Goal: Task Accomplishment & Management: Manage account settings

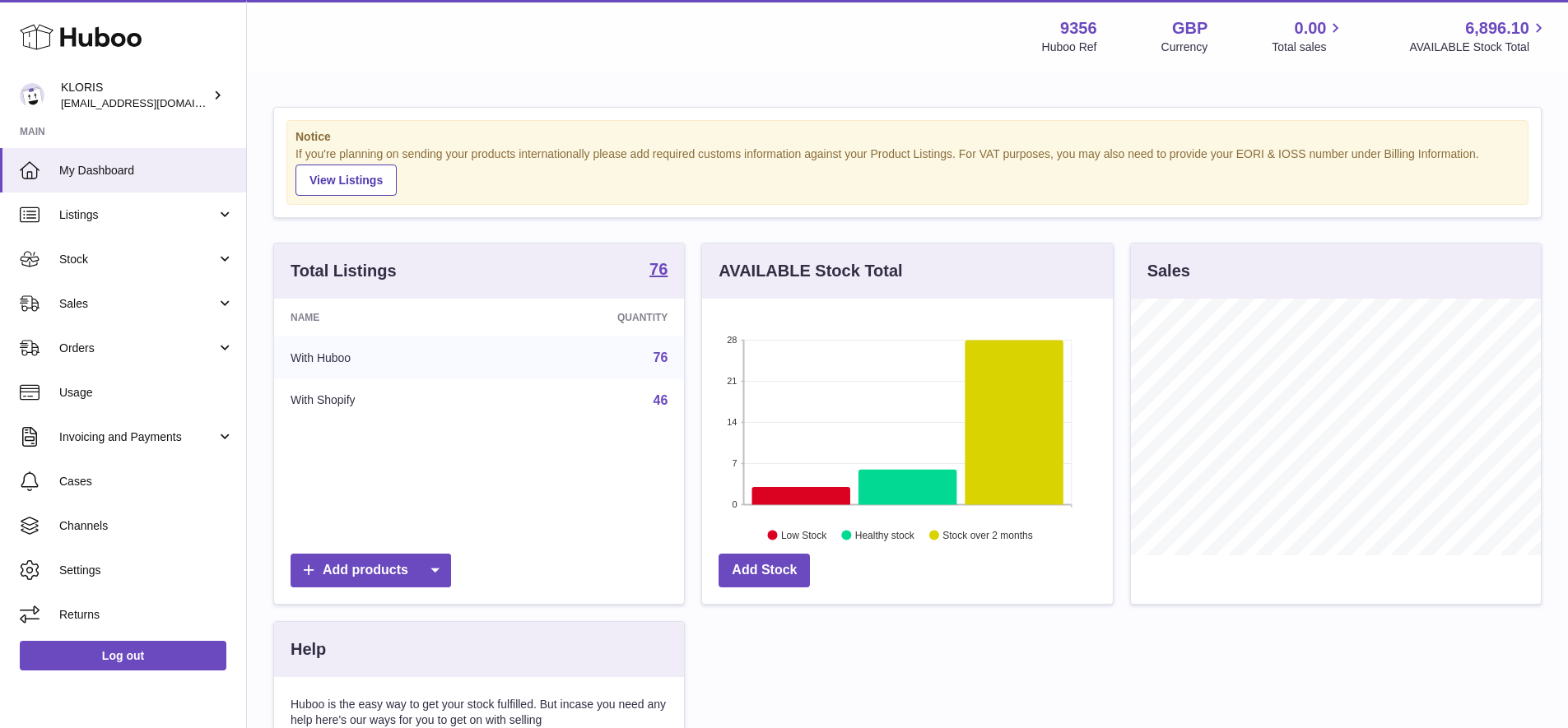
scroll to position [257, 411]
click at [83, 300] on span "Sales" at bounding box center [138, 304] width 157 height 16
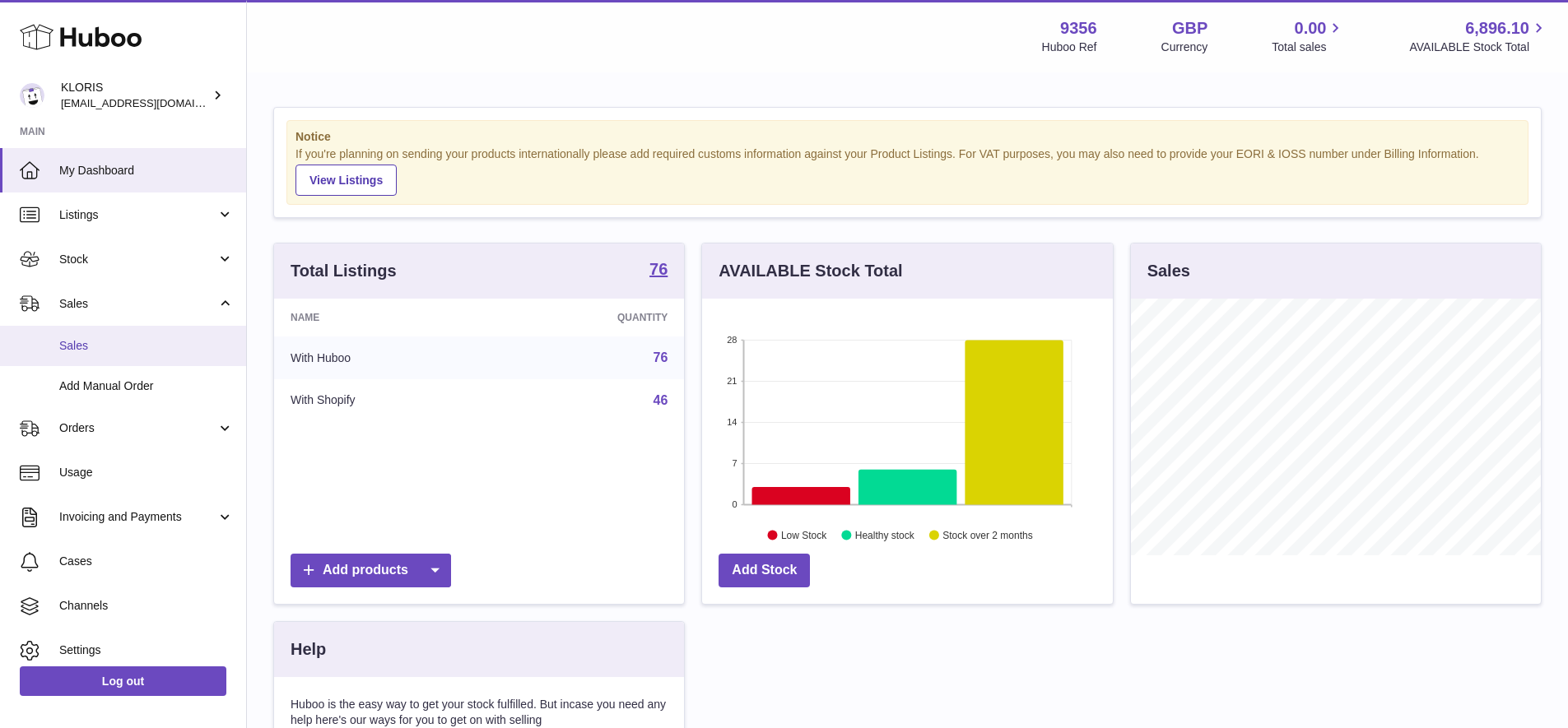
click at [91, 343] on span "Sales" at bounding box center [146, 346] width 174 height 16
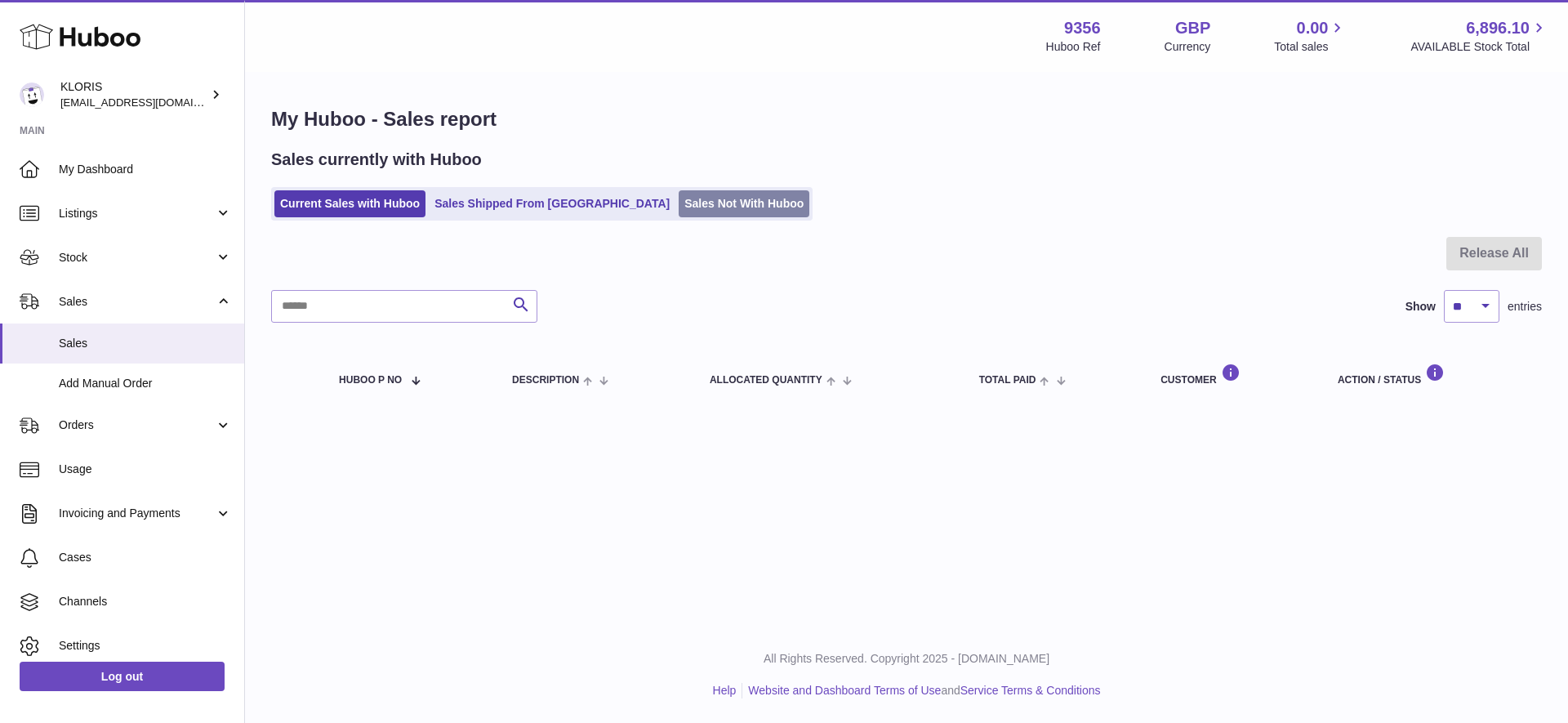
click at [692, 202] on link "Sales Not With Huboo" at bounding box center [744, 204] width 131 height 27
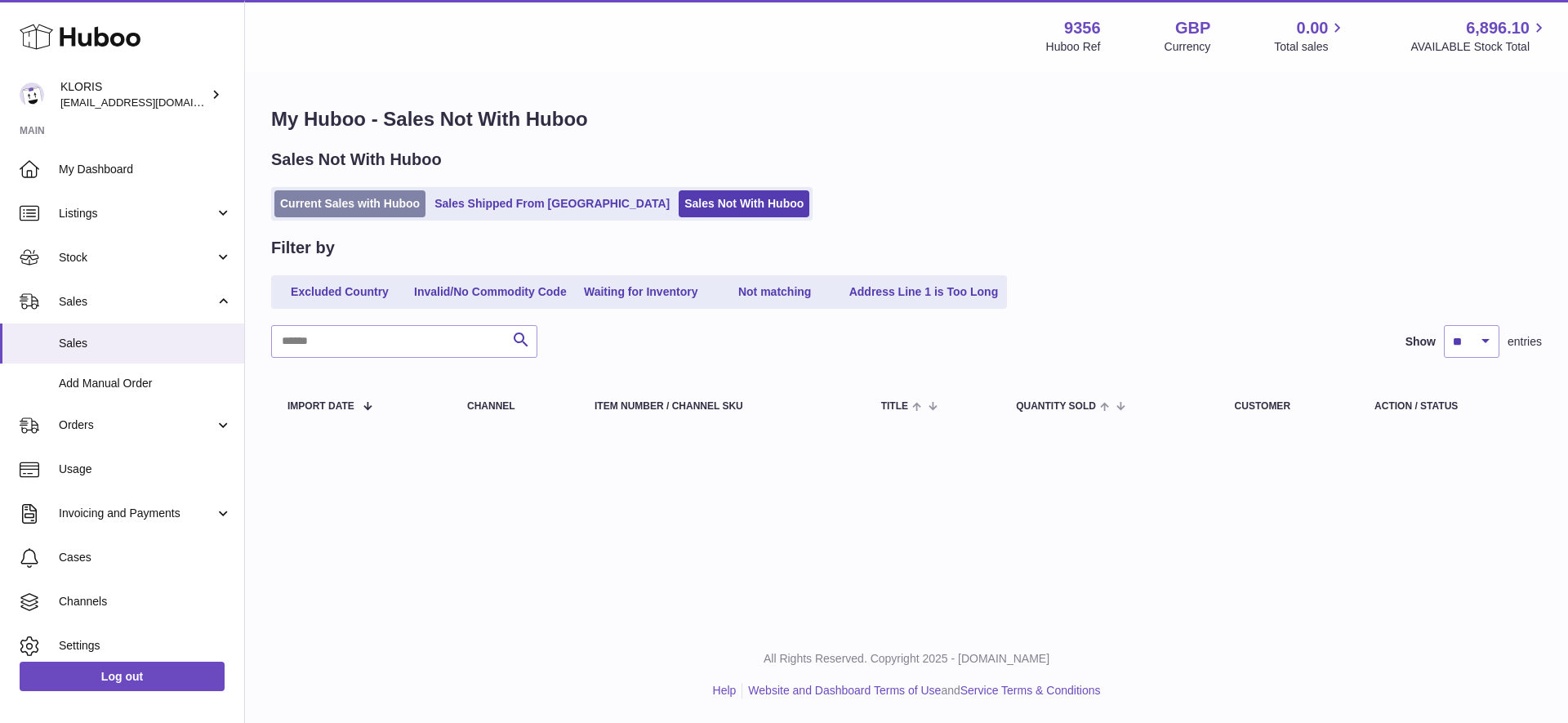
click at [355, 198] on link "Current Sales with Huboo" at bounding box center [350, 204] width 151 height 27
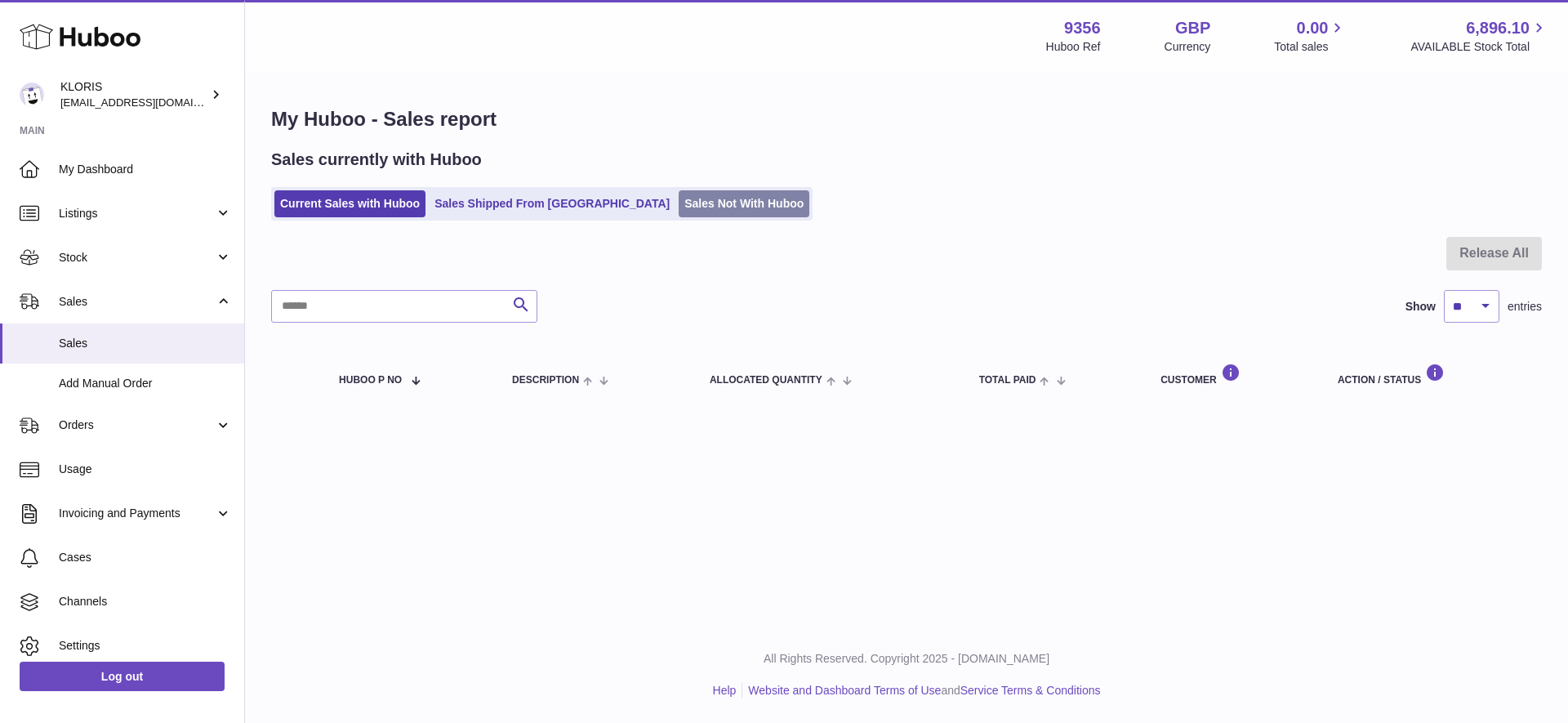
click at [679, 203] on link "Sales Not With Huboo" at bounding box center [744, 204] width 131 height 27
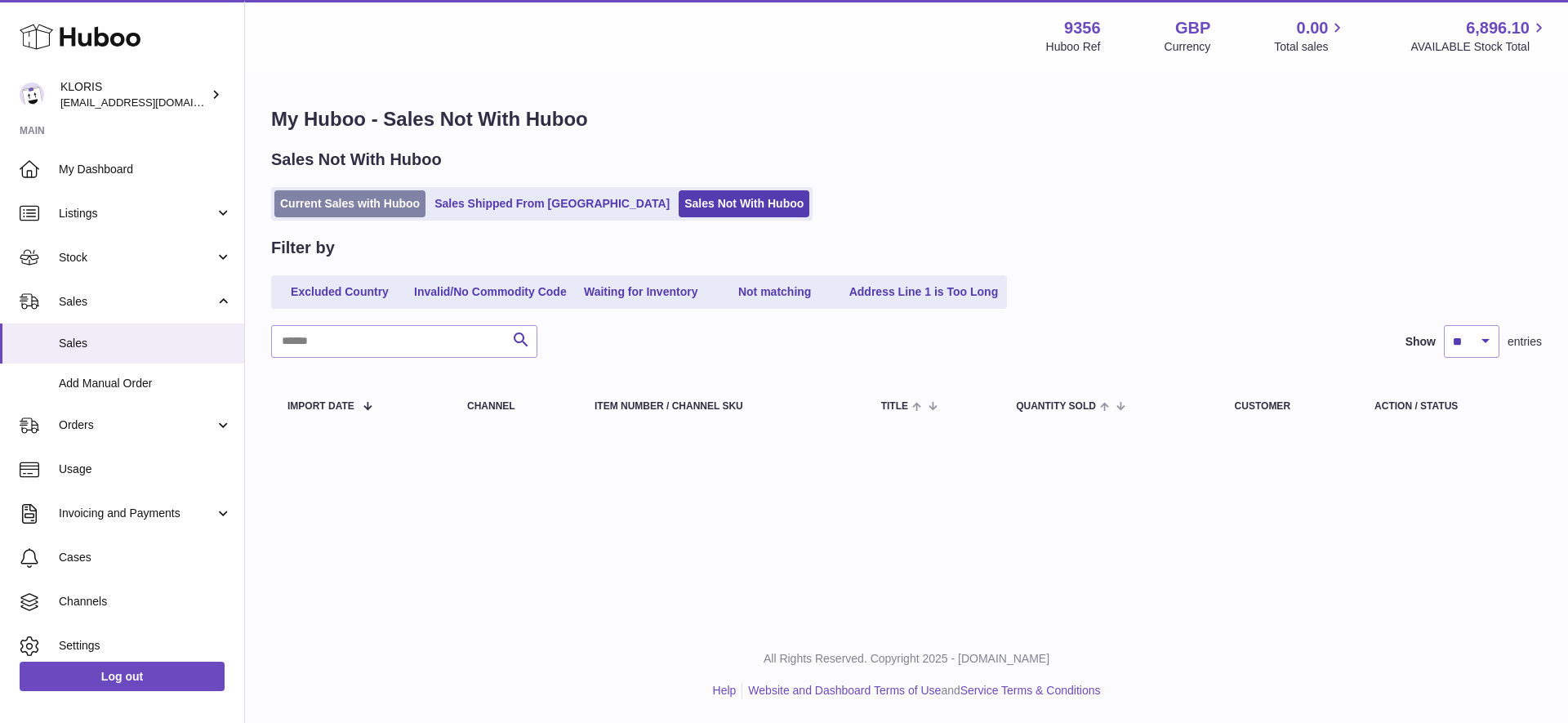
click at [349, 200] on link "Current Sales with Huboo" at bounding box center [350, 204] width 151 height 27
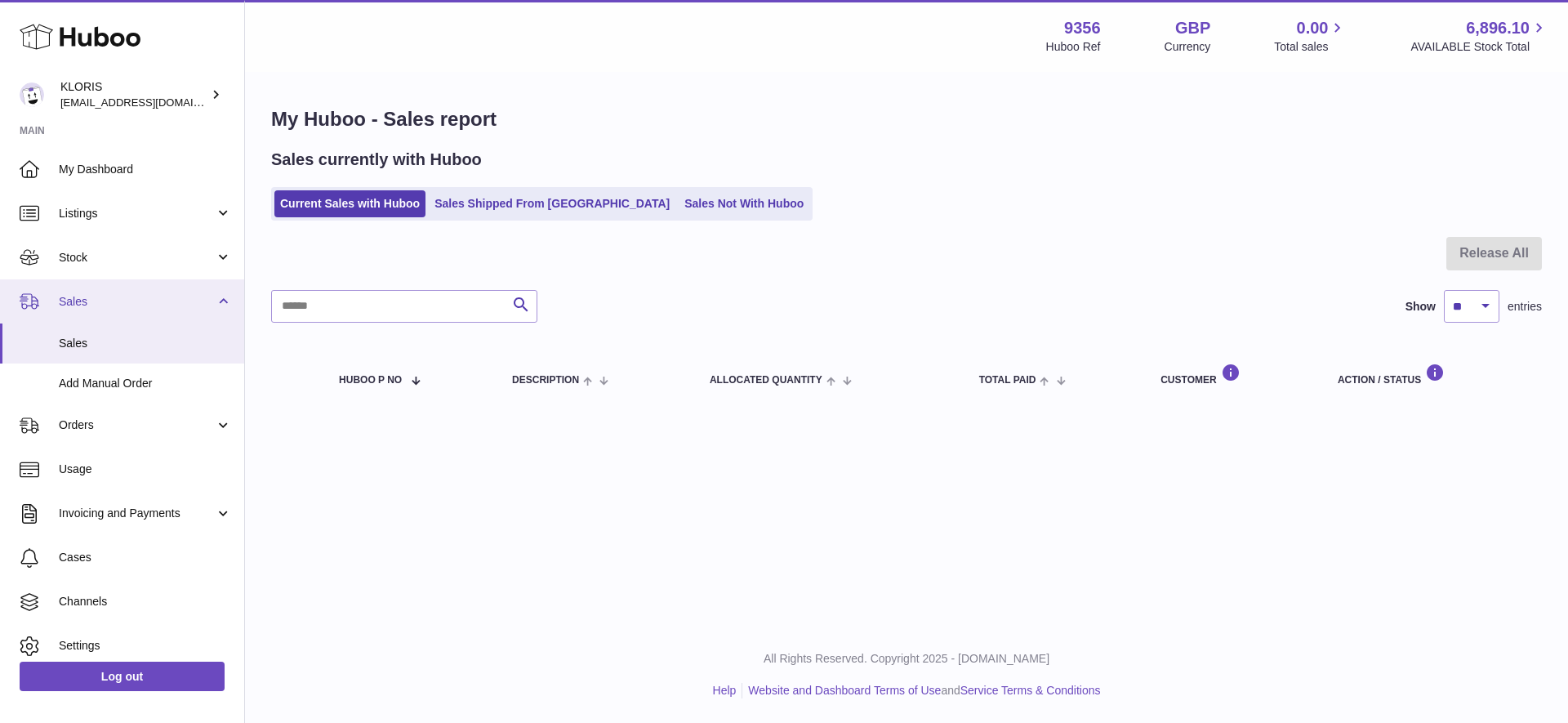
click at [82, 298] on span "Sales" at bounding box center [137, 302] width 156 height 16
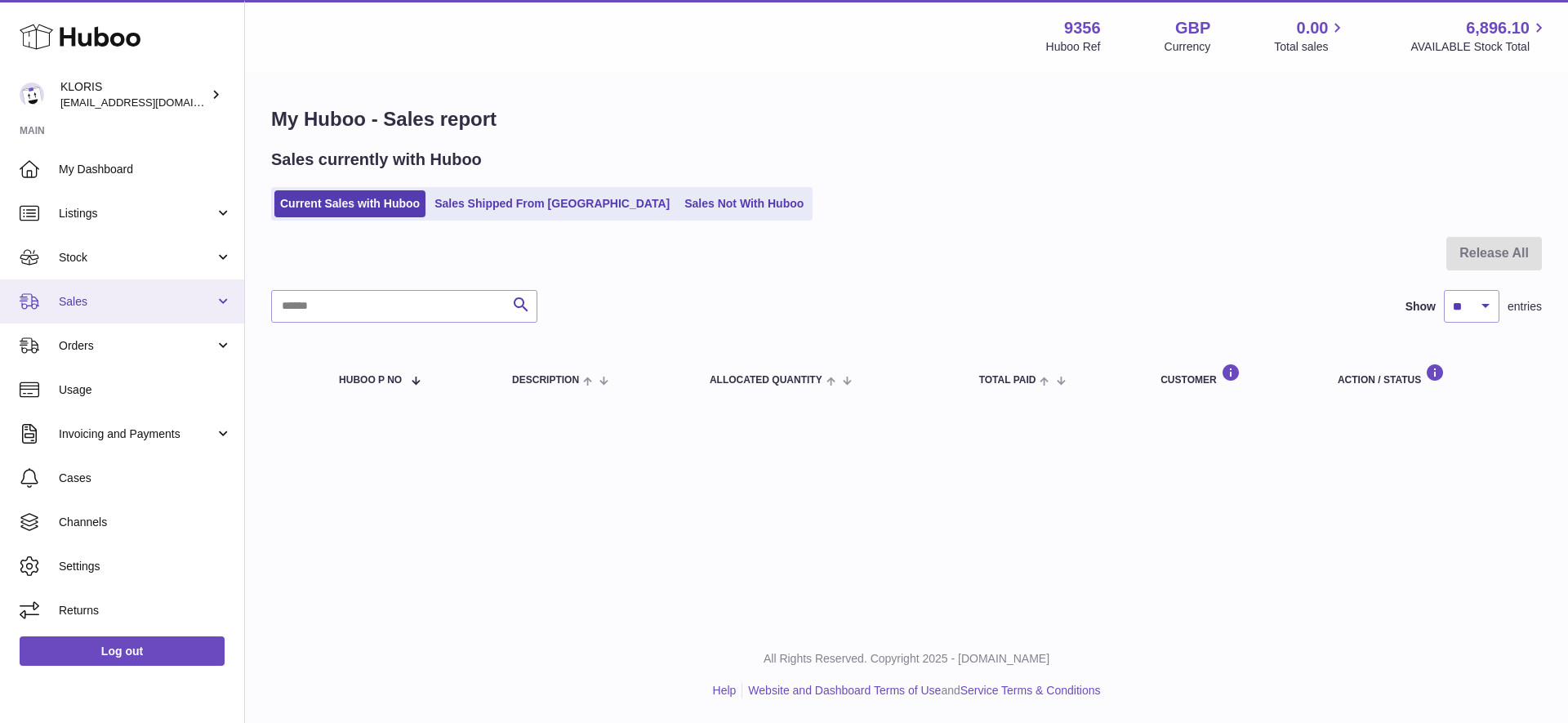
click at [79, 299] on span "Sales" at bounding box center [137, 302] width 156 height 16
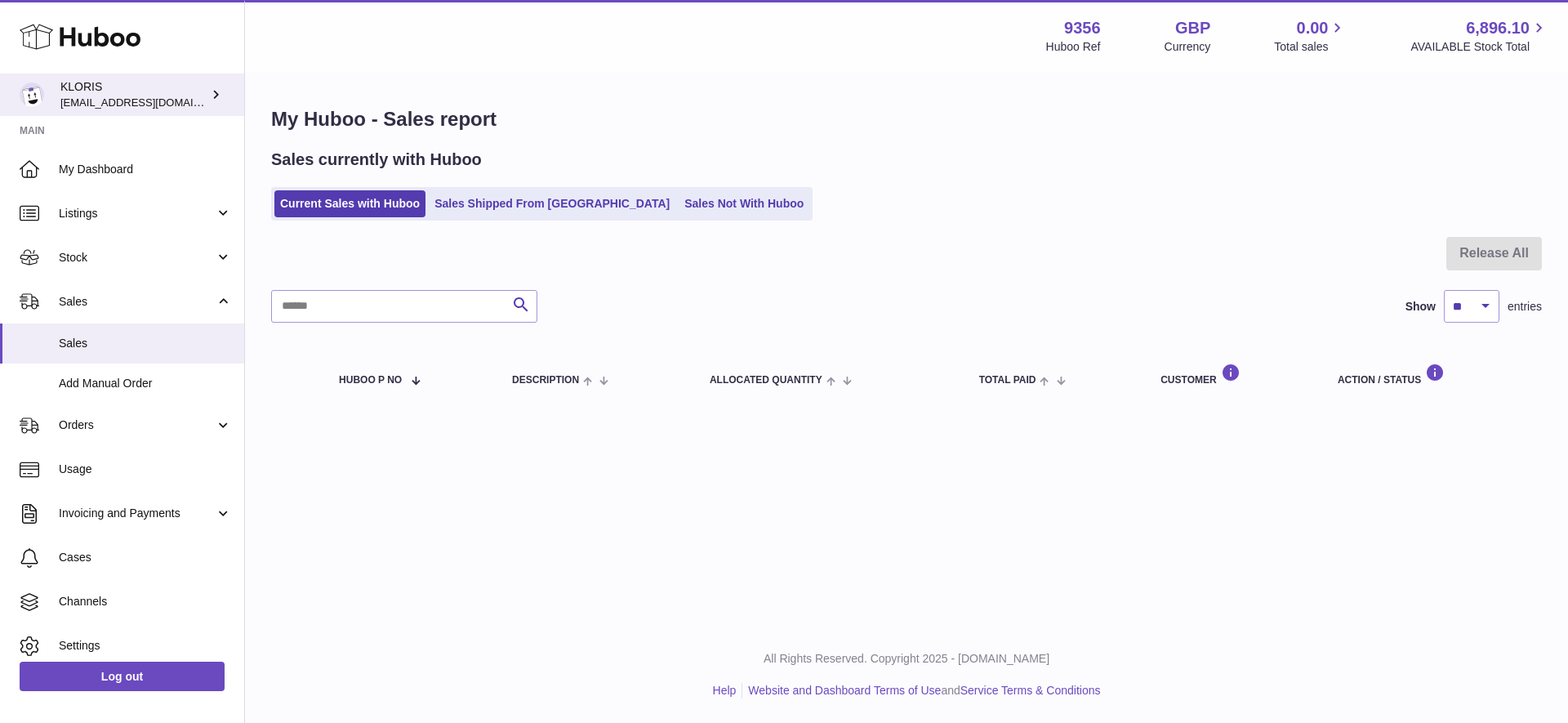
click at [210, 90] on icon at bounding box center [217, 95] width 18 height 18
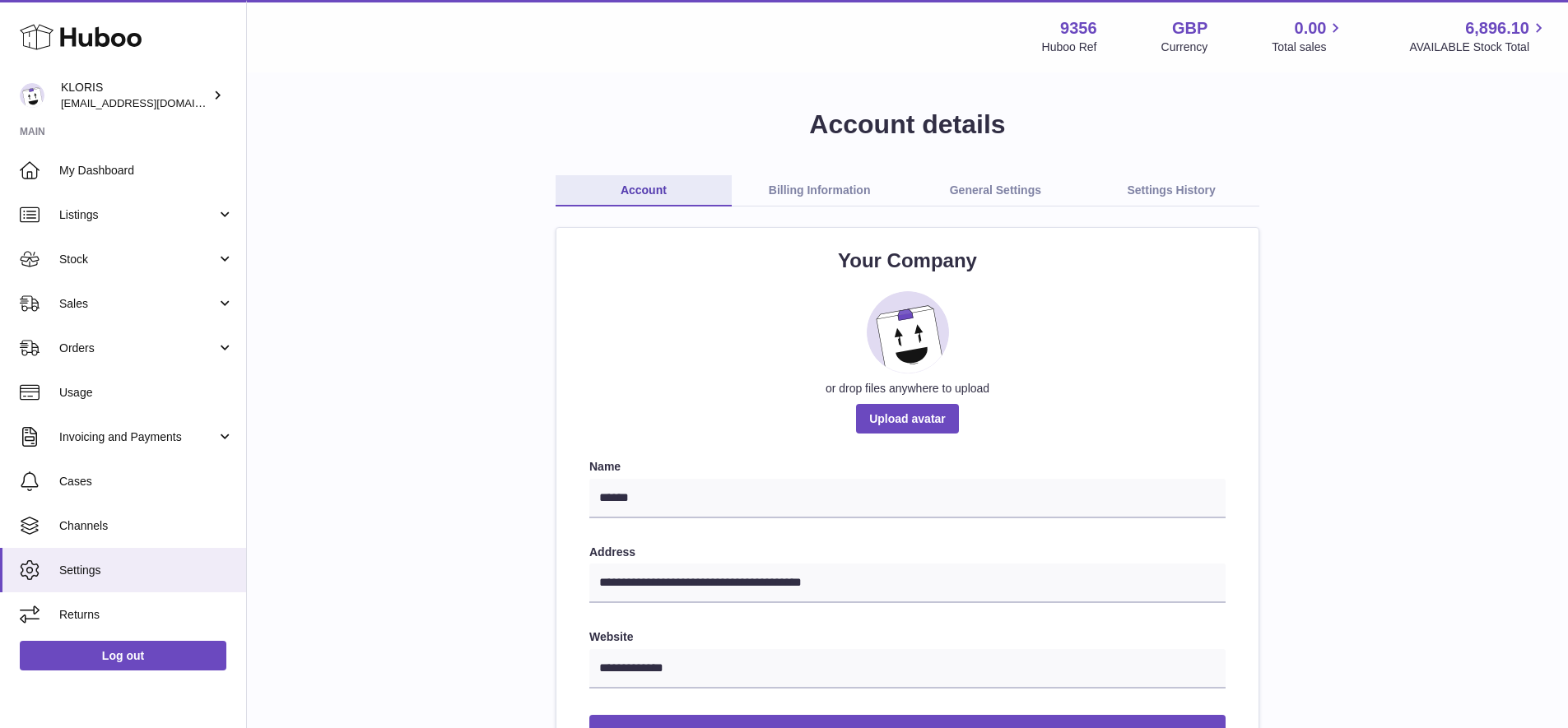
click at [103, 36] on icon at bounding box center [80, 36] width 122 height 33
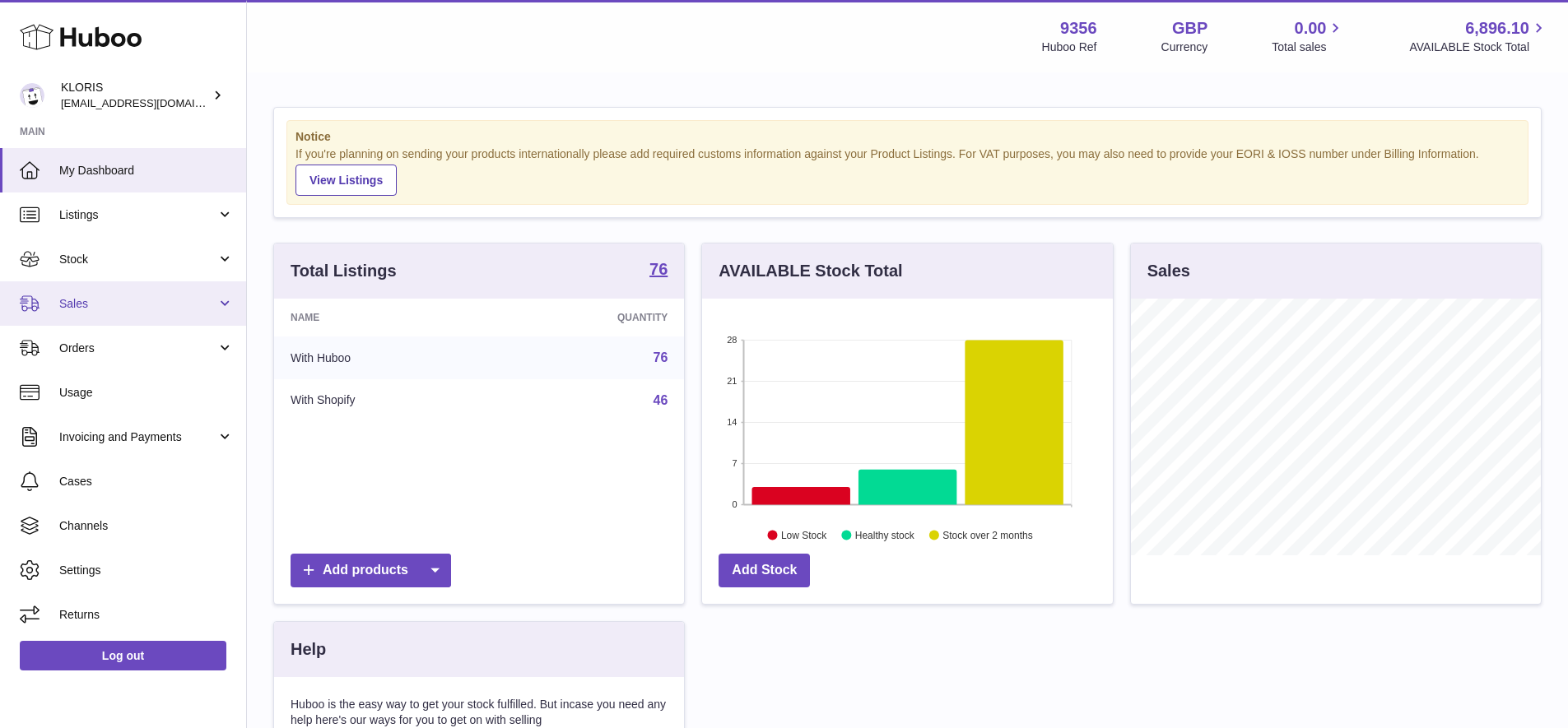
click at [76, 300] on span "Sales" at bounding box center [138, 304] width 157 height 16
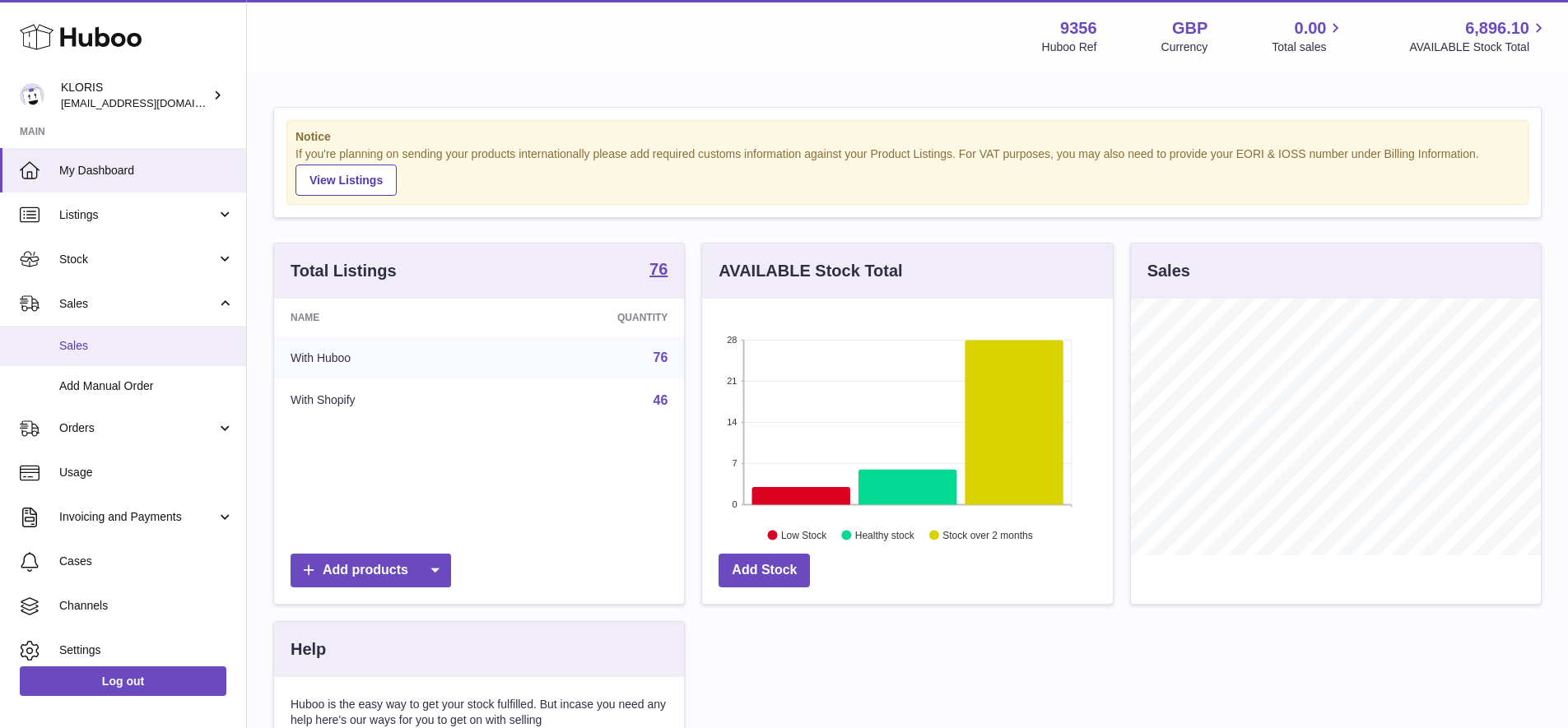
click at [72, 342] on span "Sales" at bounding box center [146, 346] width 174 height 16
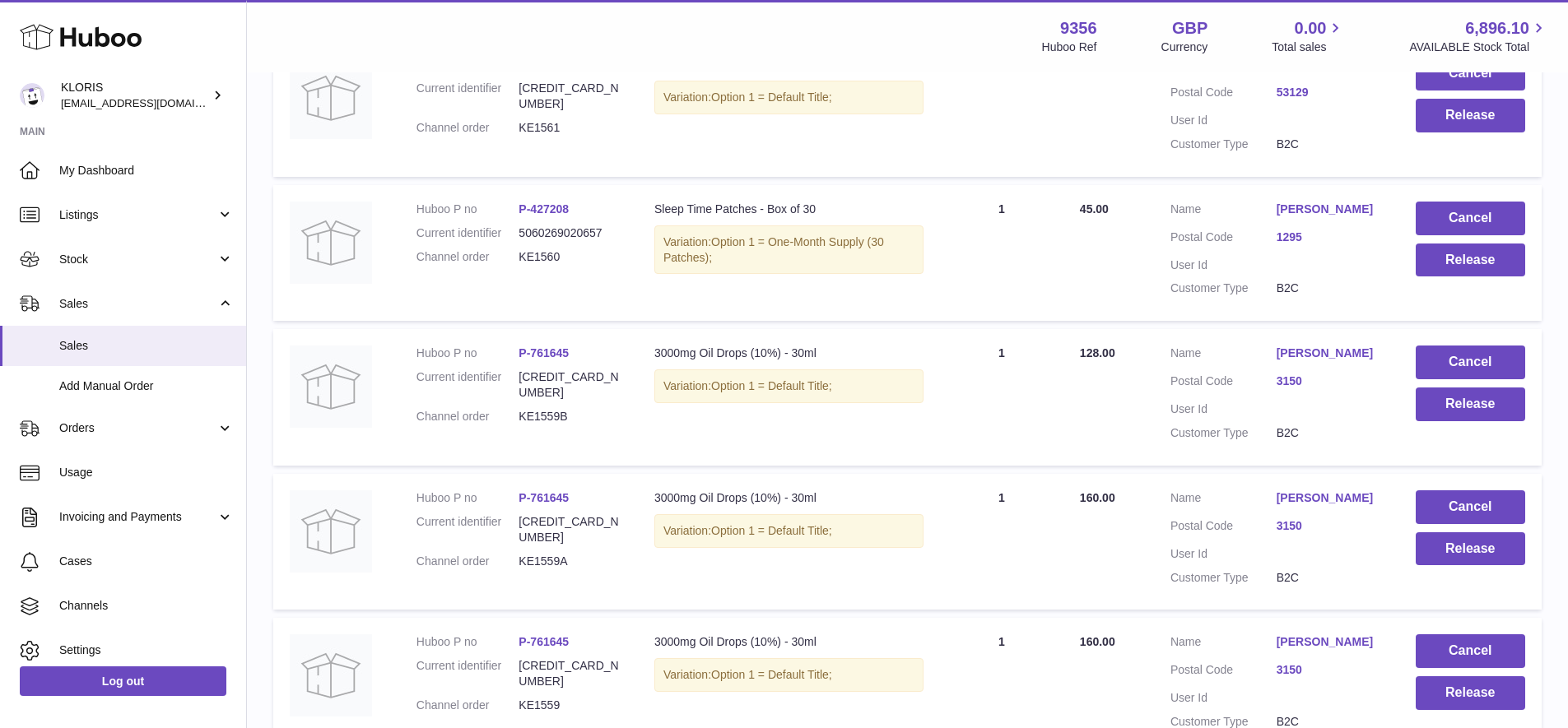
scroll to position [1227, 0]
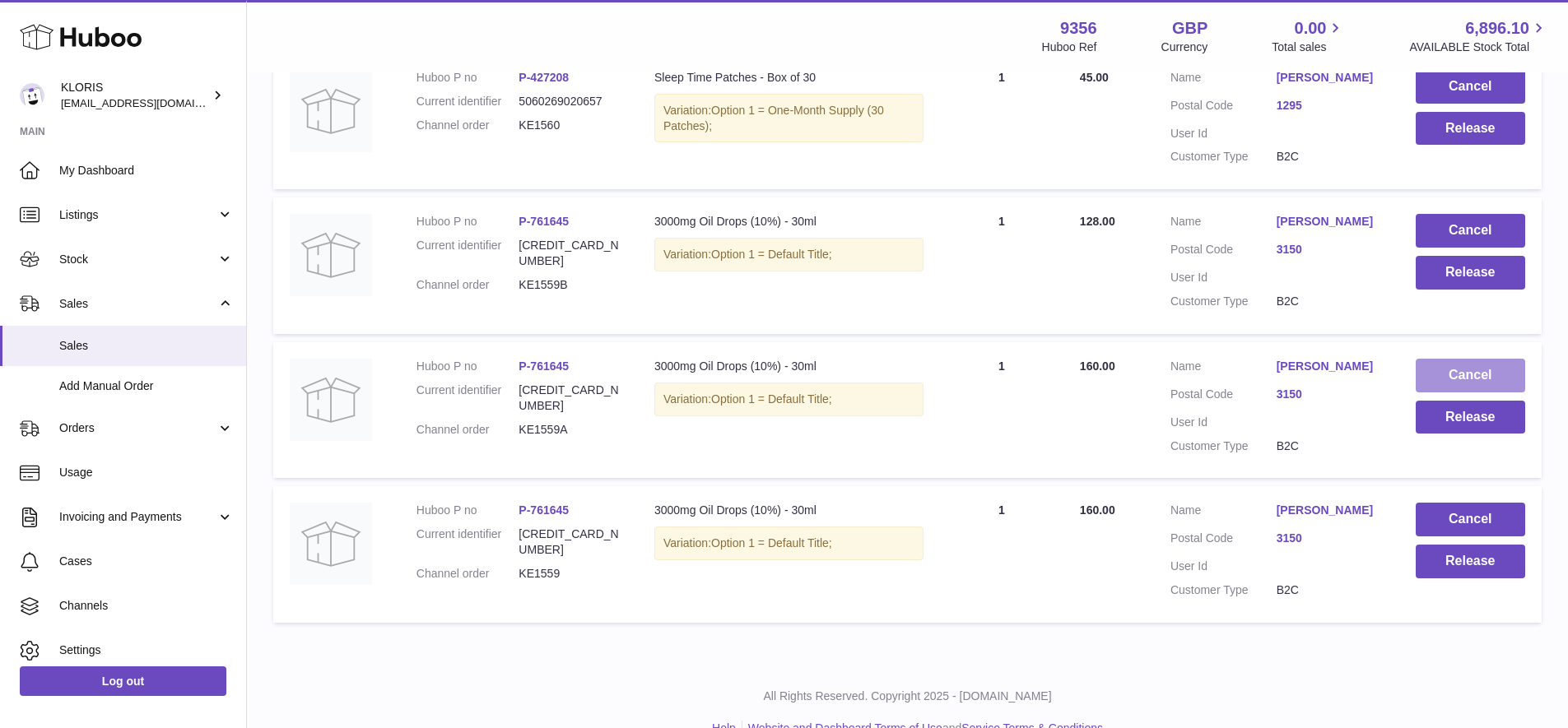
click at [1483, 359] on button "Cancel" at bounding box center [1471, 375] width 110 height 34
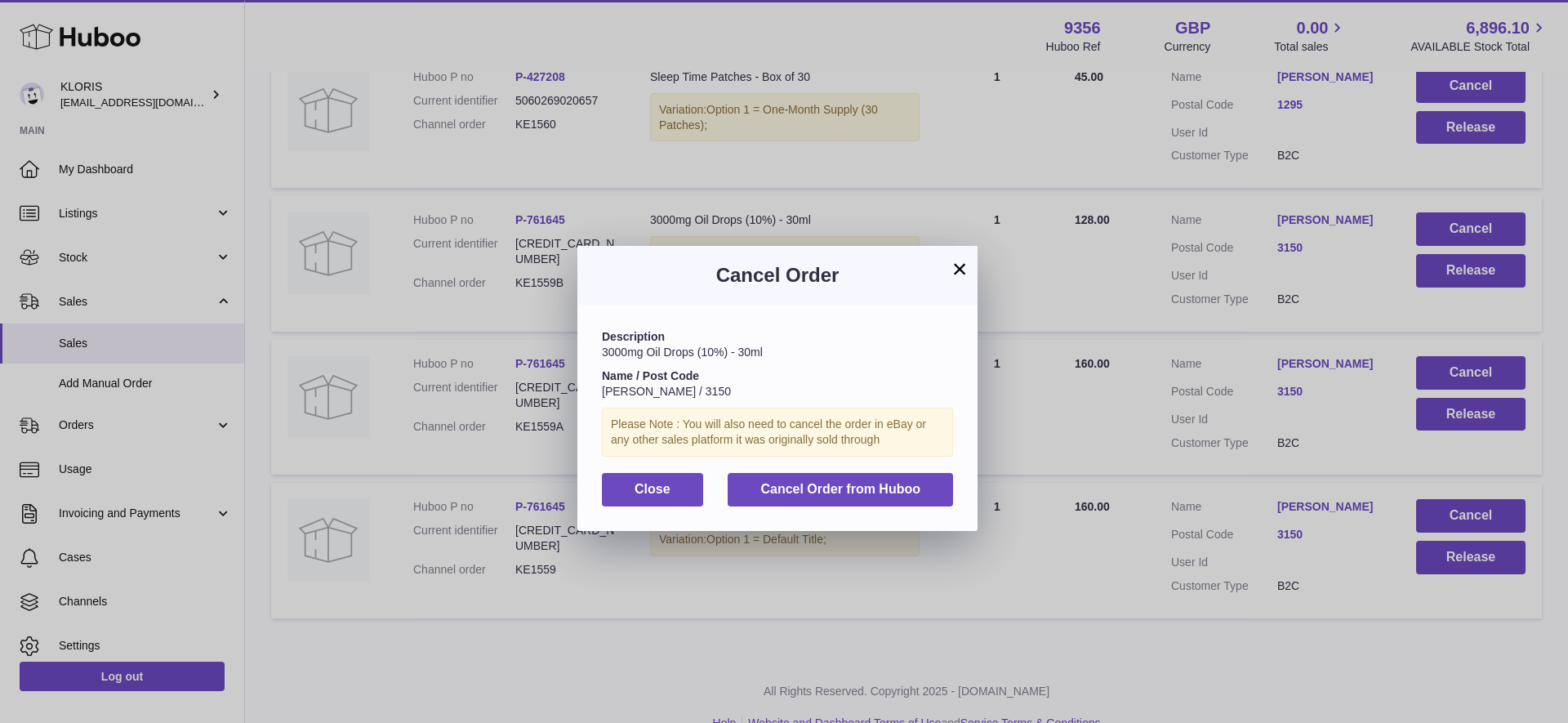
click at [845, 483] on span "Cancel Order from Huboo" at bounding box center [840, 490] width 160 height 14
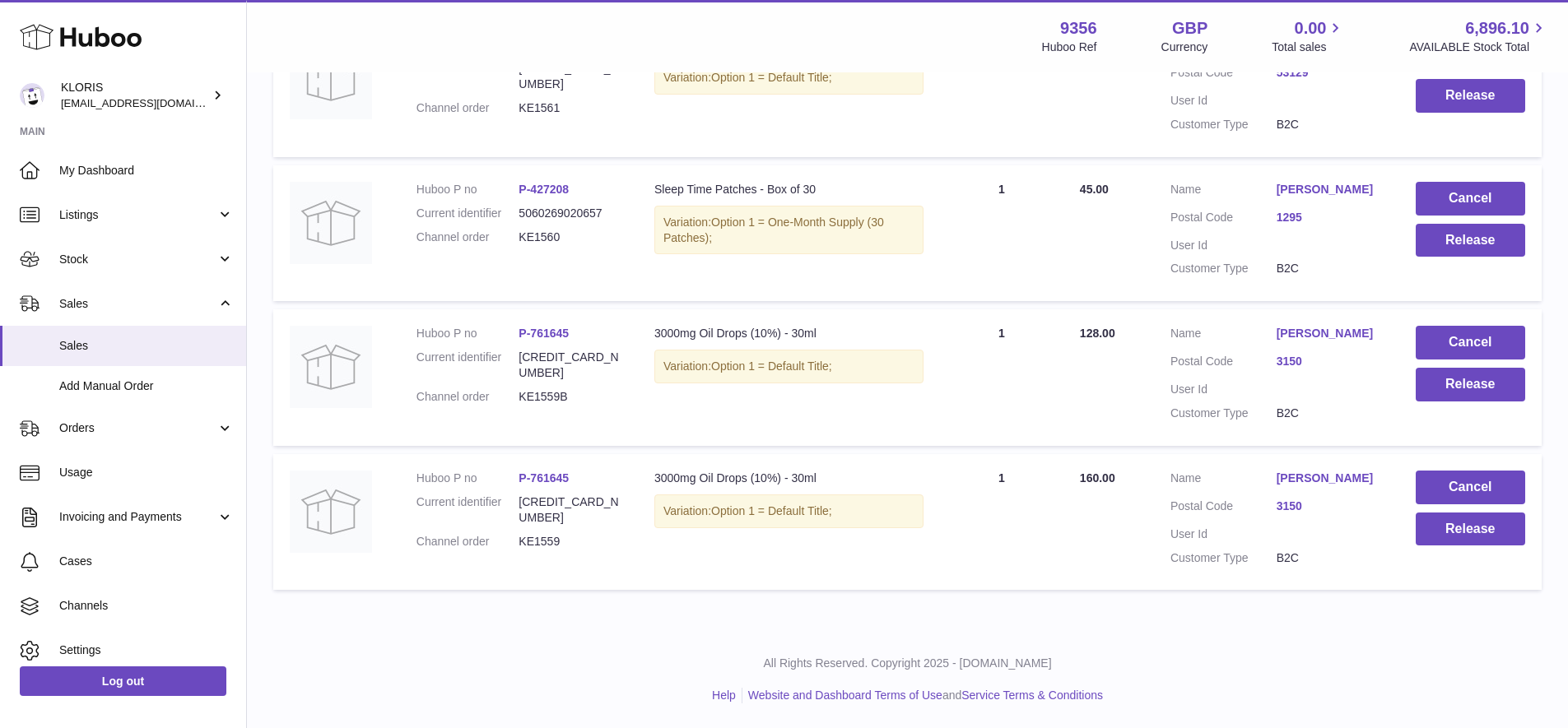
scroll to position [1086, 0]
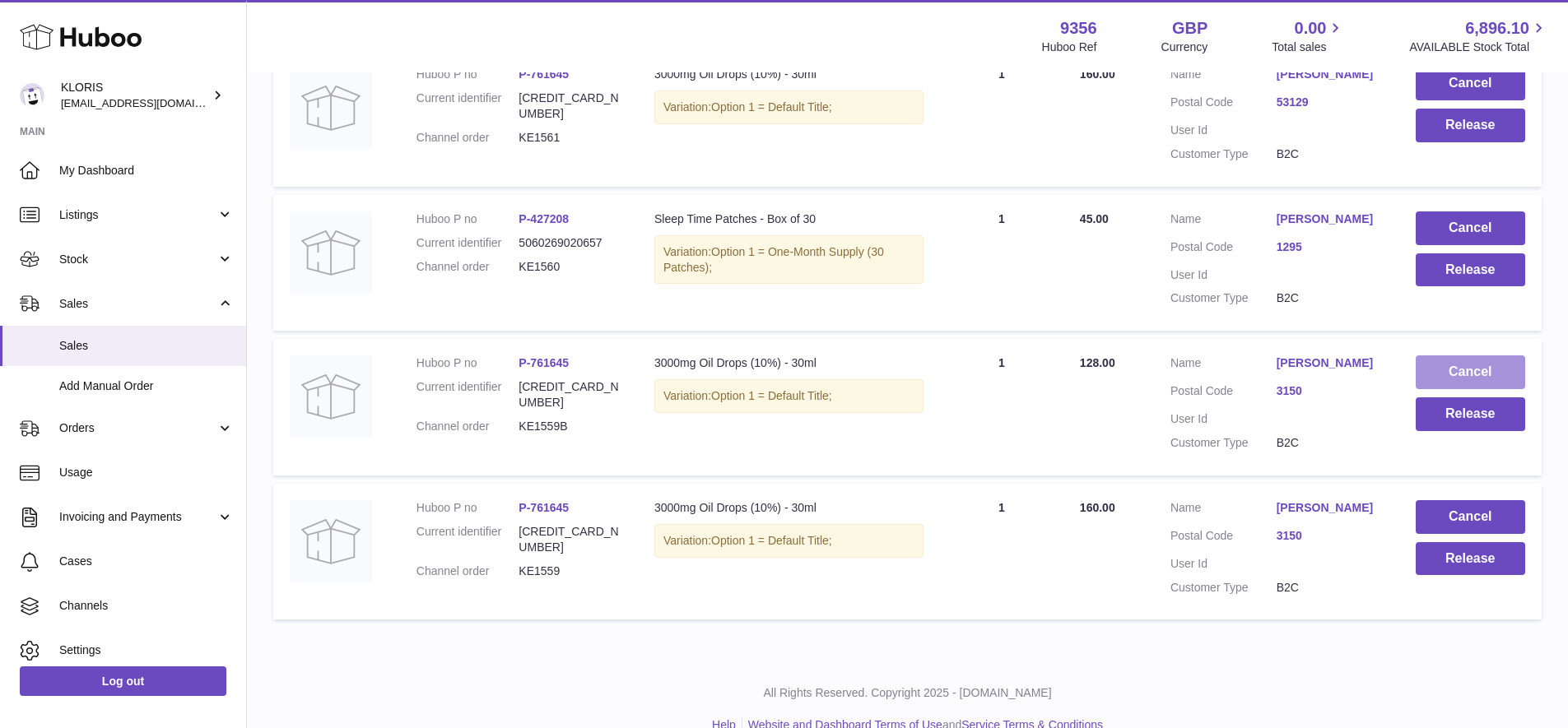
click at [1461, 355] on button "Cancel" at bounding box center [1471, 372] width 110 height 34
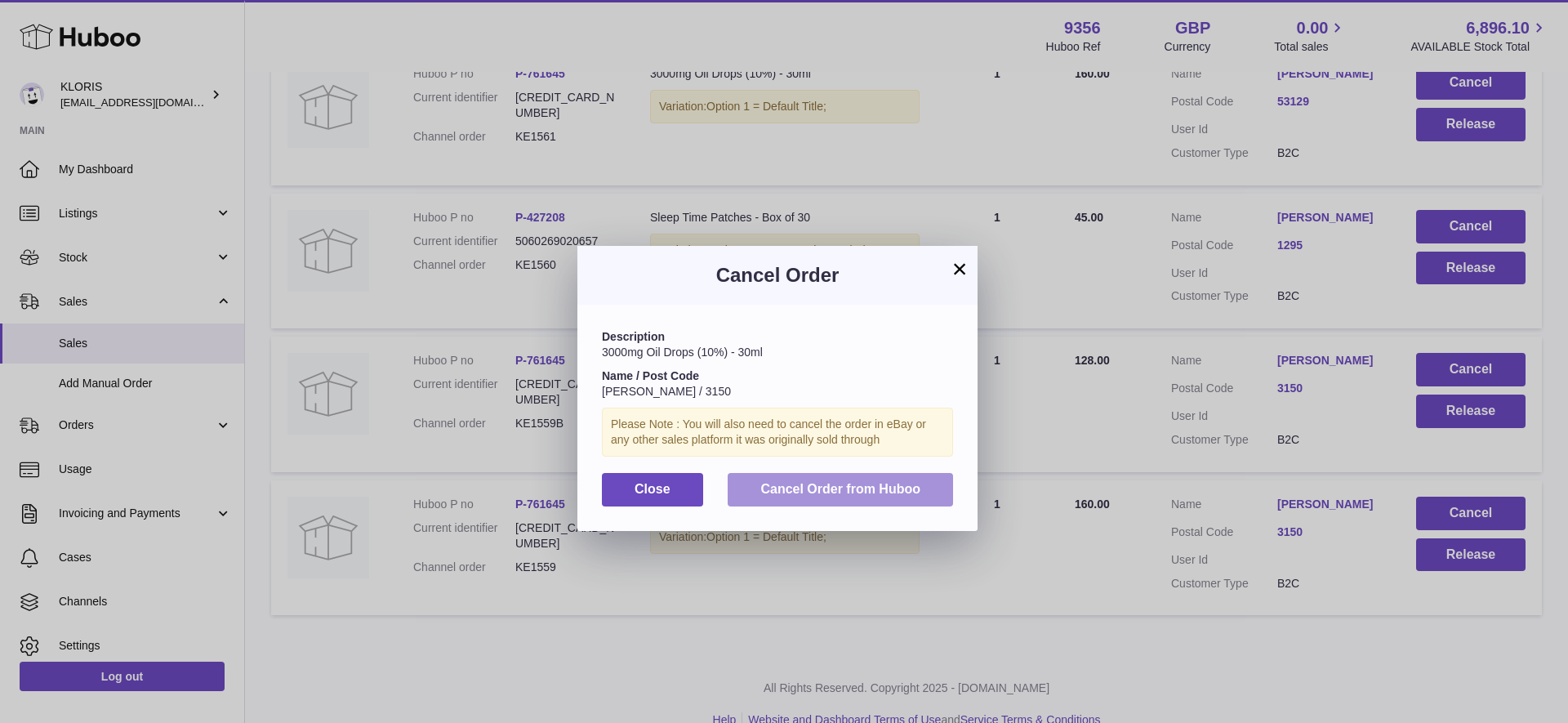
click at [821, 483] on span "Cancel Order from Huboo" at bounding box center [840, 490] width 160 height 14
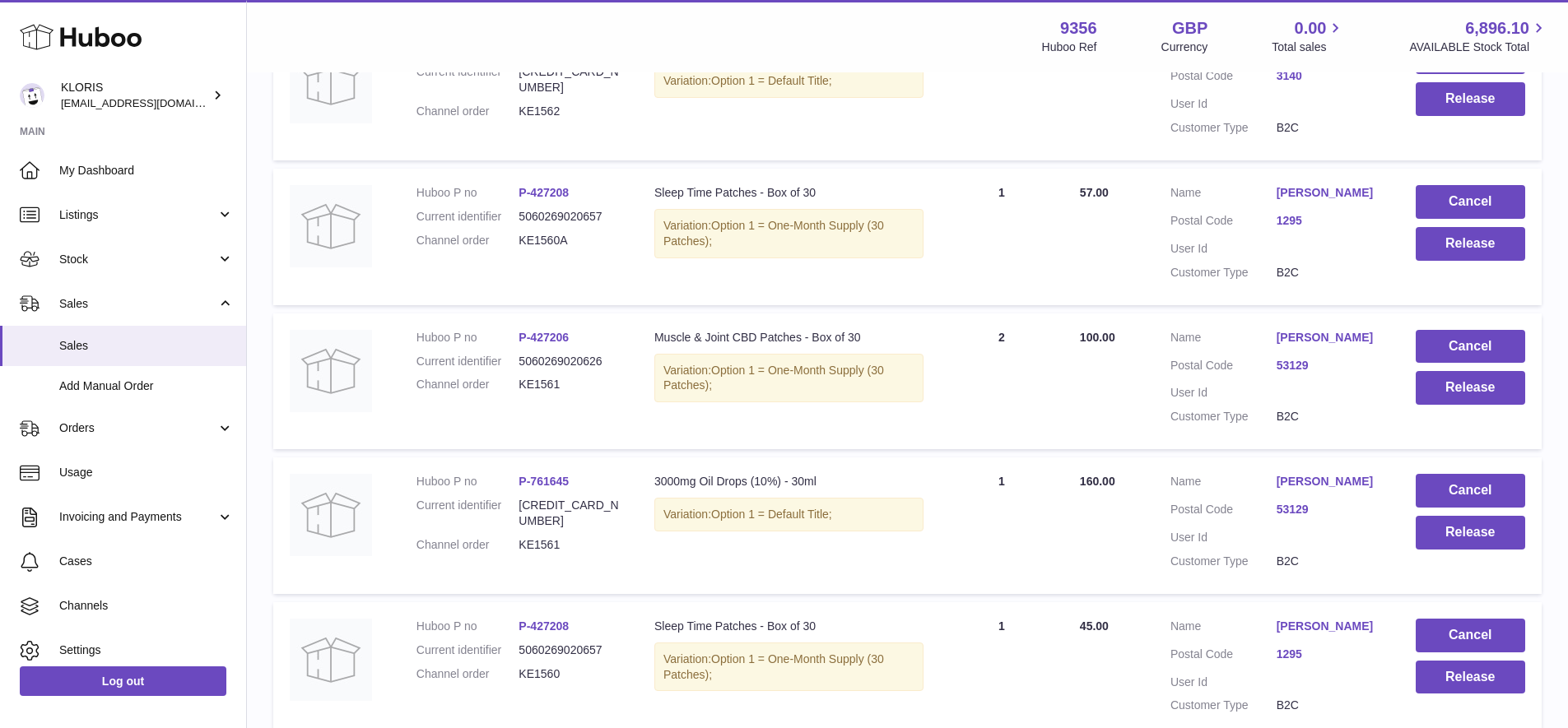
scroll to position [590, 0]
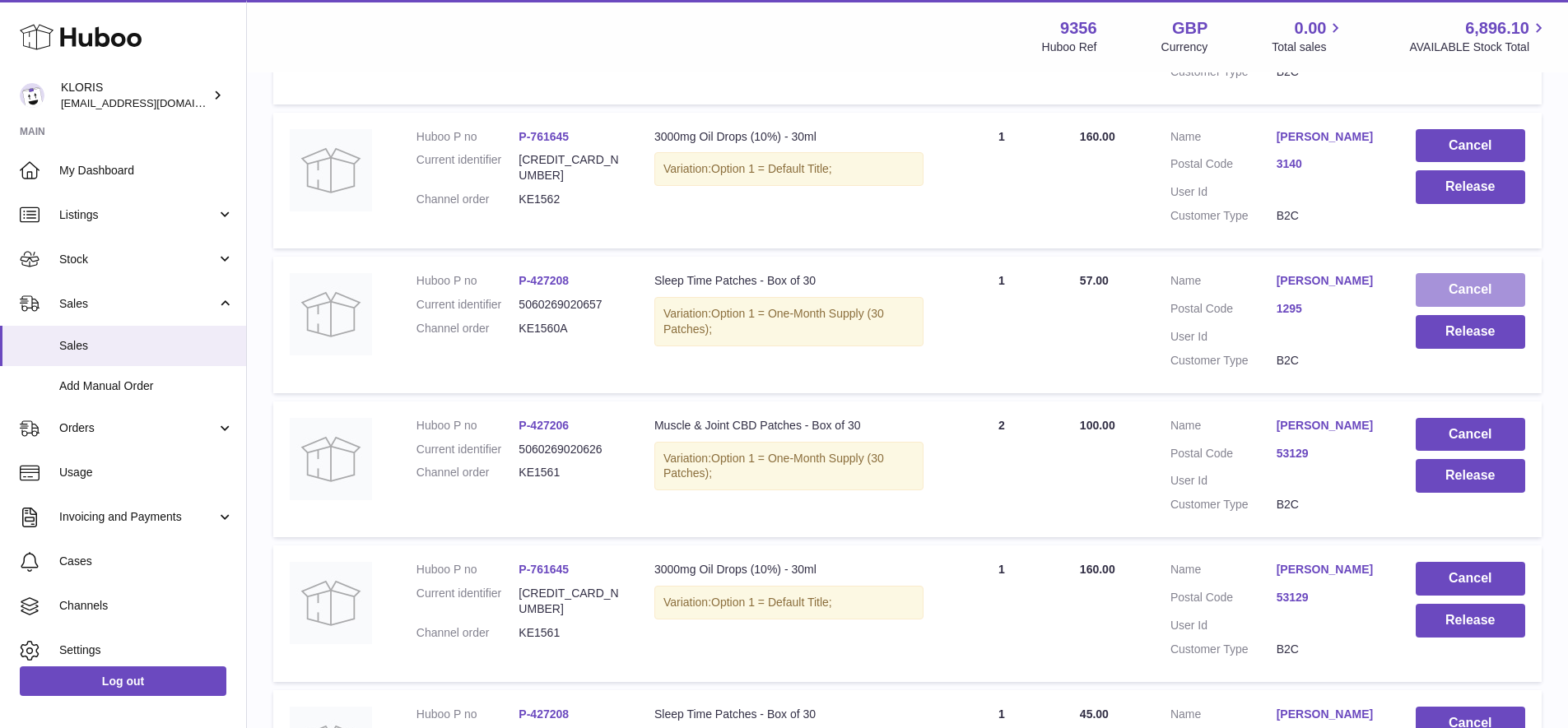
click at [1468, 277] on button "Cancel" at bounding box center [1471, 290] width 110 height 34
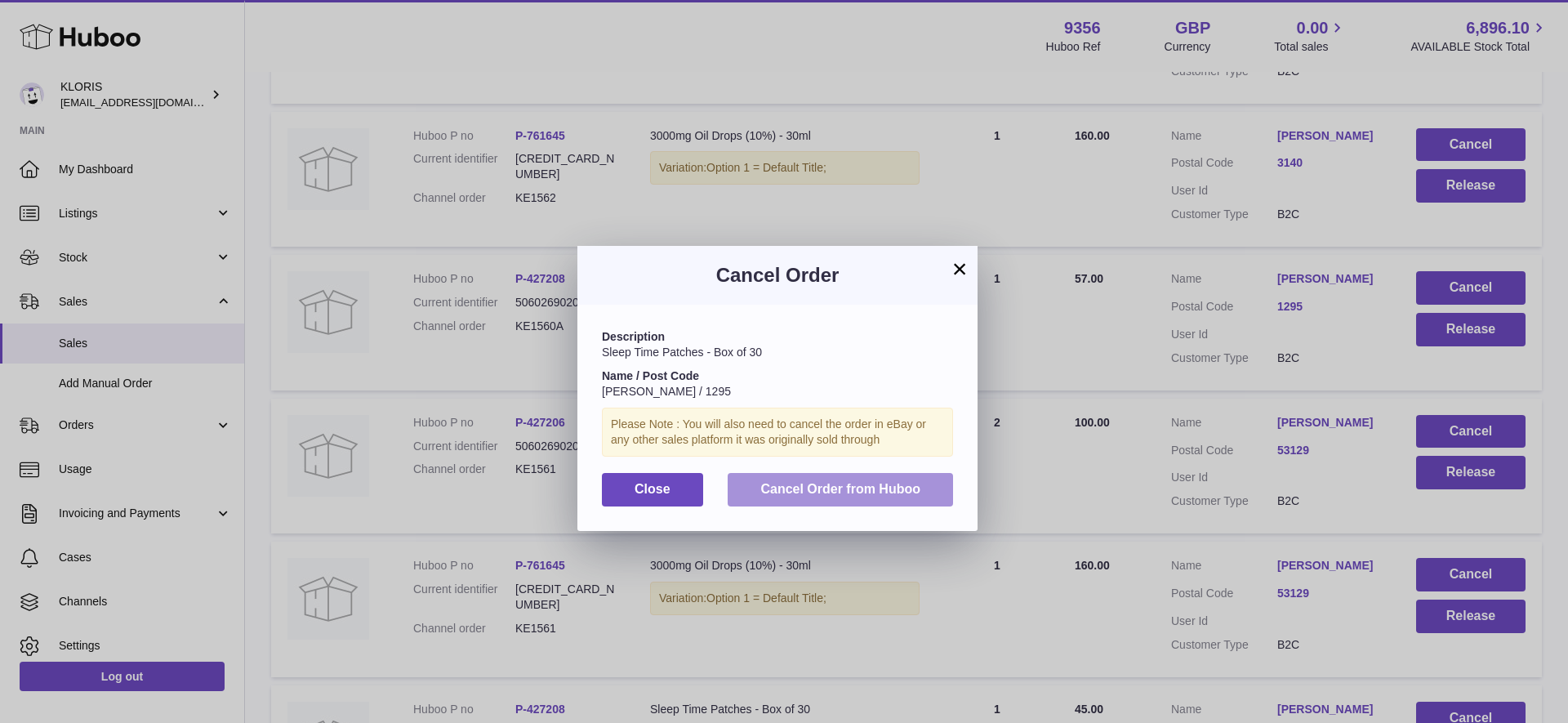
click at [846, 483] on span "Cancel Order from Huboo" at bounding box center [840, 490] width 160 height 14
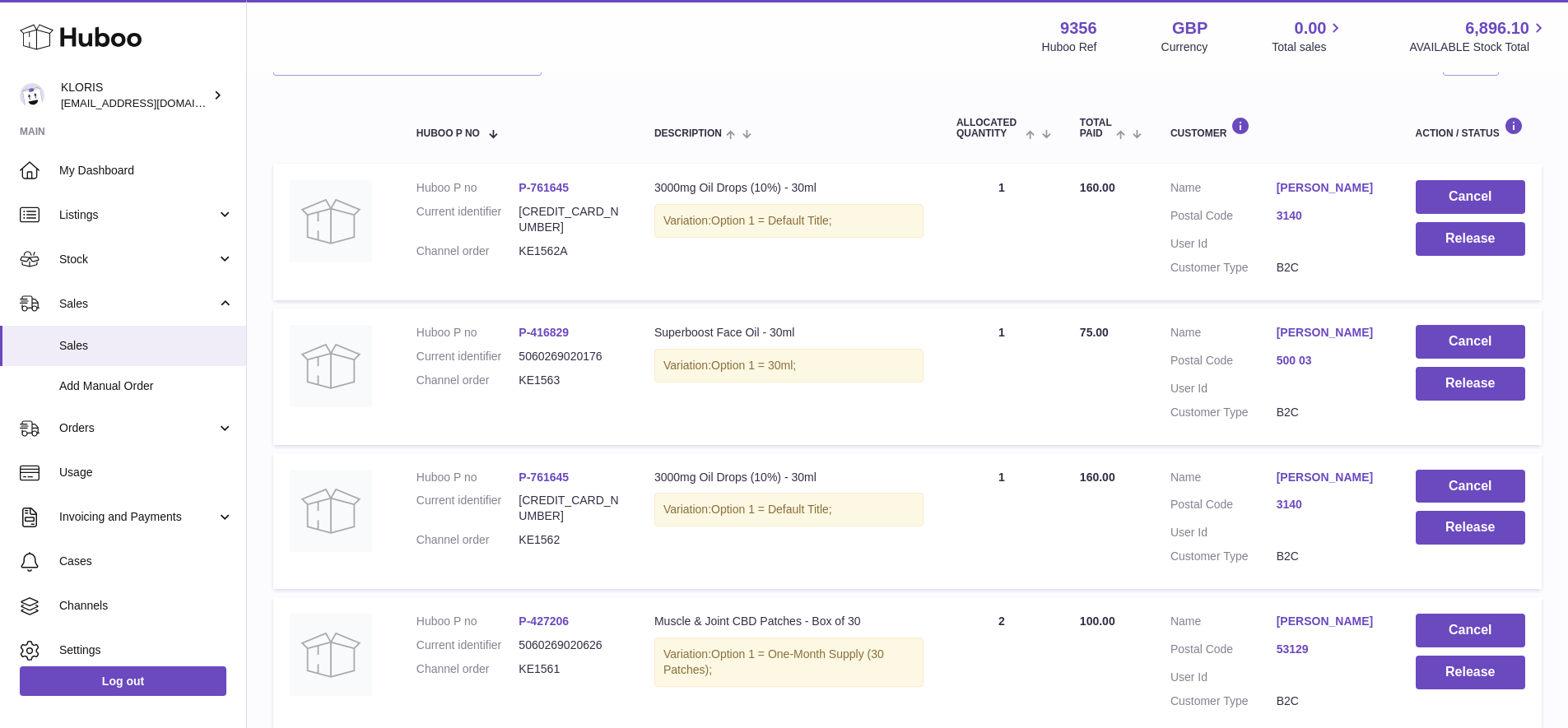
scroll to position [192, 0]
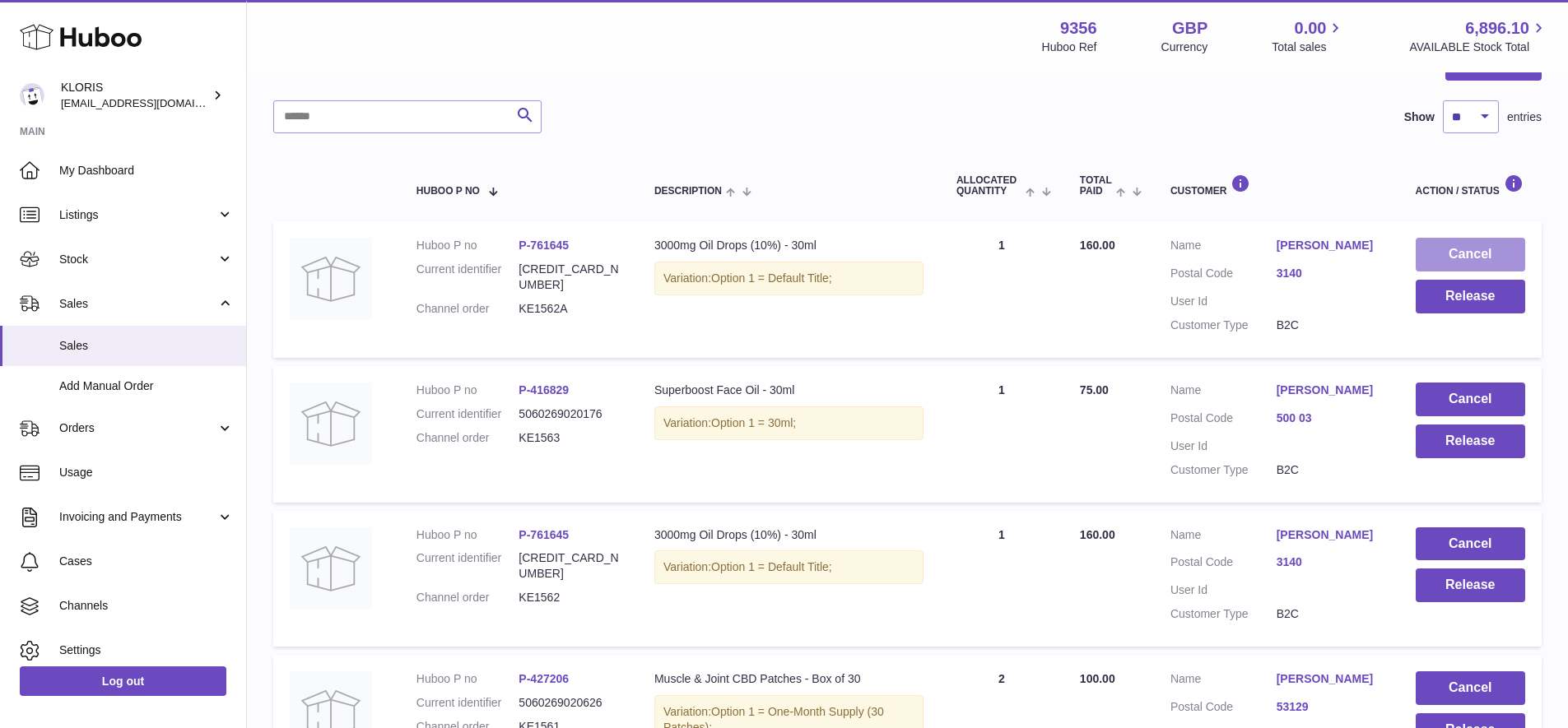
click at [1464, 250] on button "Cancel" at bounding box center [1471, 254] width 110 height 34
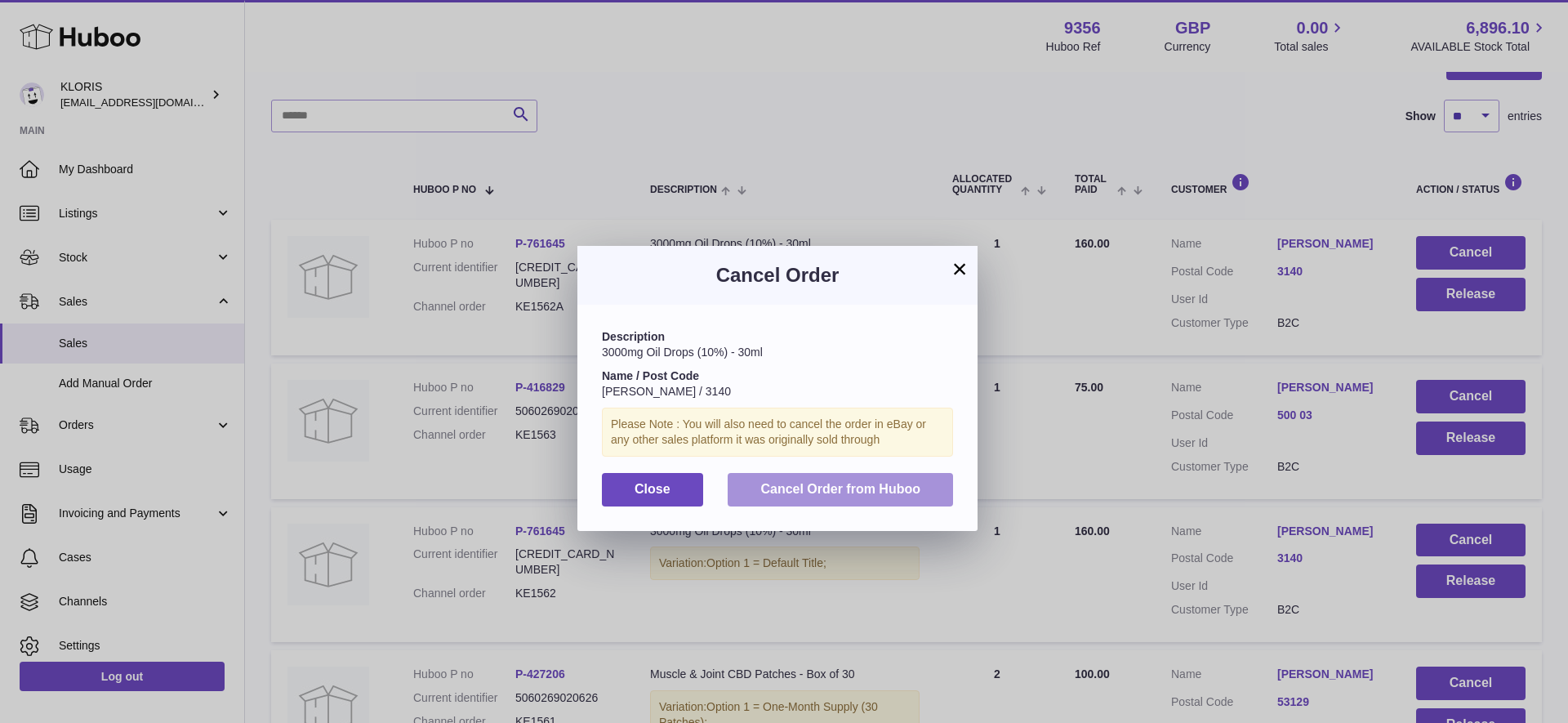
click at [829, 483] on span "Cancel Order from Huboo" at bounding box center [840, 490] width 160 height 14
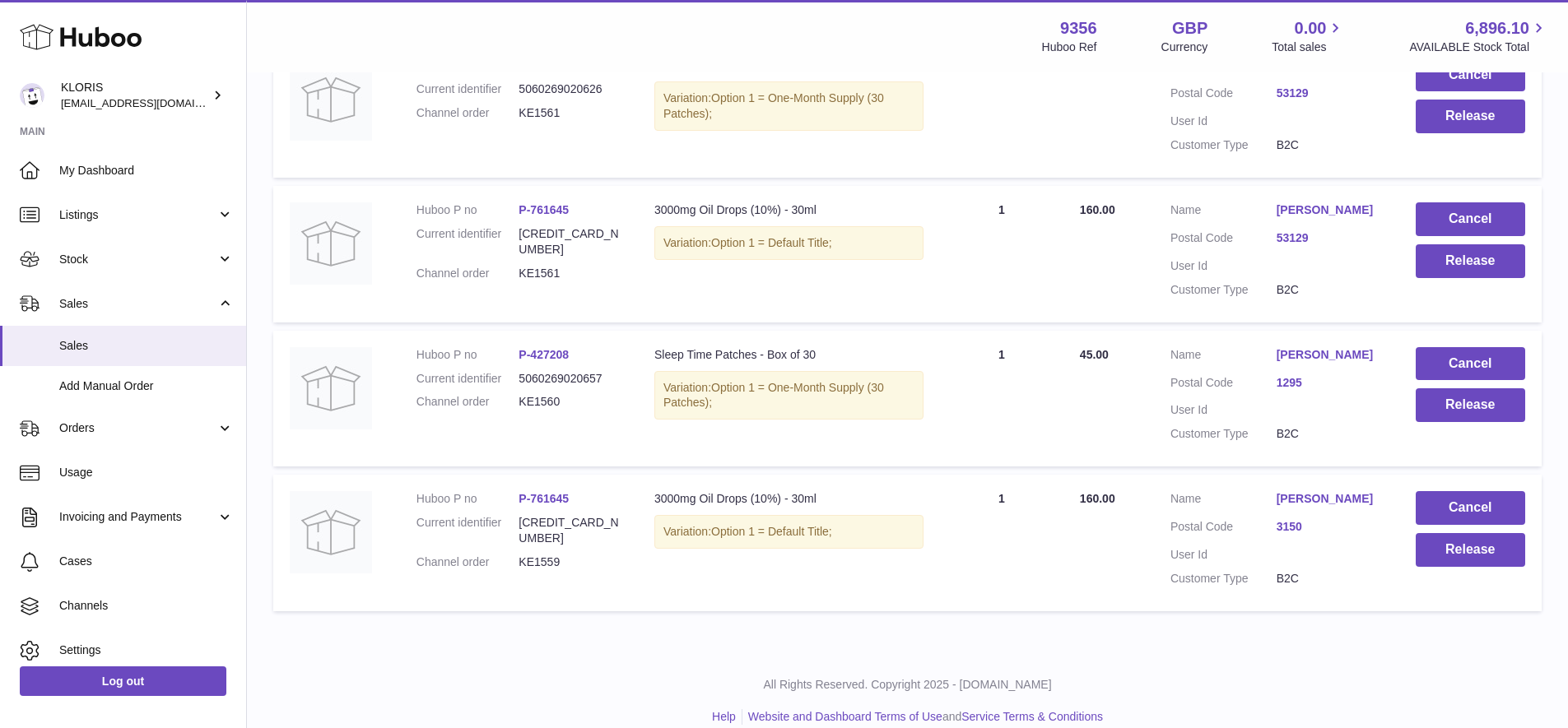
scroll to position [0, 0]
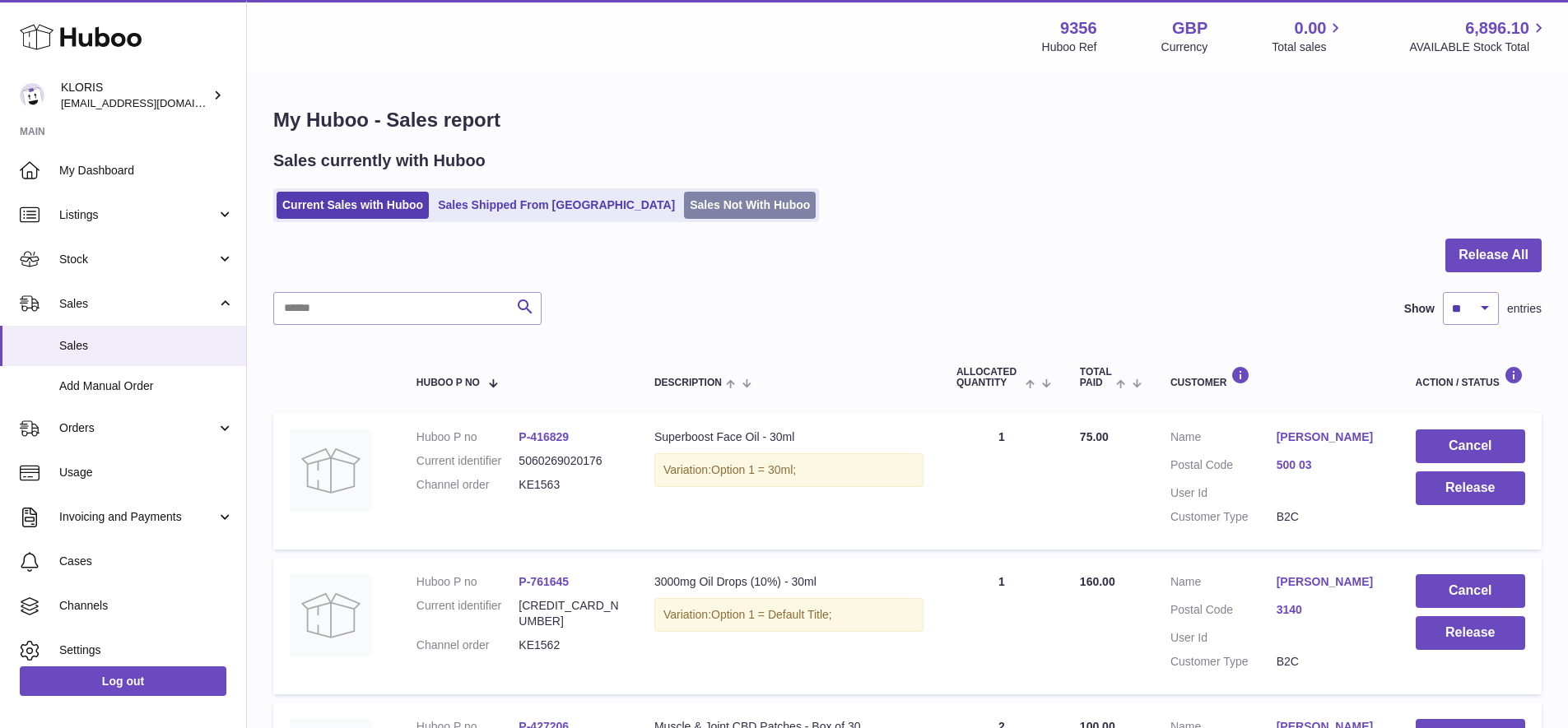
click at [684, 205] on link "Sales Not With Huboo" at bounding box center [750, 205] width 132 height 27
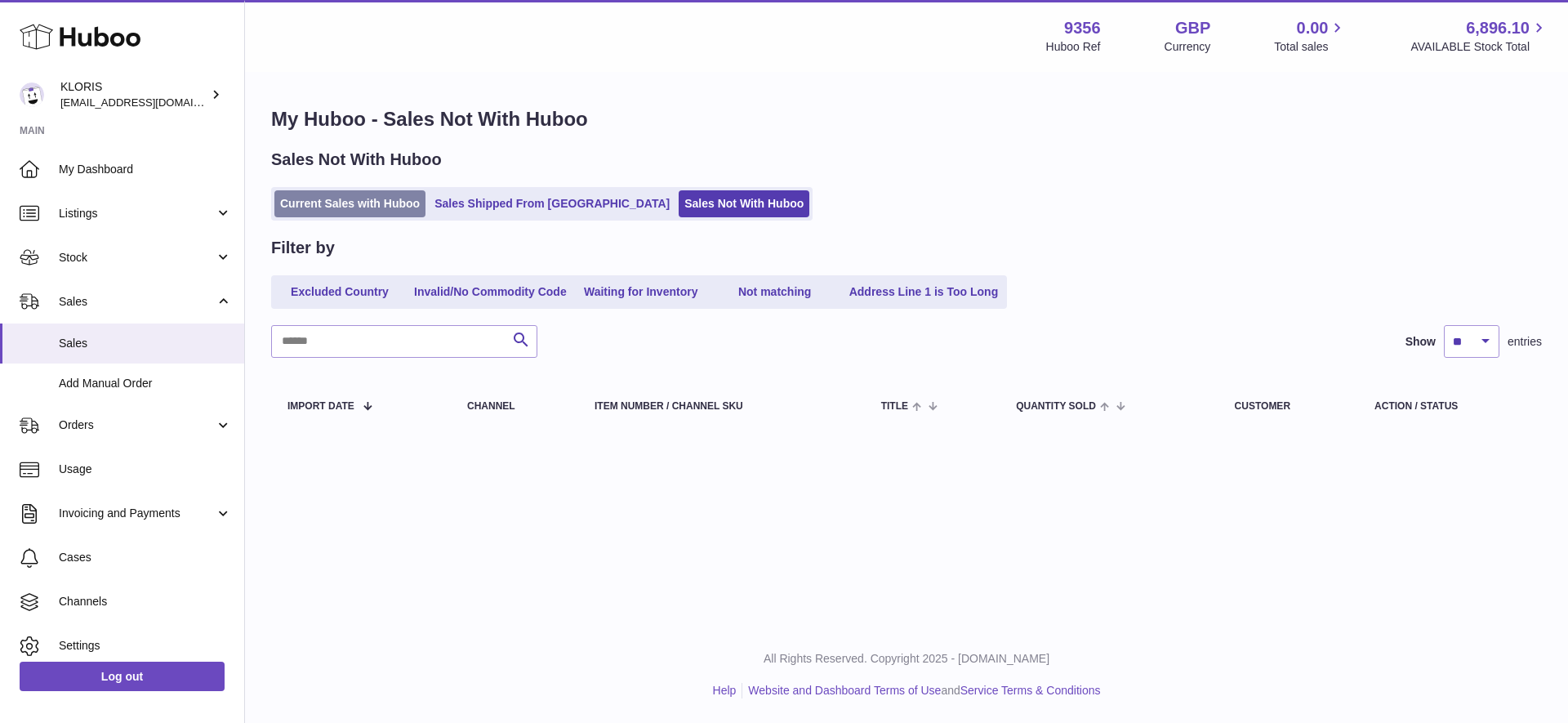
click at [367, 199] on link "Current Sales with Huboo" at bounding box center [350, 204] width 151 height 27
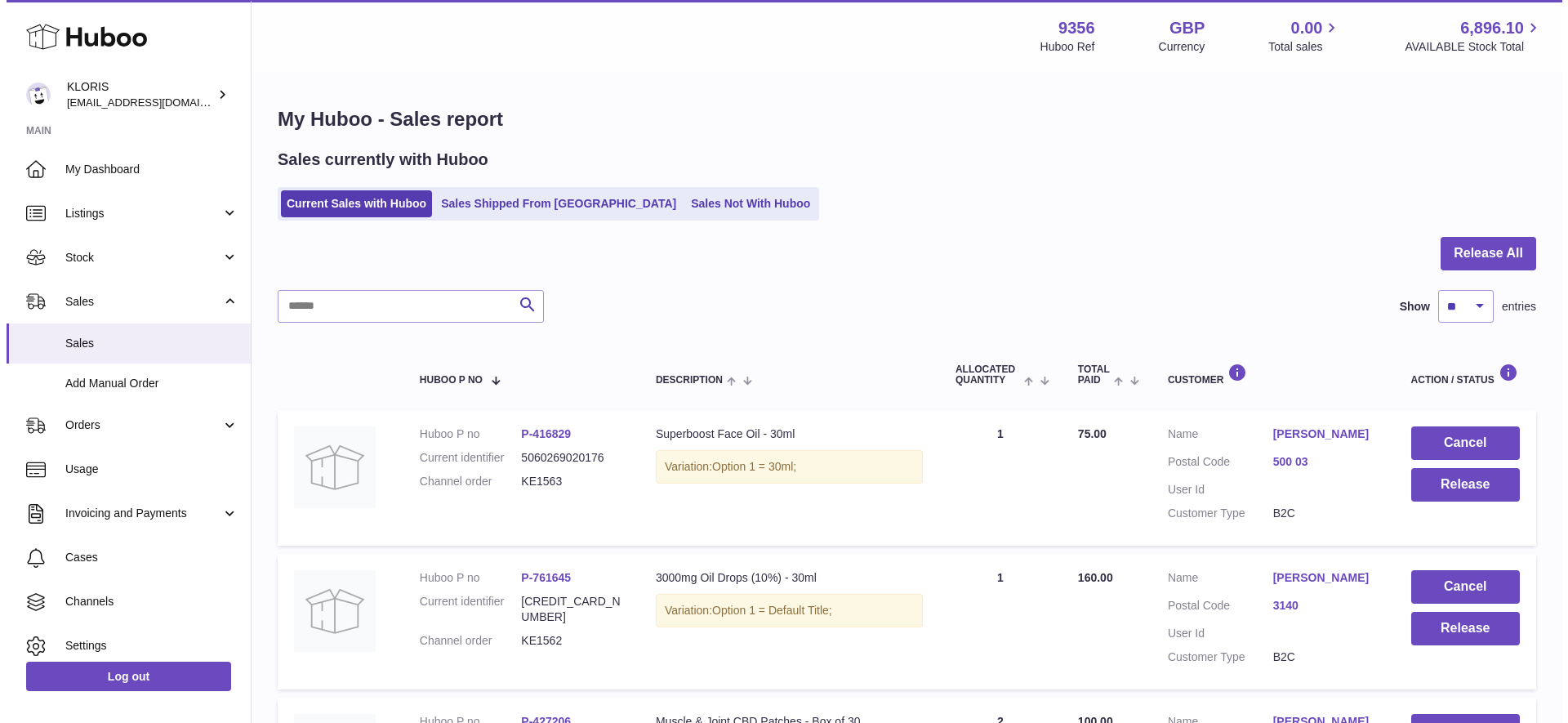
scroll to position [656, 0]
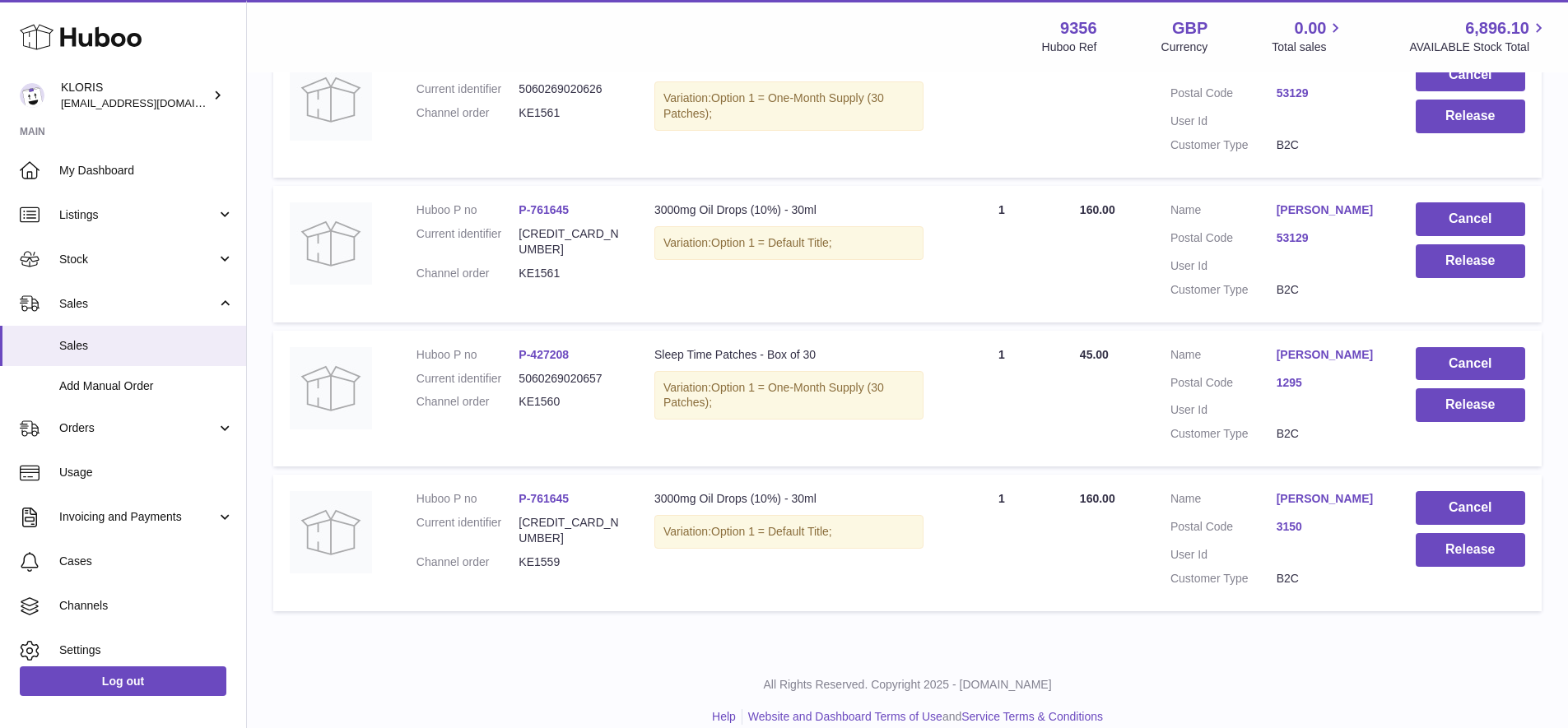
click at [1319, 491] on link "[PERSON_NAME]" at bounding box center [1330, 499] width 106 height 16
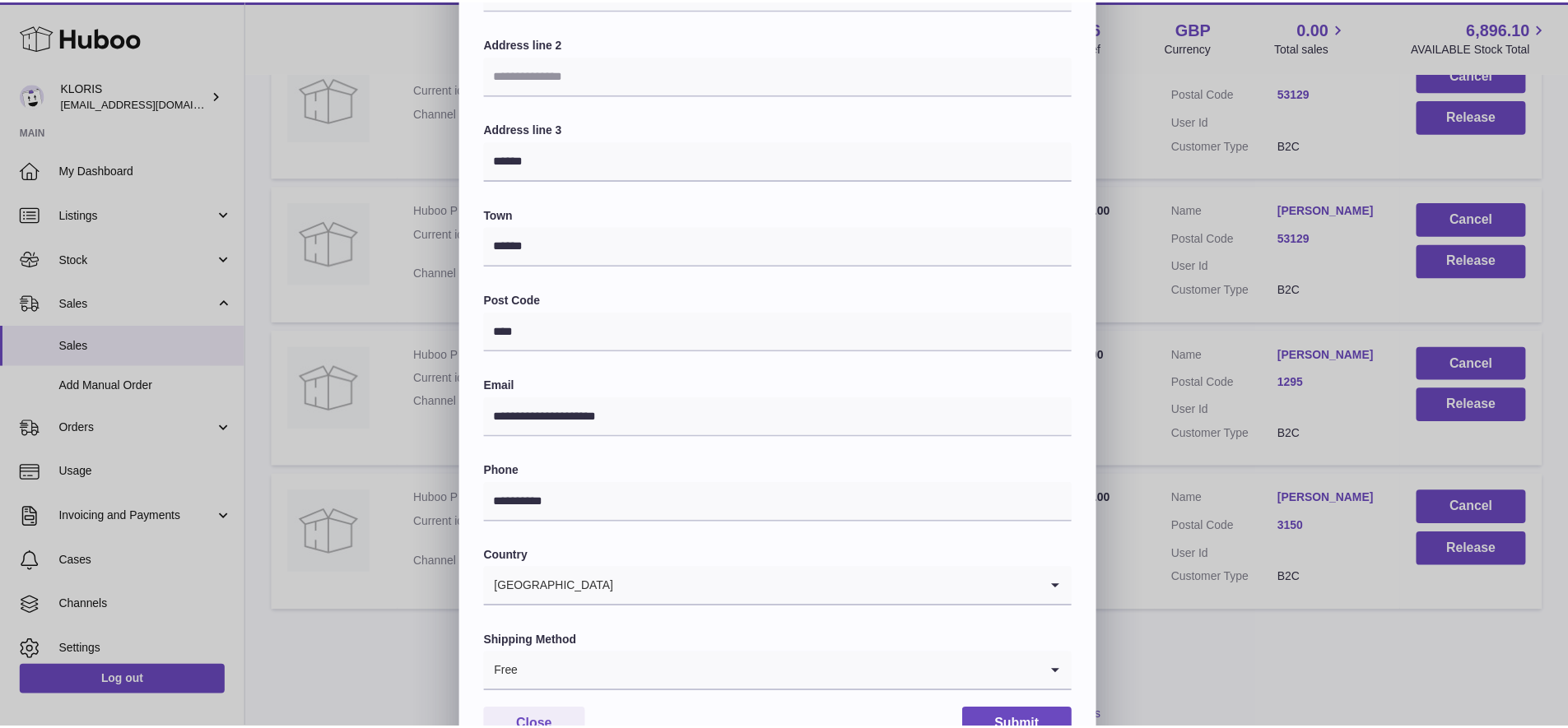
scroll to position [300, 0]
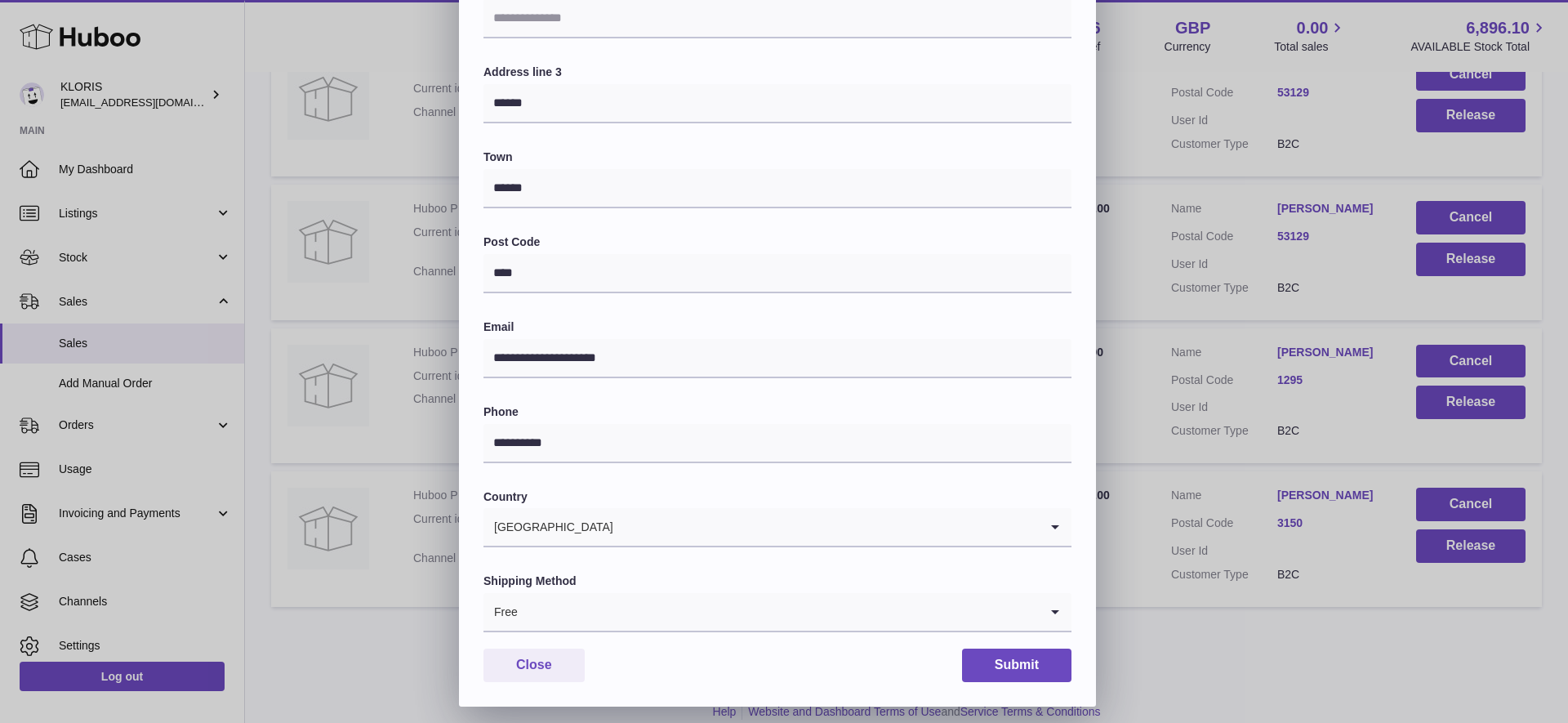
click at [1056, 600] on icon "Search for option" at bounding box center [1055, 612] width 32 height 38
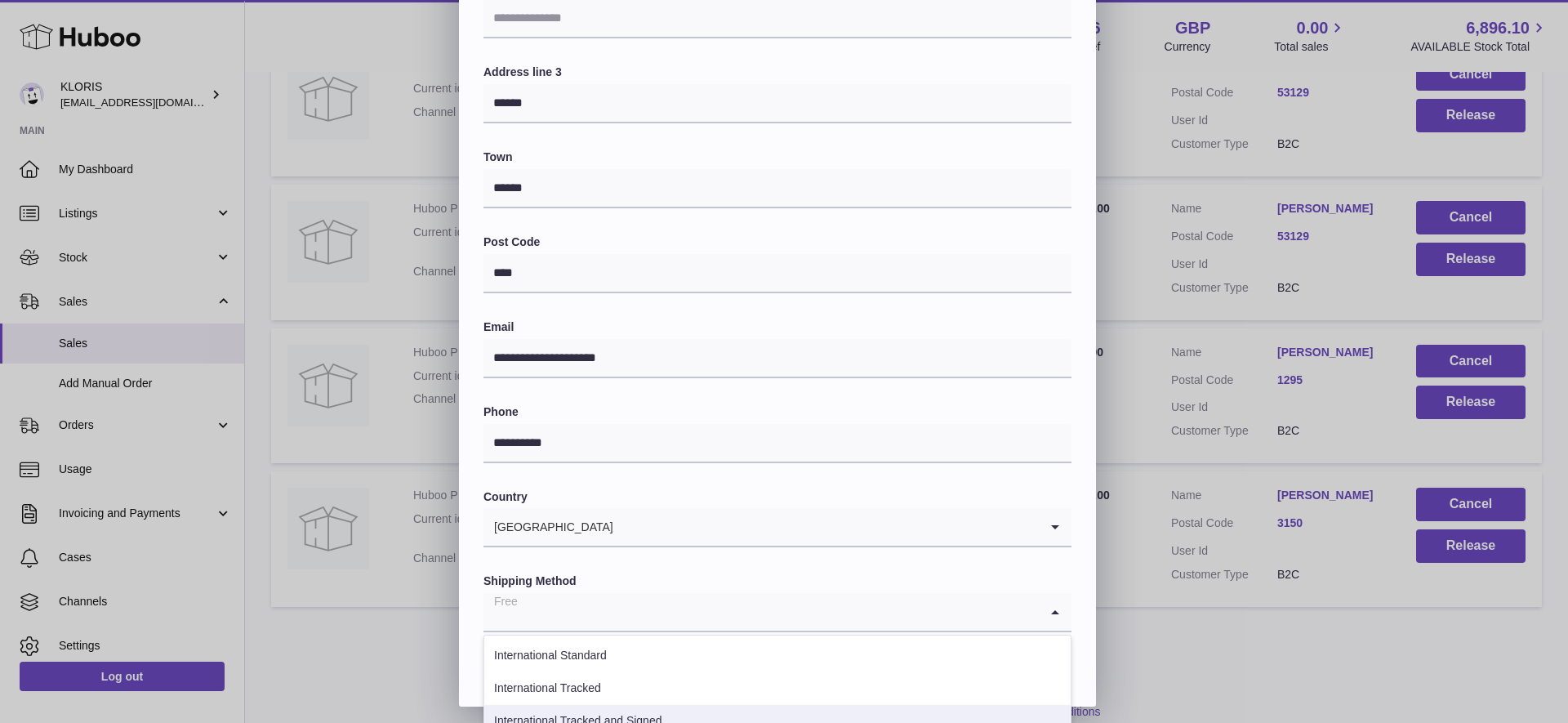
click at [627, 710] on li "International Tracked and Signed" at bounding box center [777, 721] width 587 height 32
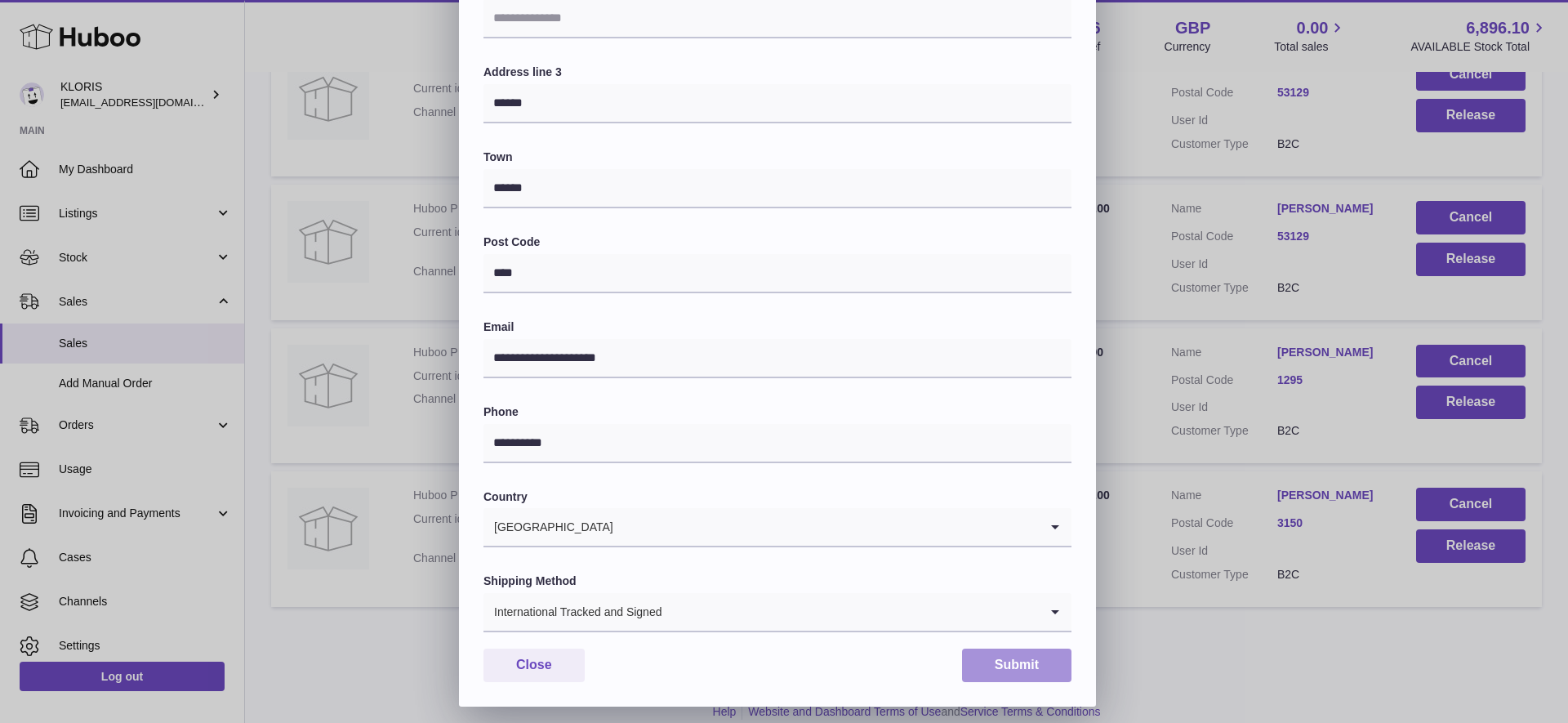
click at [1016, 657] on button "Submit" at bounding box center [1016, 666] width 110 height 33
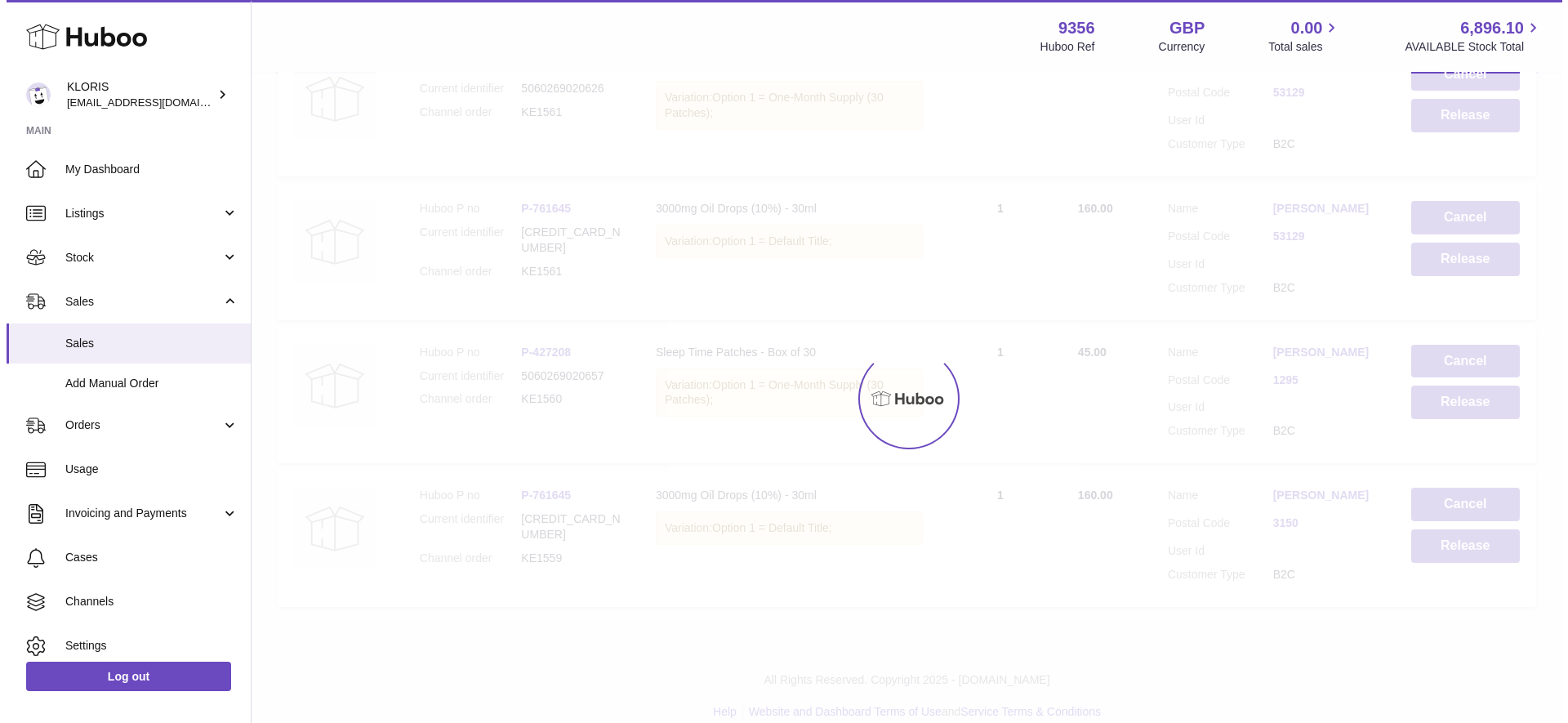
scroll to position [0, 0]
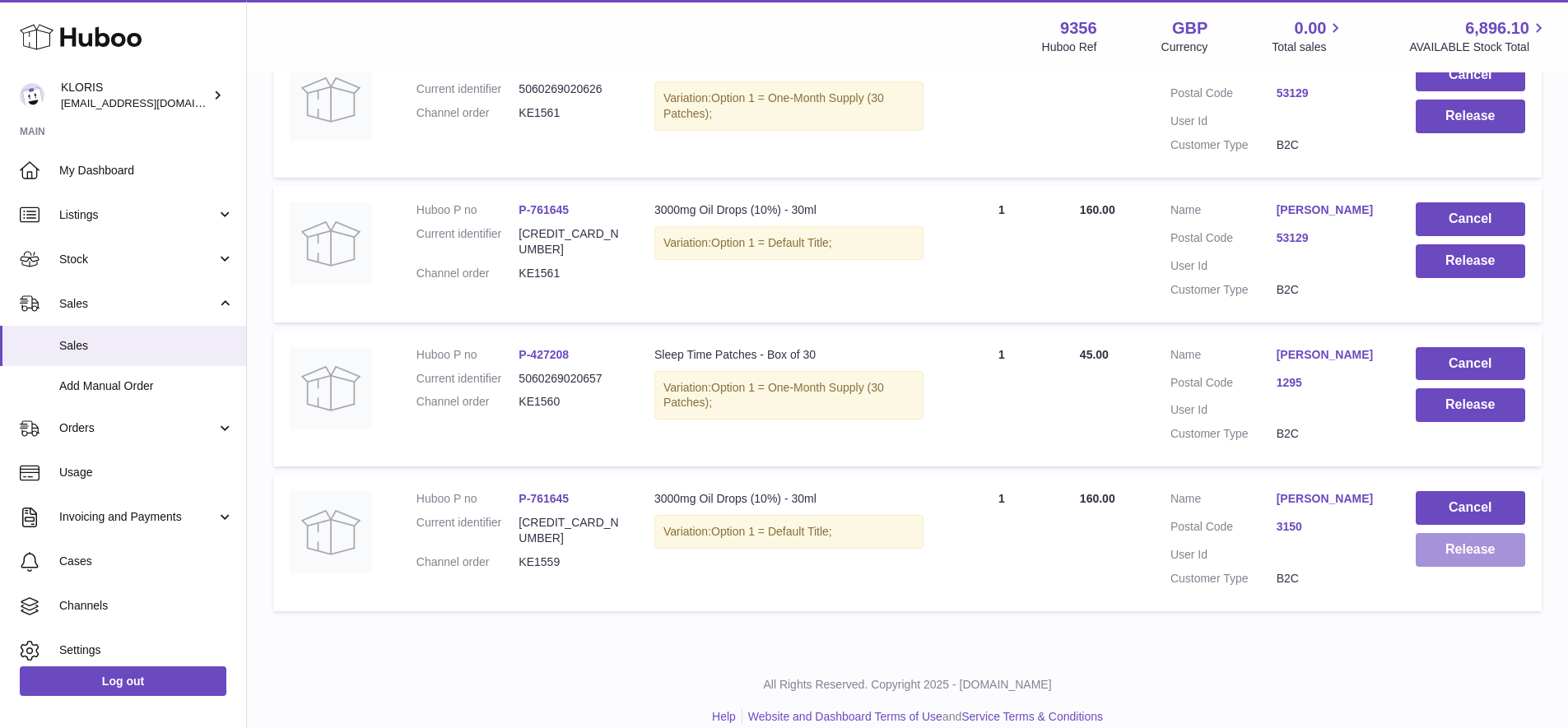
click at [1463, 534] on button "Release" at bounding box center [1471, 550] width 110 height 34
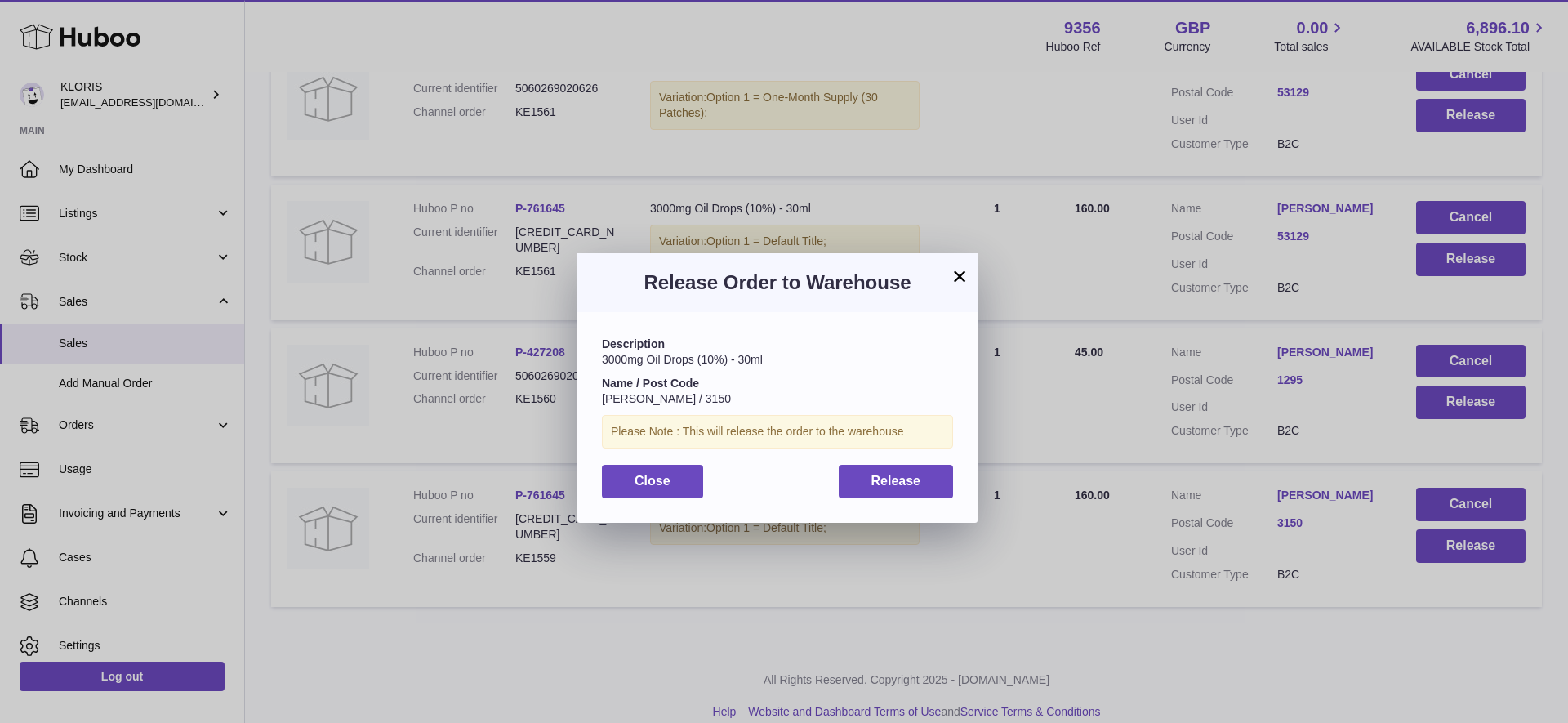
click at [957, 274] on button "×" at bounding box center [959, 276] width 19 height 19
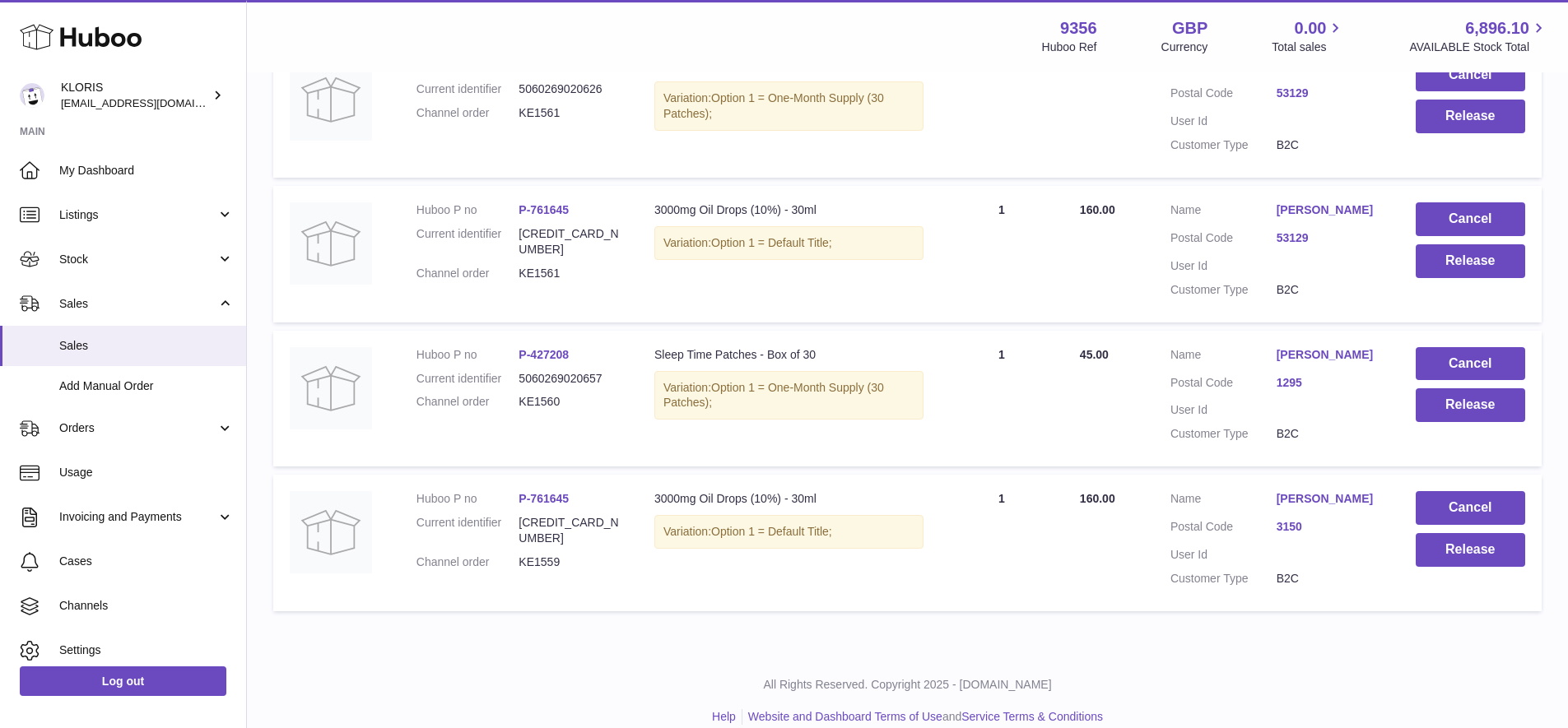
click at [1307, 347] on link "[PERSON_NAME]" at bounding box center [1330, 355] width 106 height 16
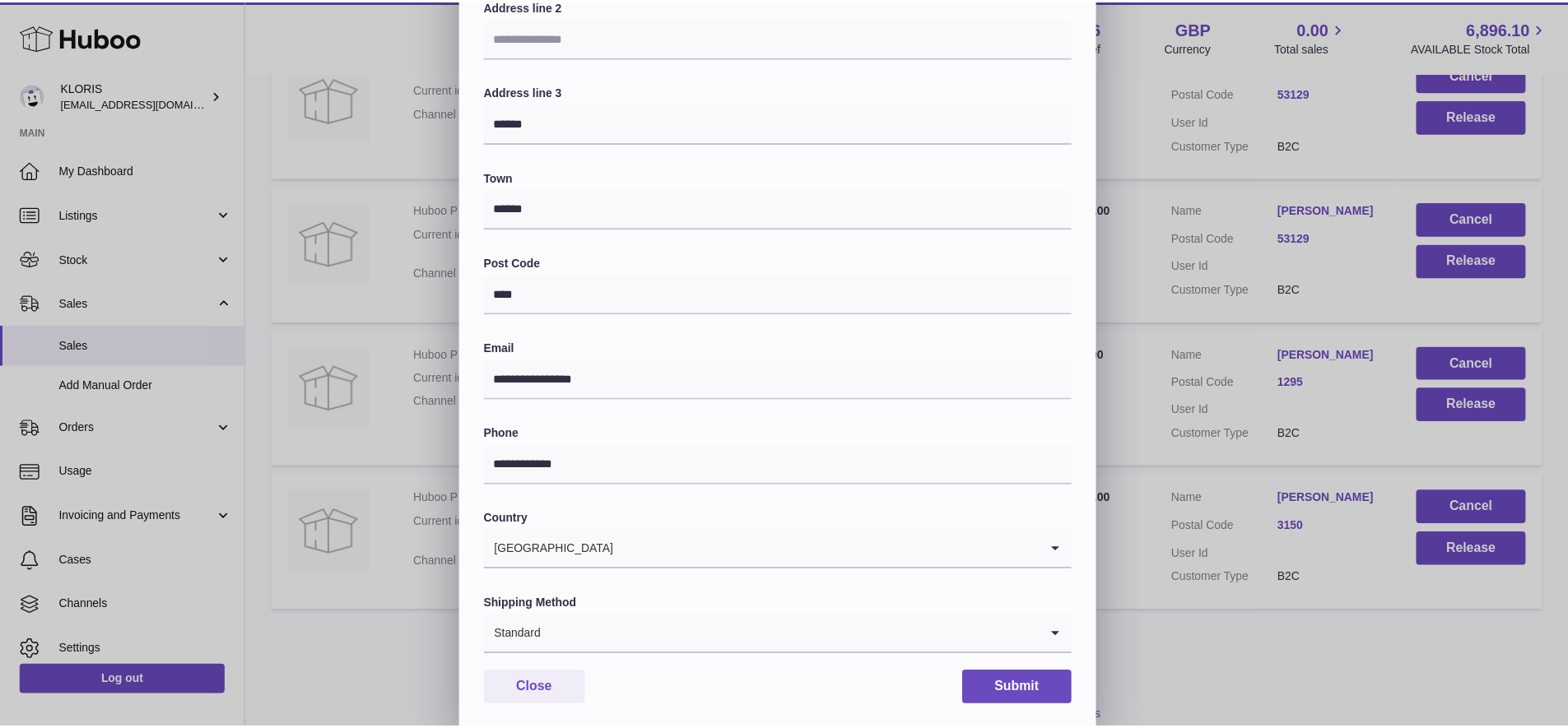
scroll to position [300, 0]
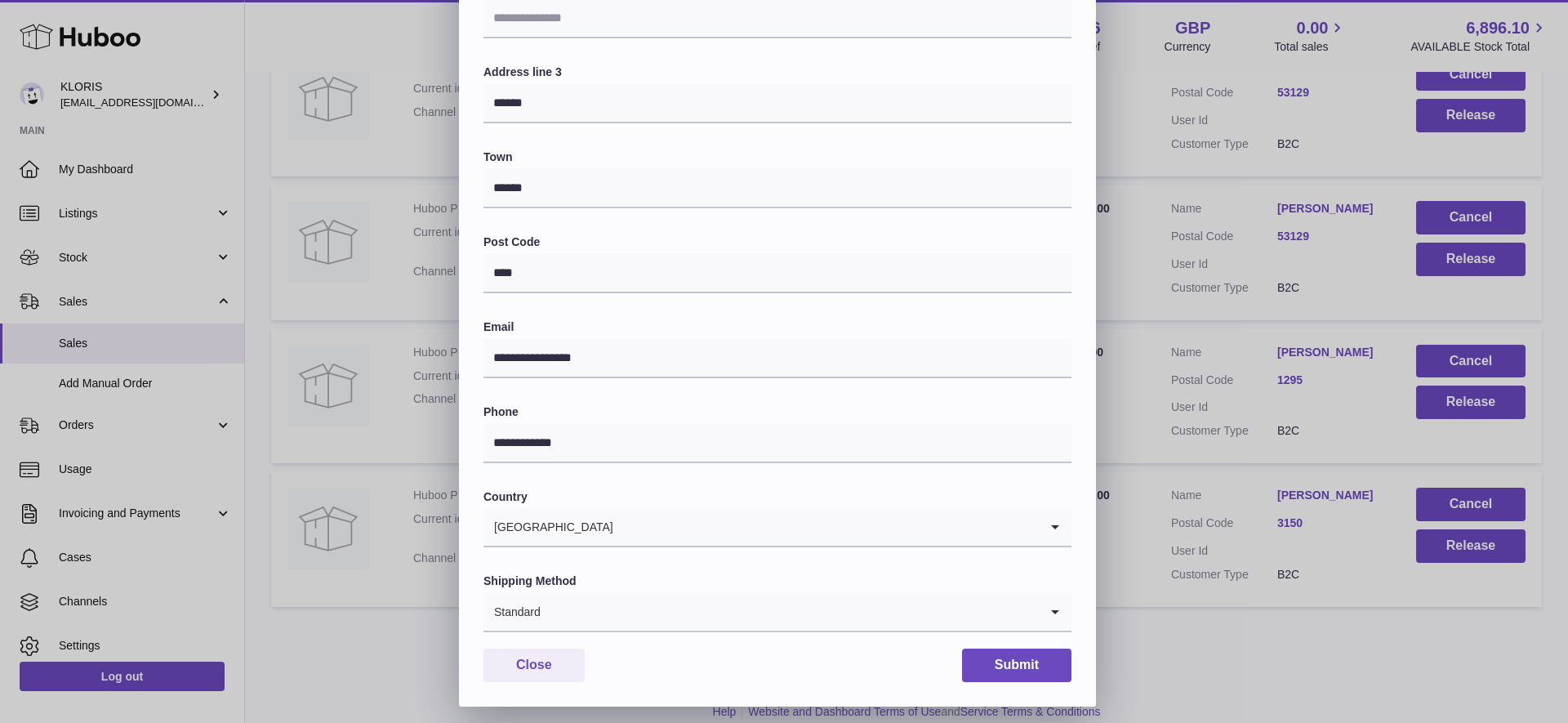
click at [1051, 598] on icon "Search for option" at bounding box center [1055, 612] width 32 height 38
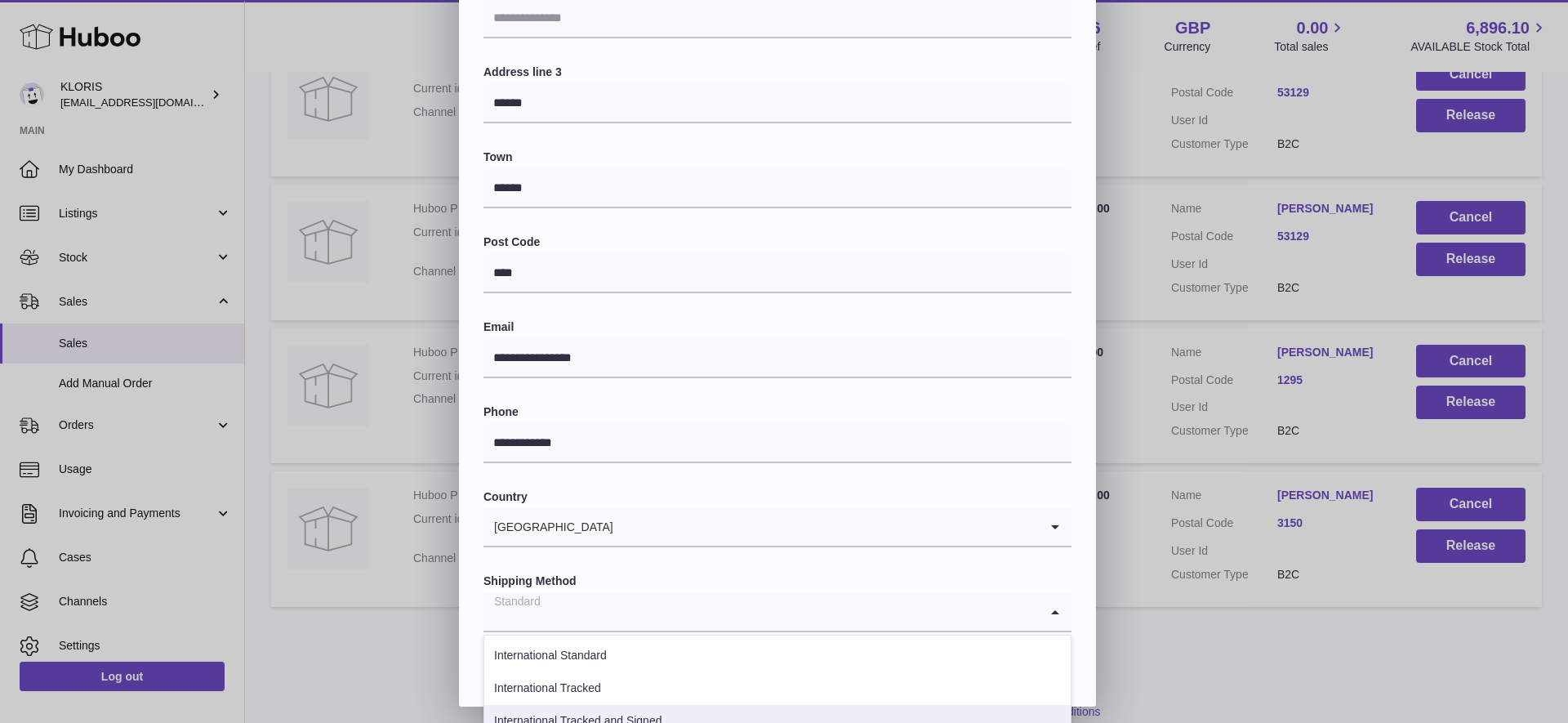
click at [625, 710] on li "International Tracked and Signed" at bounding box center [777, 721] width 587 height 32
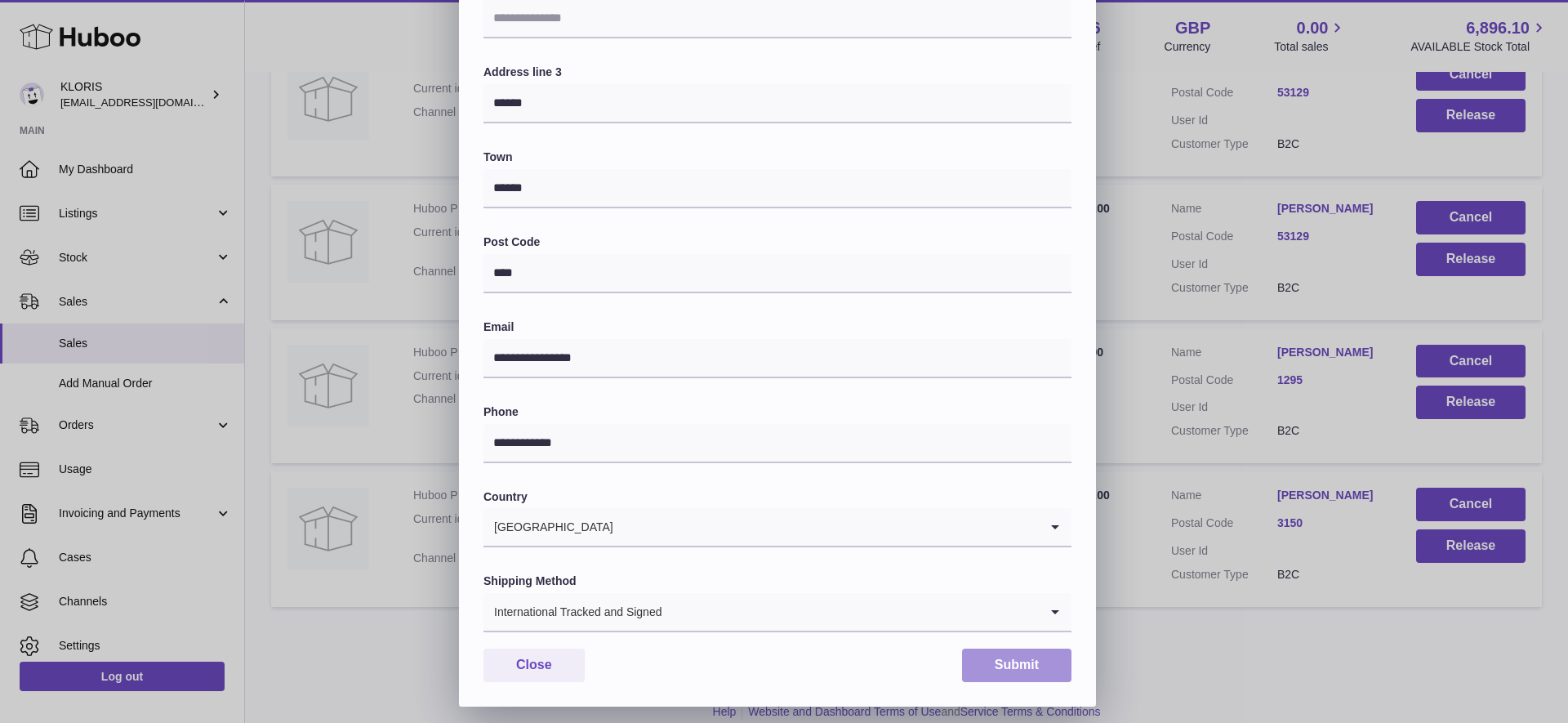
click at [1002, 659] on button "Submit" at bounding box center [1016, 666] width 110 height 33
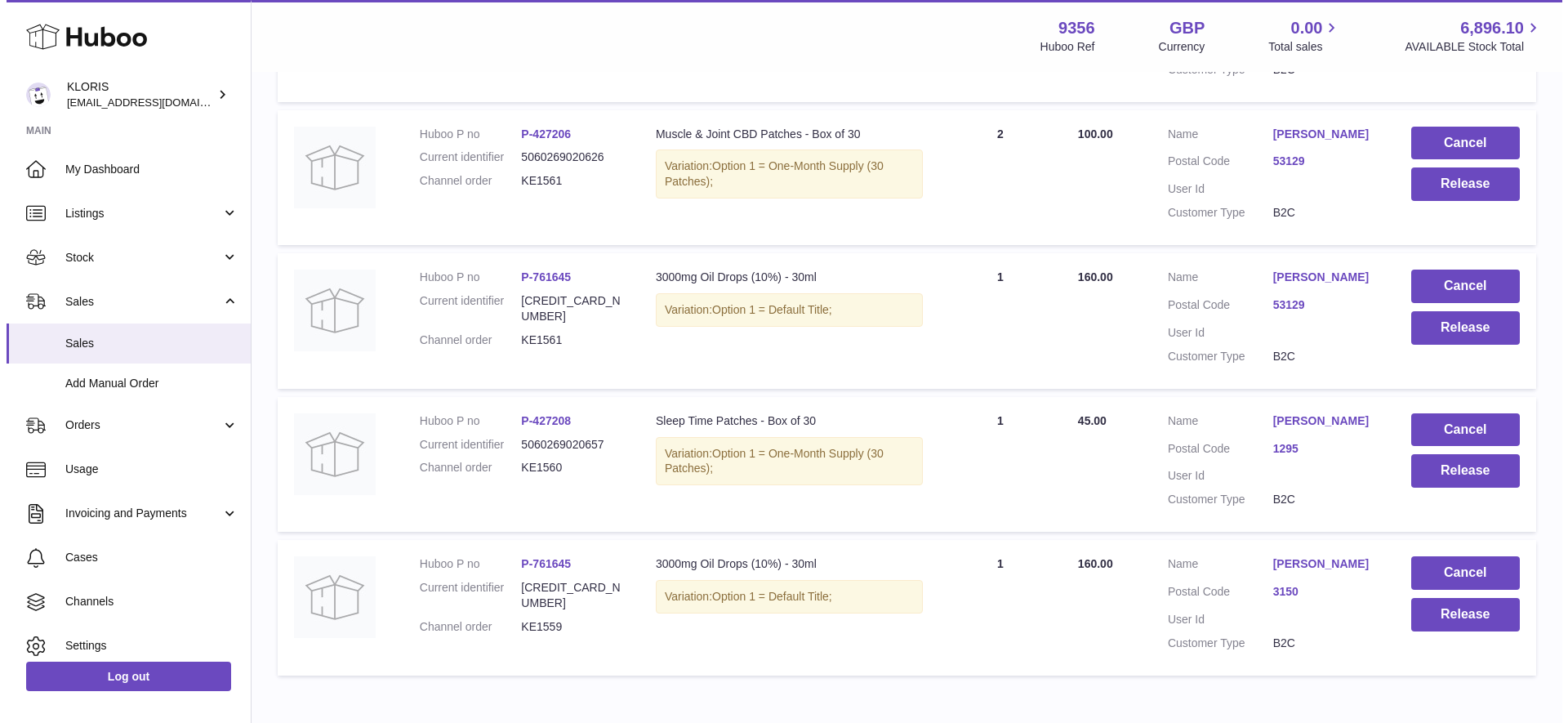
scroll to position [584, 0]
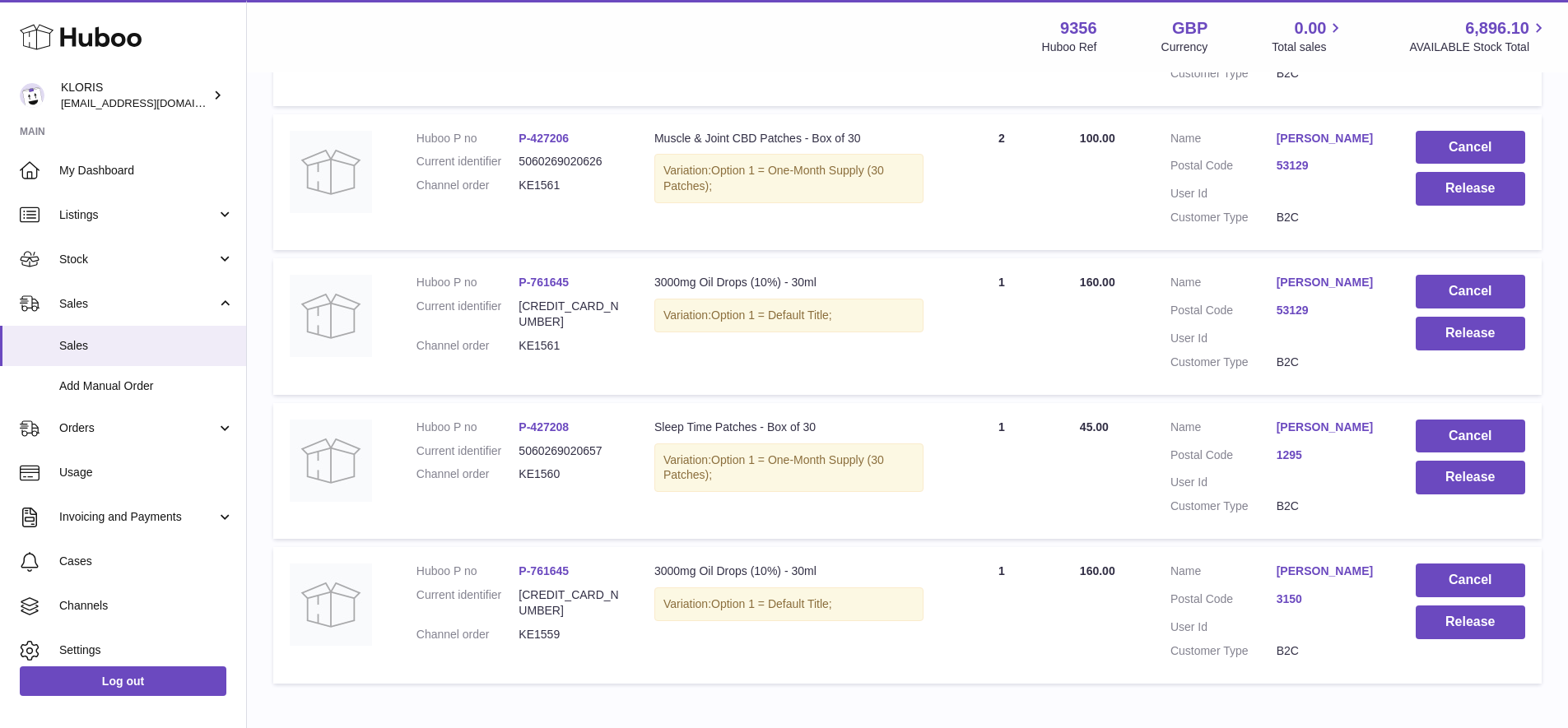
click at [1307, 275] on link "[PERSON_NAME]" at bounding box center [1330, 283] width 106 height 16
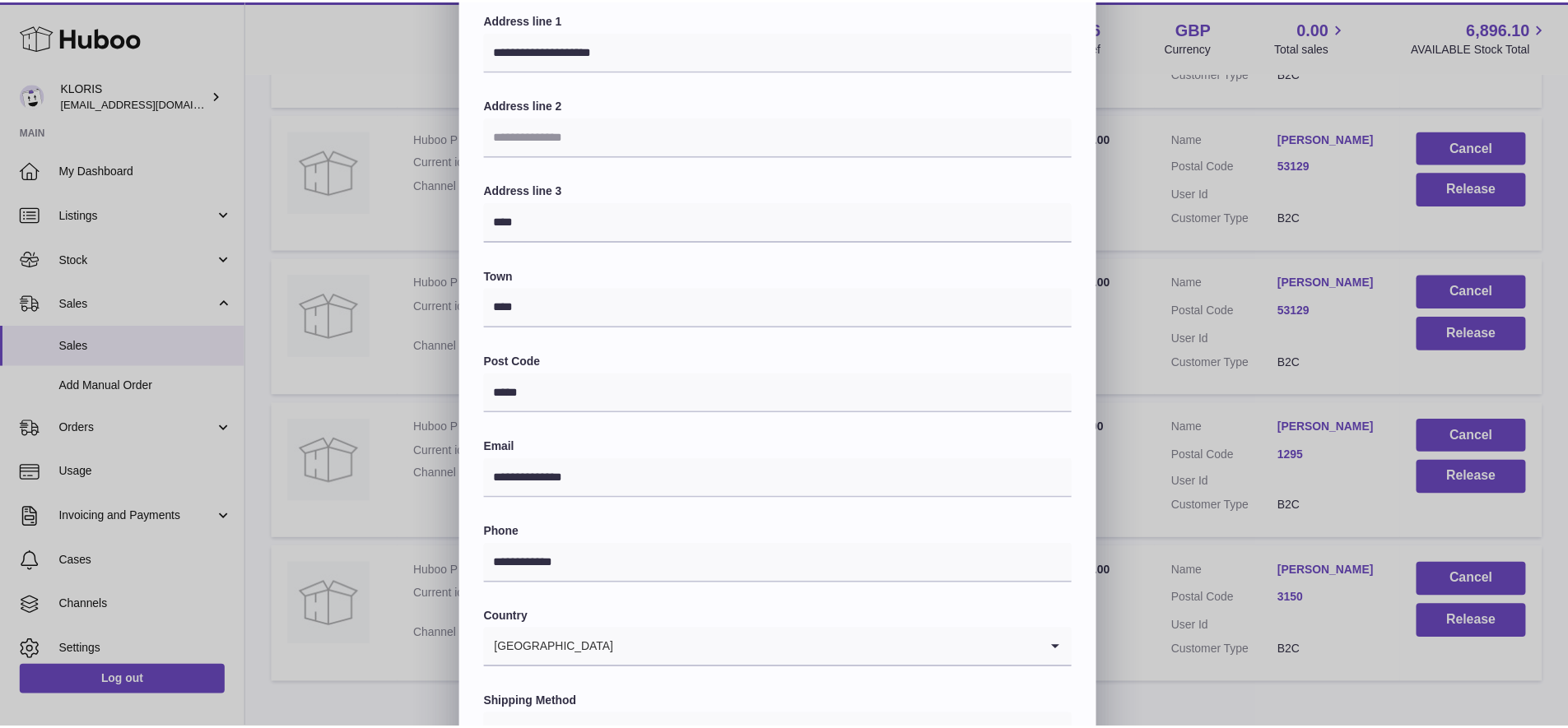
scroll to position [300, 0]
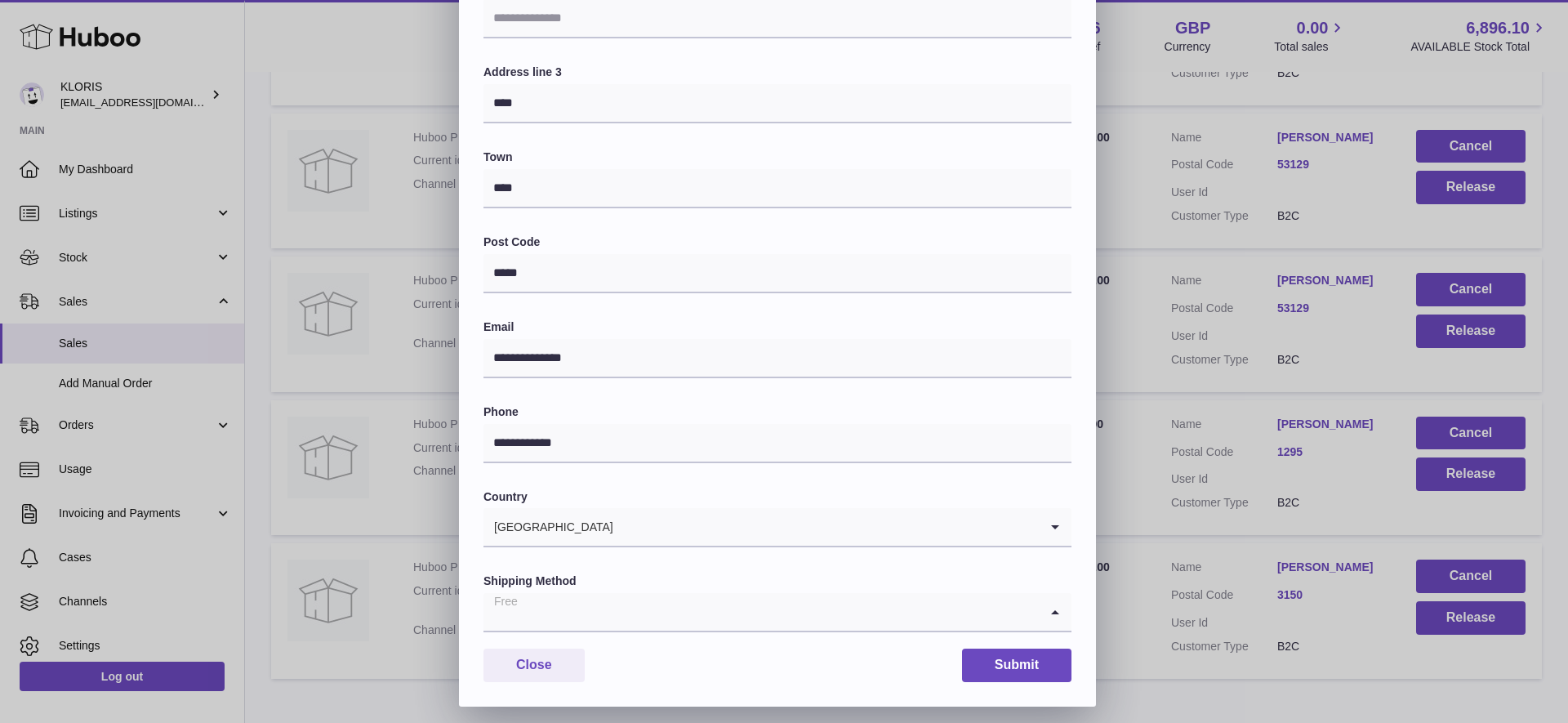
click at [1053, 598] on icon "Search for option" at bounding box center [1055, 612] width 32 height 38
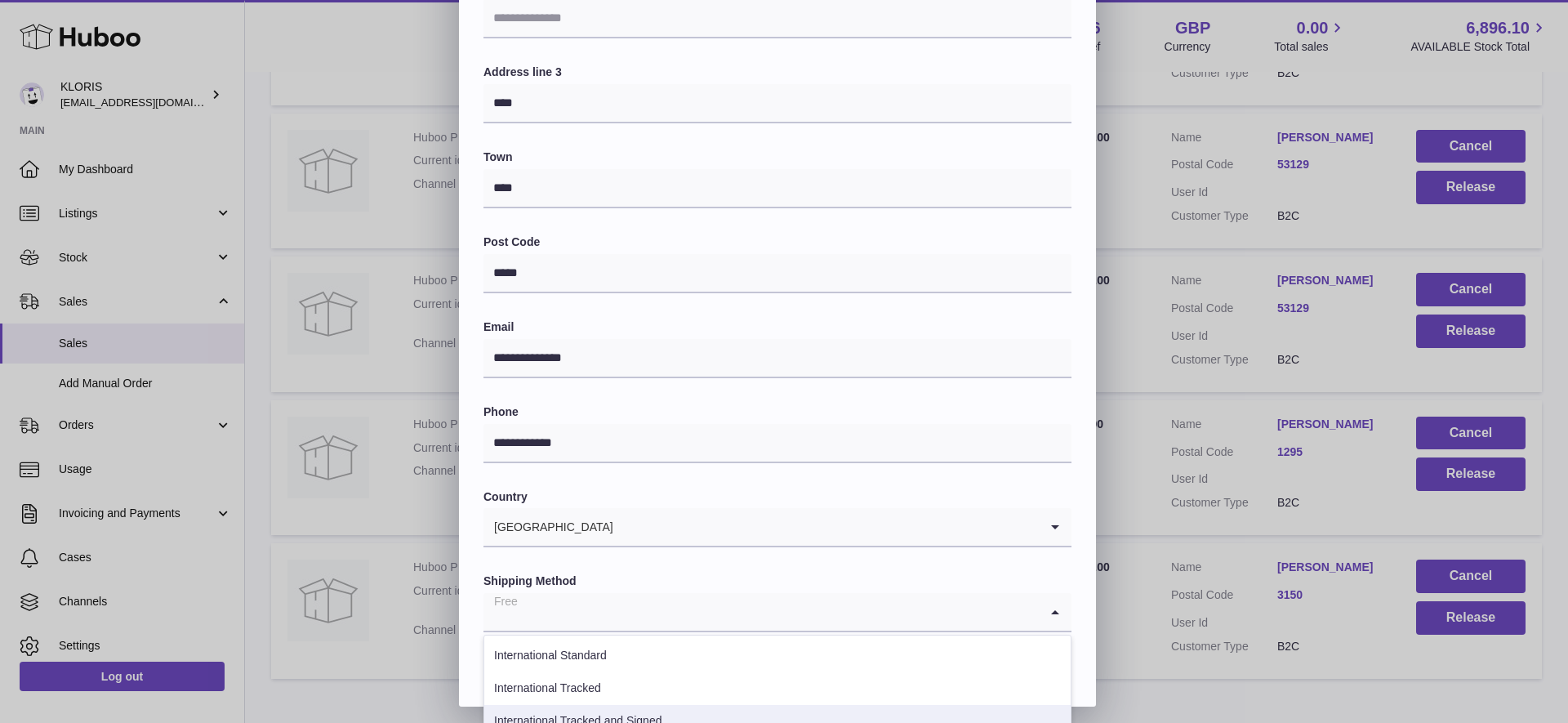
click at [605, 709] on li "International Tracked and Signed" at bounding box center [777, 721] width 587 height 32
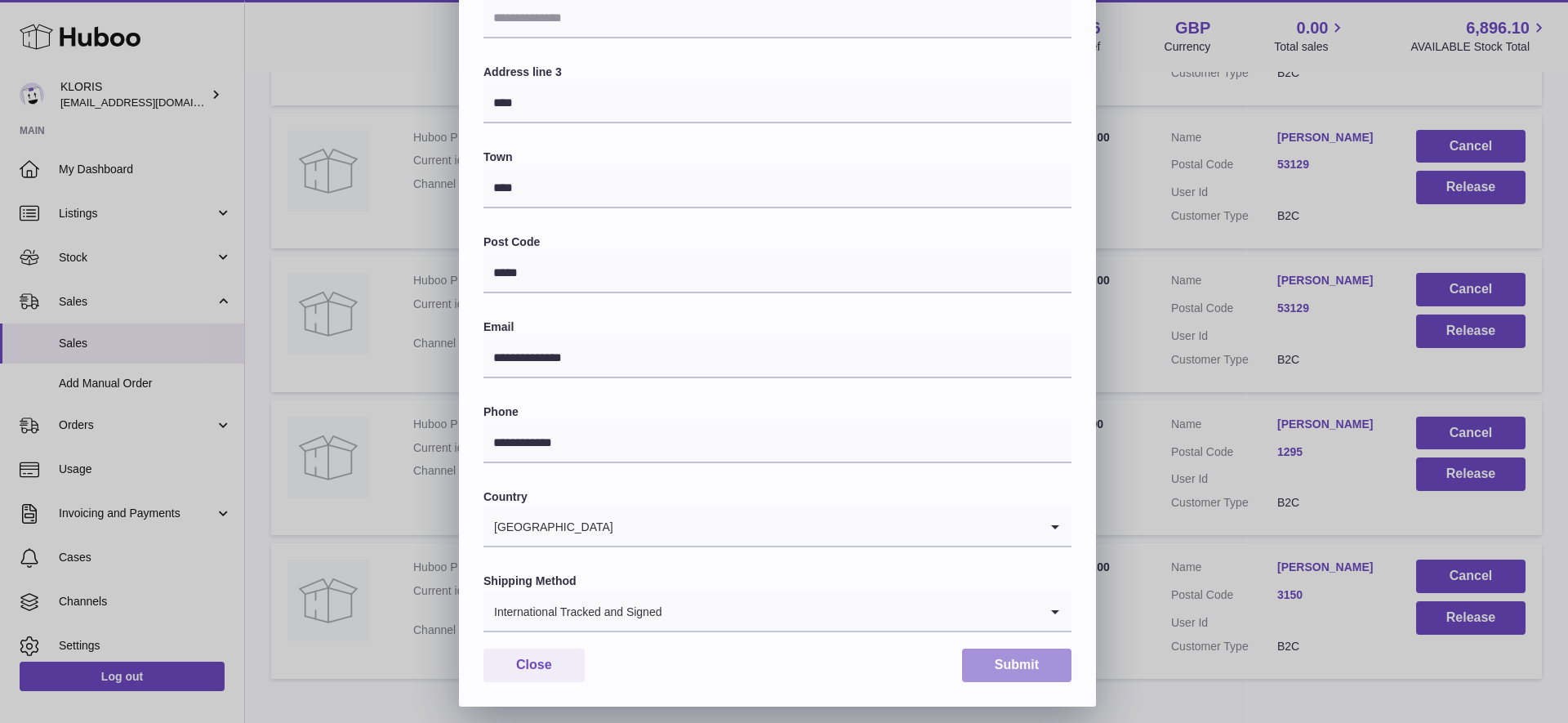
click at [1012, 658] on button "Submit" at bounding box center [1016, 666] width 110 height 33
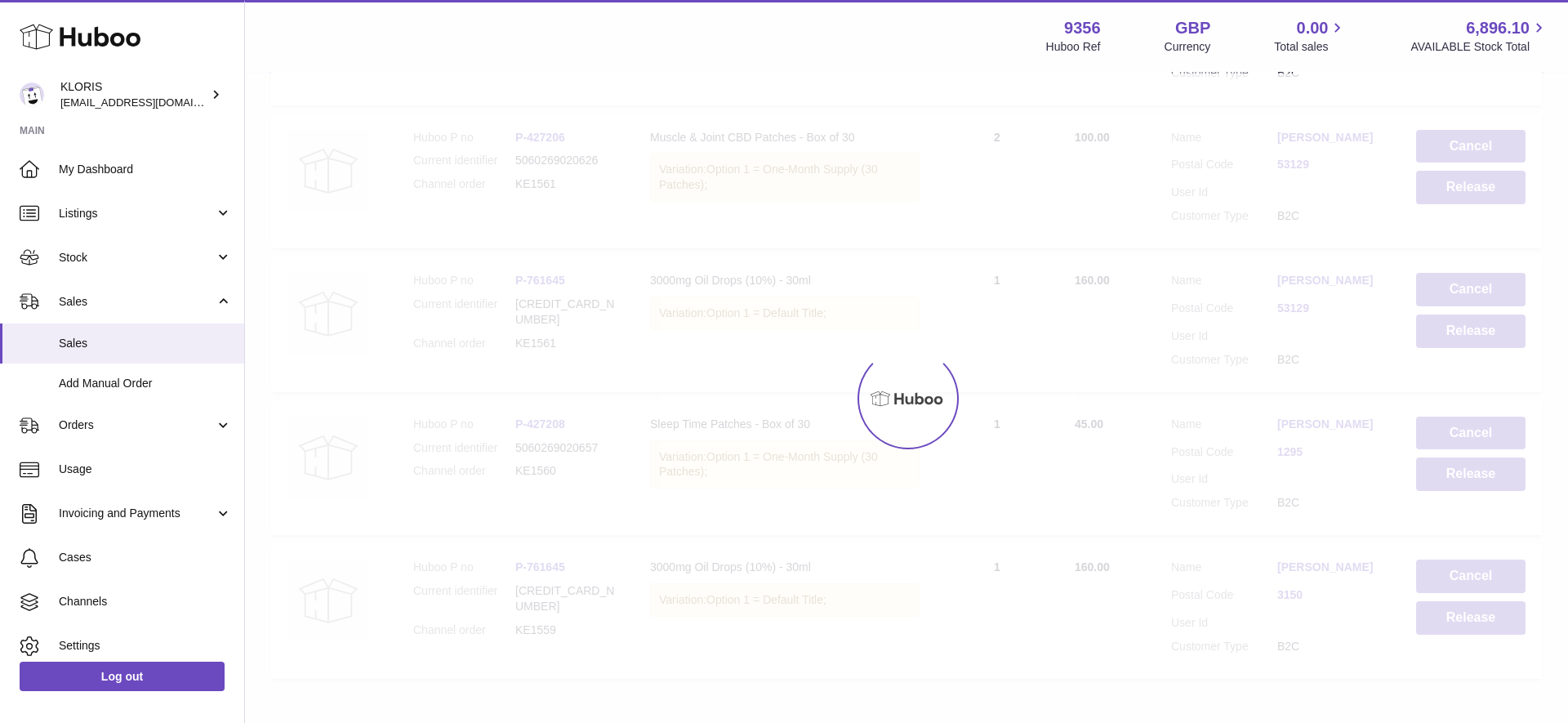
scroll to position [0, 0]
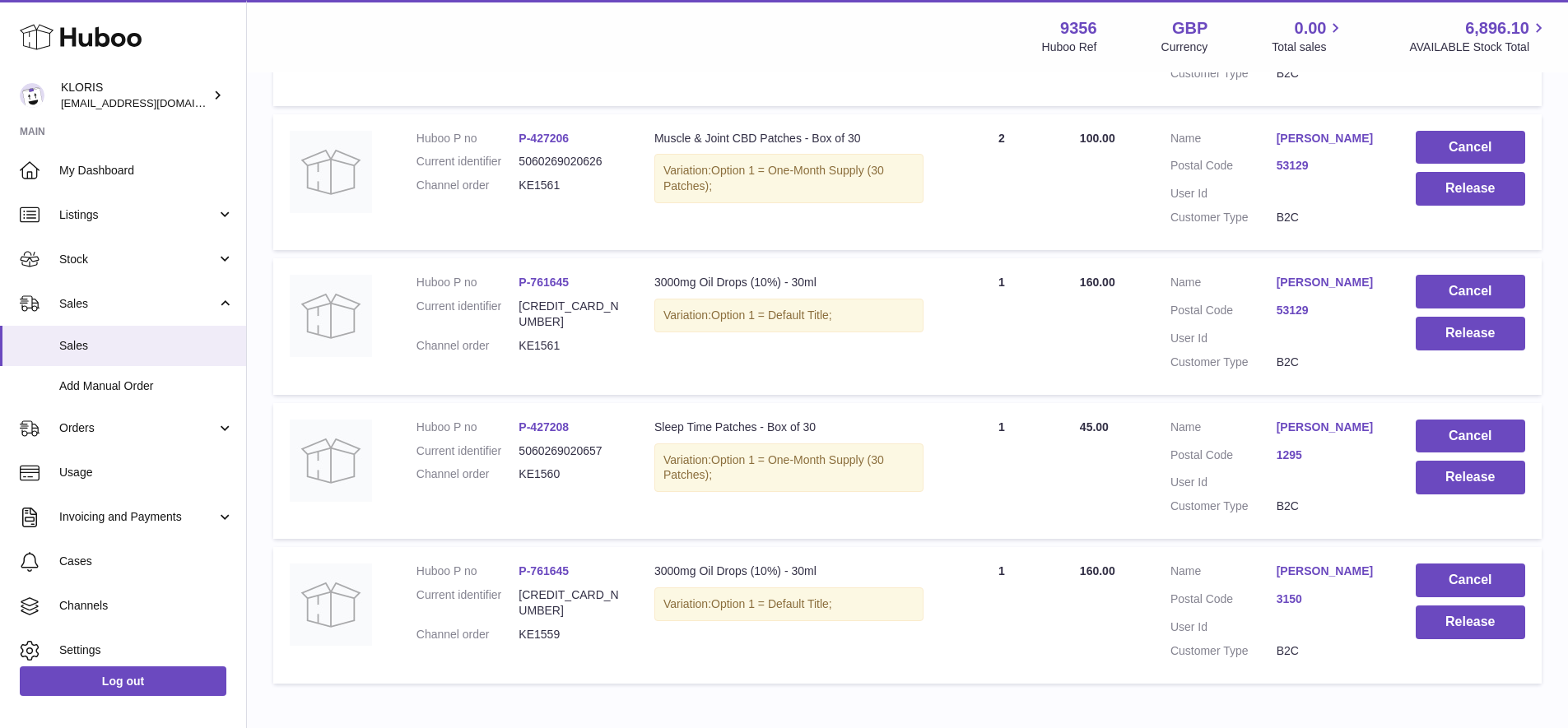
click at [1293, 131] on link "[PERSON_NAME]" at bounding box center [1330, 139] width 106 height 16
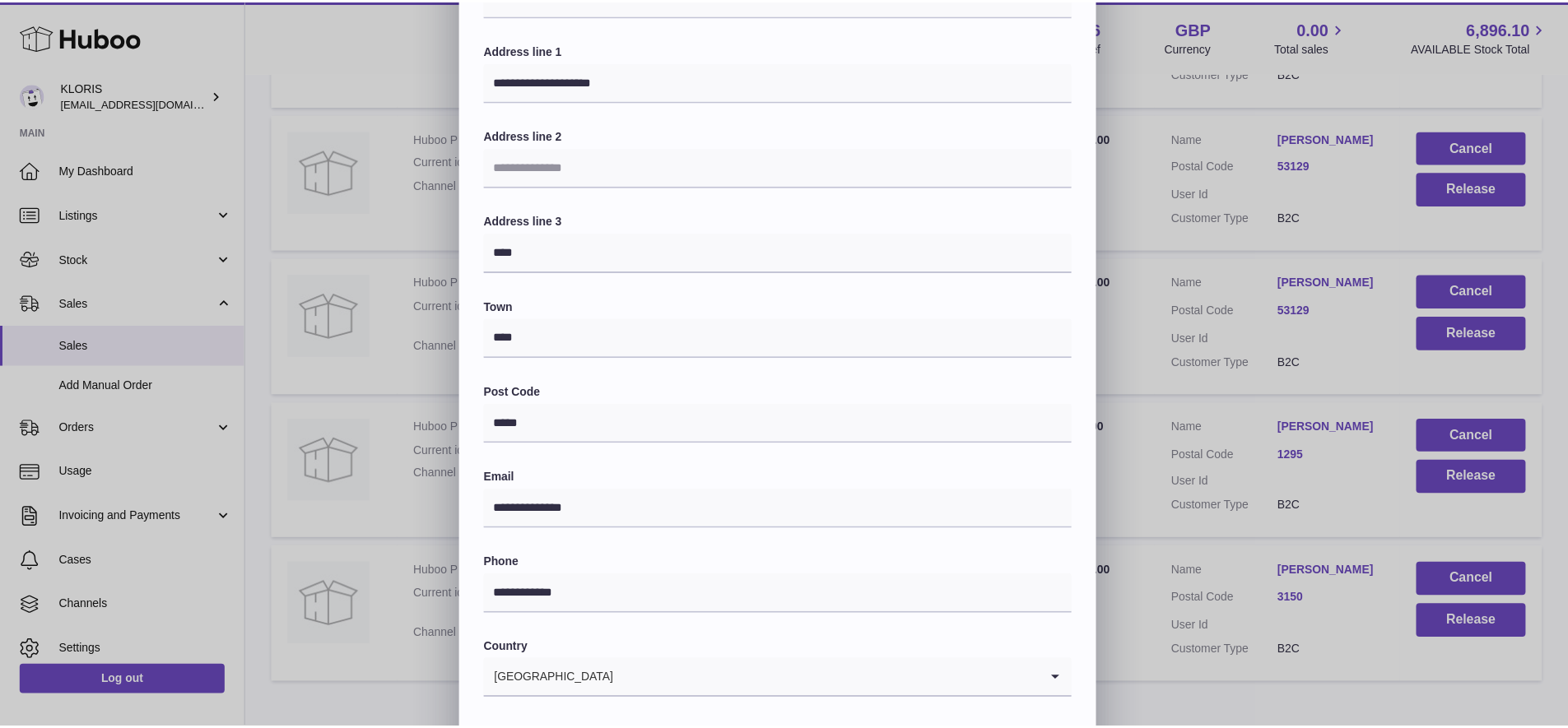
scroll to position [300, 0]
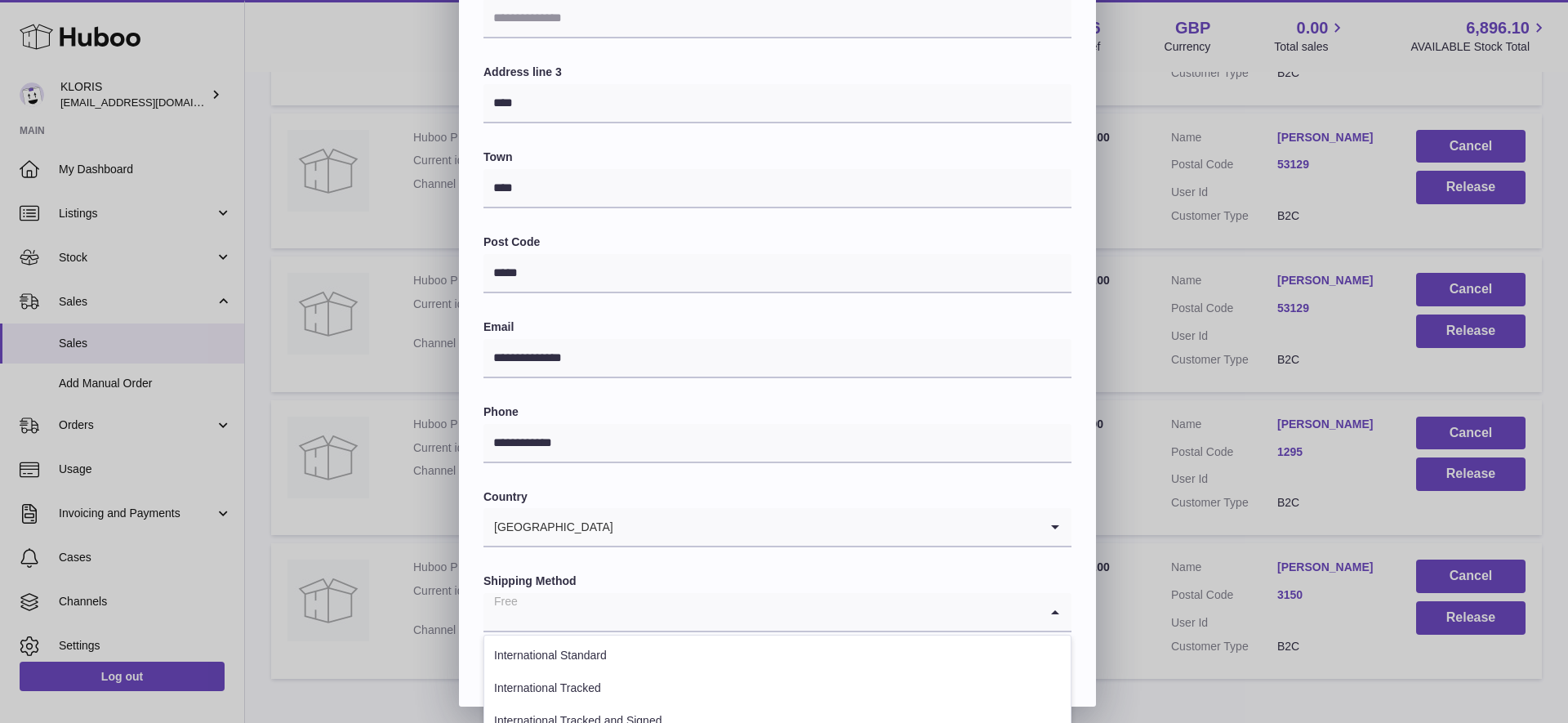
click at [1055, 600] on icon "Search for option" at bounding box center [1055, 612] width 32 height 38
click at [633, 714] on li "International Tracked and Signed" at bounding box center [777, 721] width 587 height 32
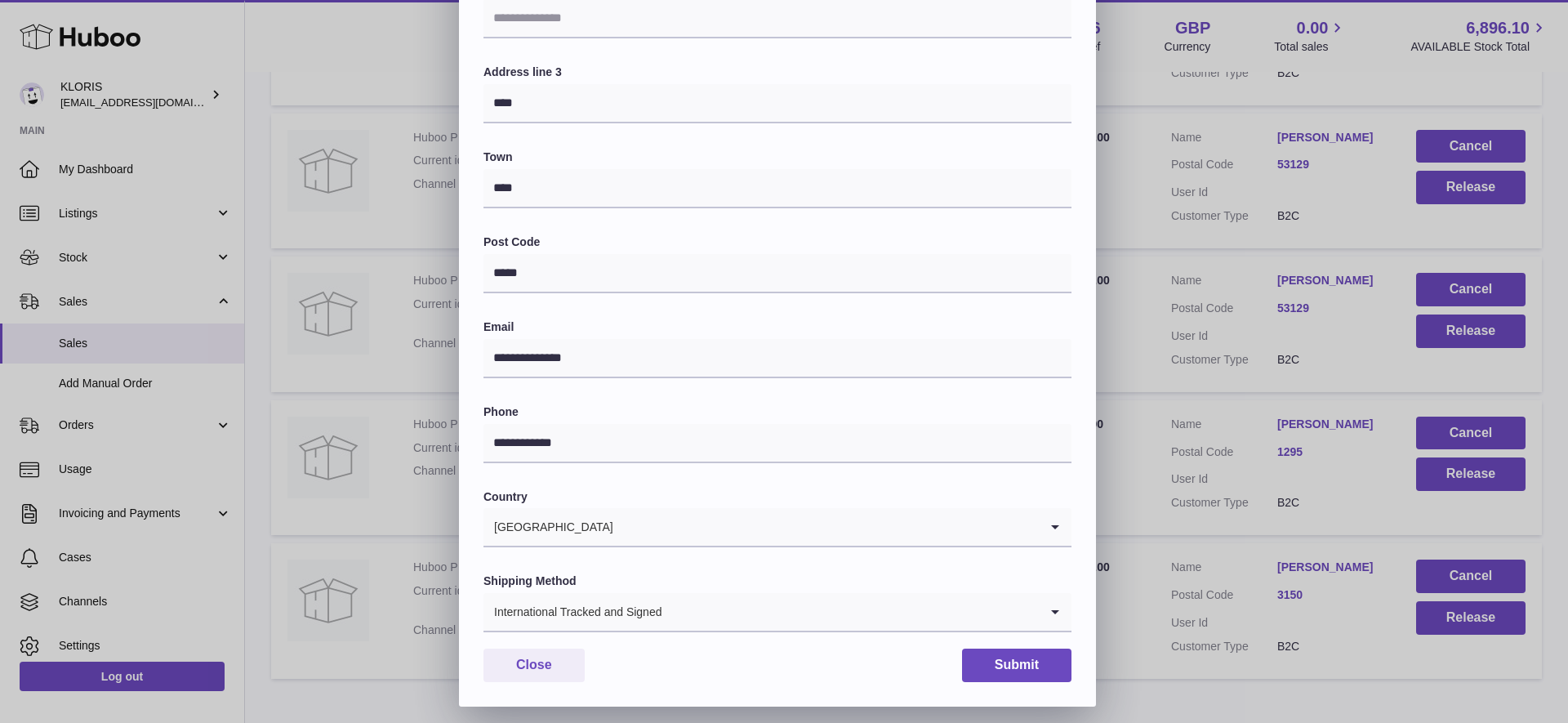
drag, startPoint x: 1013, startPoint y: 661, endPoint x: 1021, endPoint y: 658, distance: 8.5
click at [1013, 661] on button "Submit" at bounding box center [1016, 666] width 110 height 33
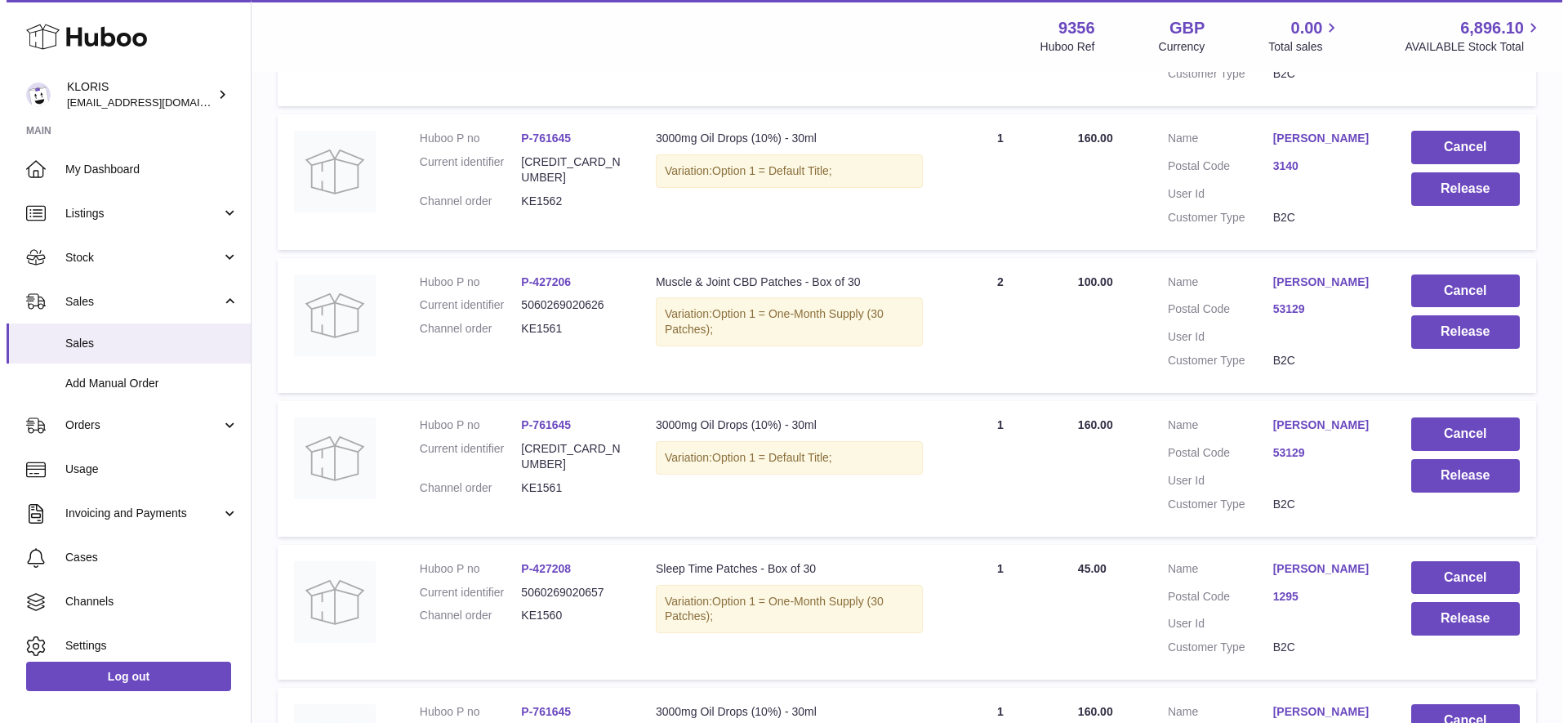
scroll to position [406, 0]
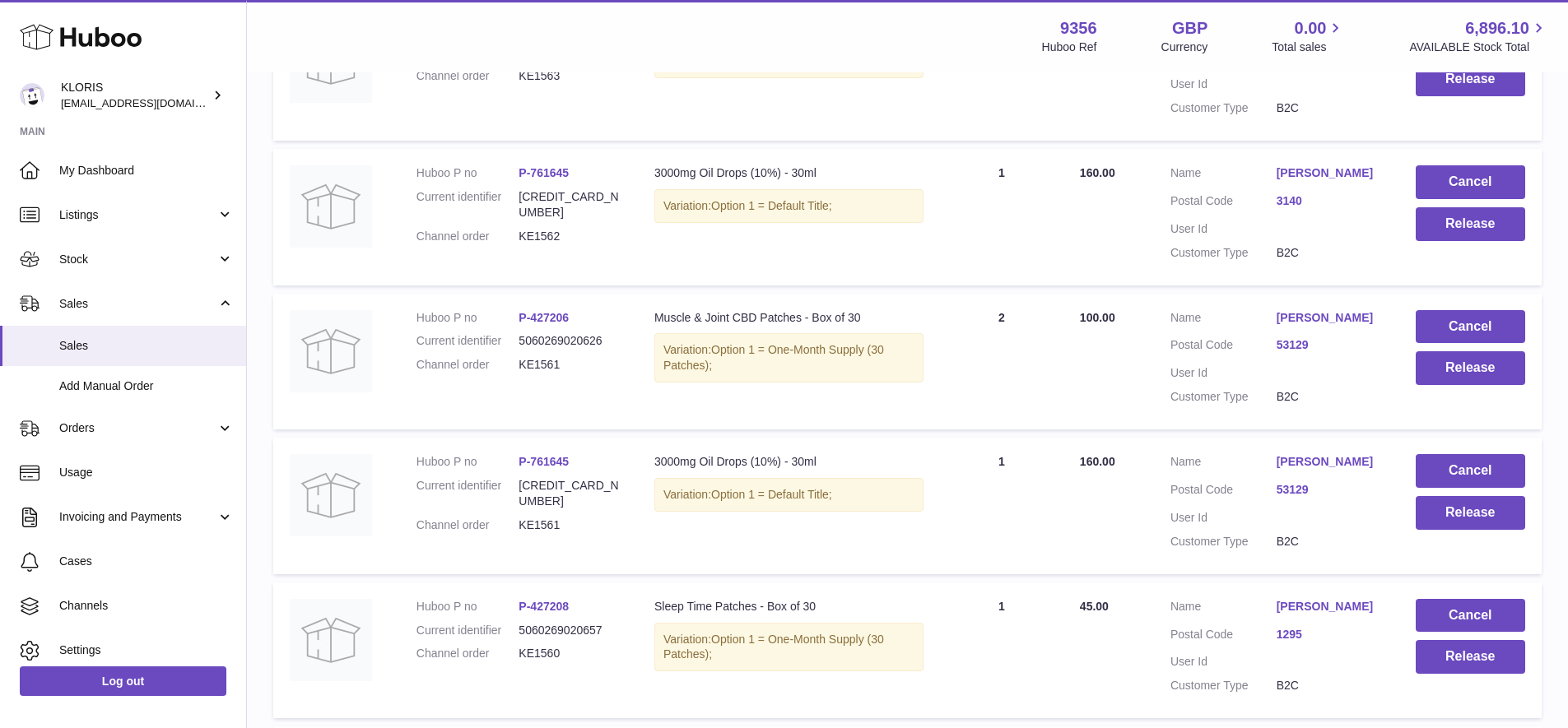
click at [1317, 165] on link "[PERSON_NAME]" at bounding box center [1330, 173] width 106 height 16
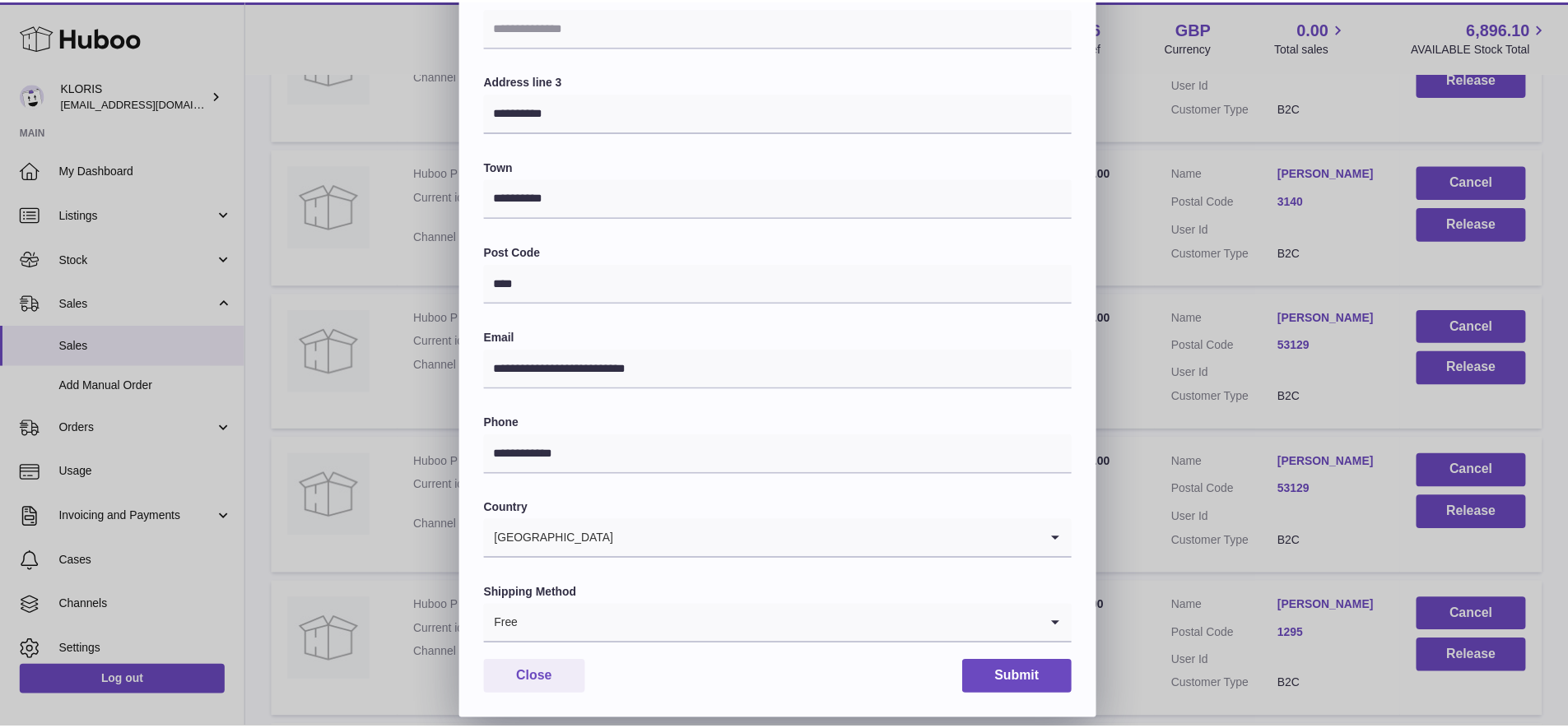
scroll to position [300, 0]
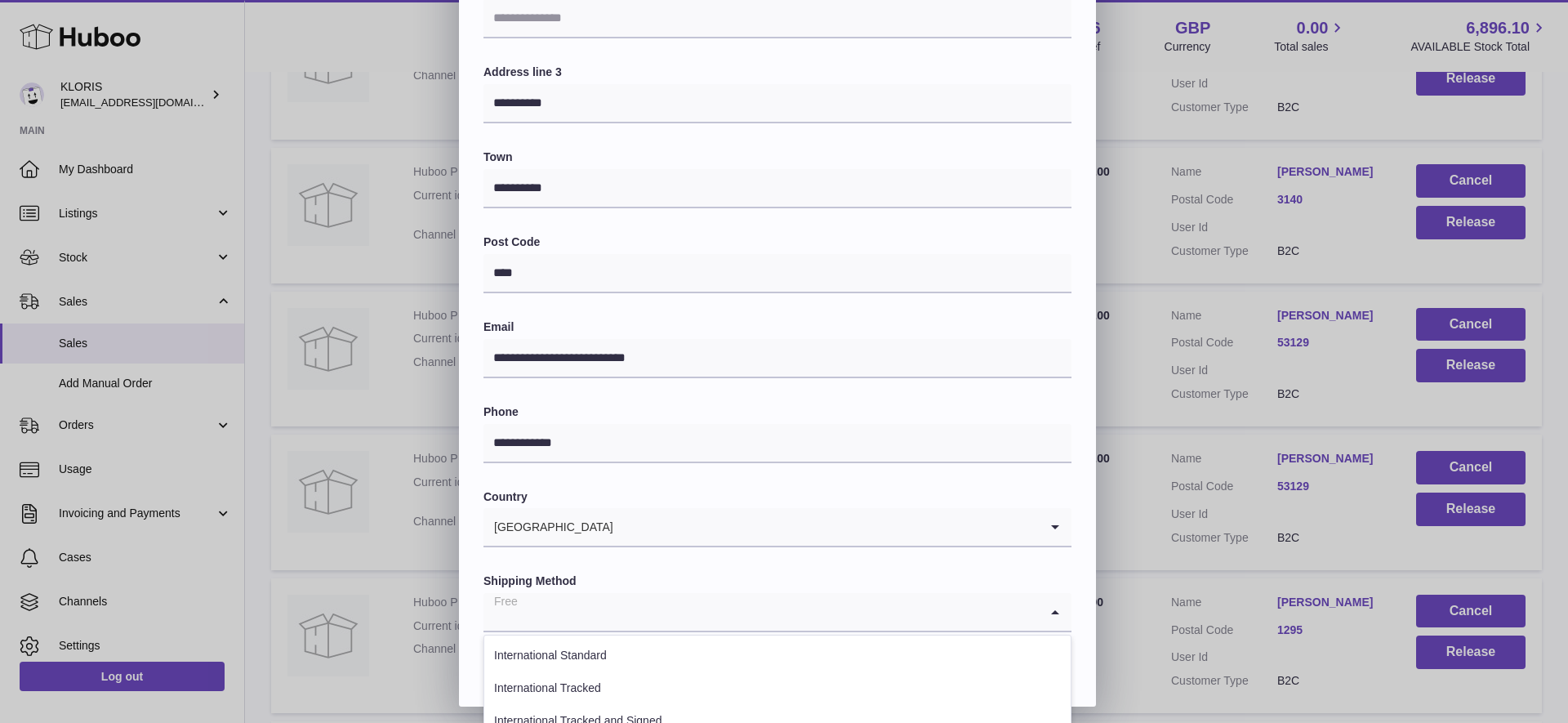
click at [1055, 599] on icon "Search for option" at bounding box center [1055, 612] width 32 height 38
click at [635, 711] on li "International Tracked and Signed" at bounding box center [777, 721] width 587 height 32
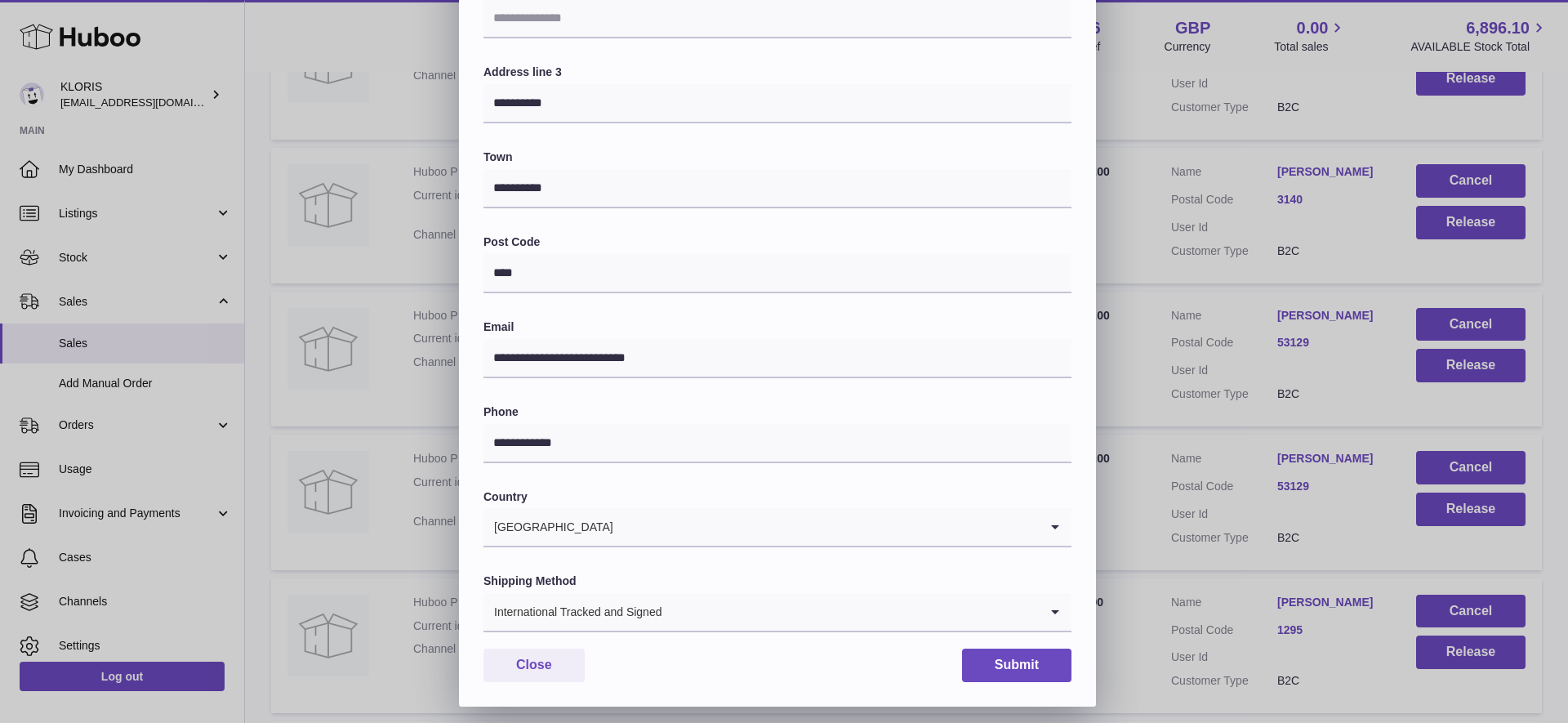
click at [1025, 657] on button "Submit" at bounding box center [1016, 666] width 110 height 33
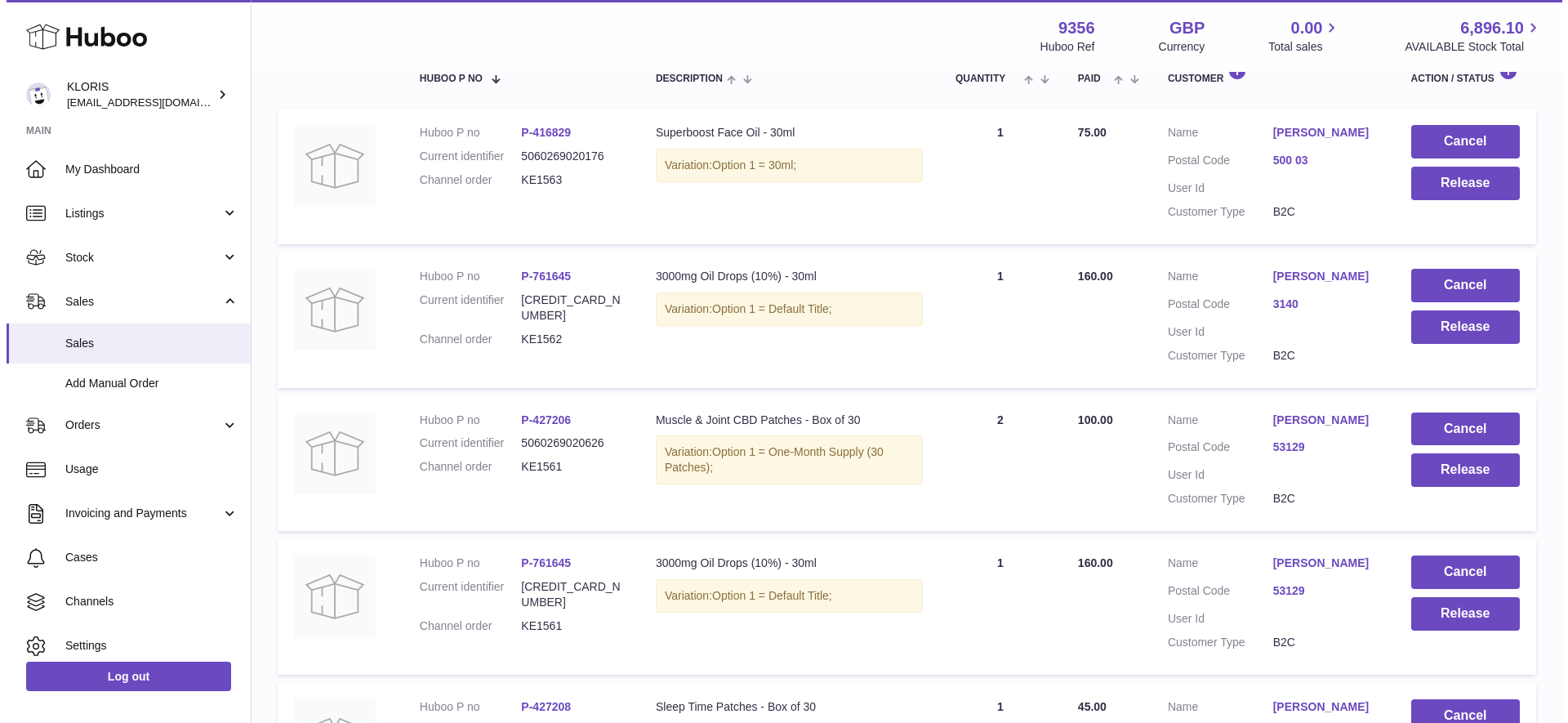
scroll to position [237, 0]
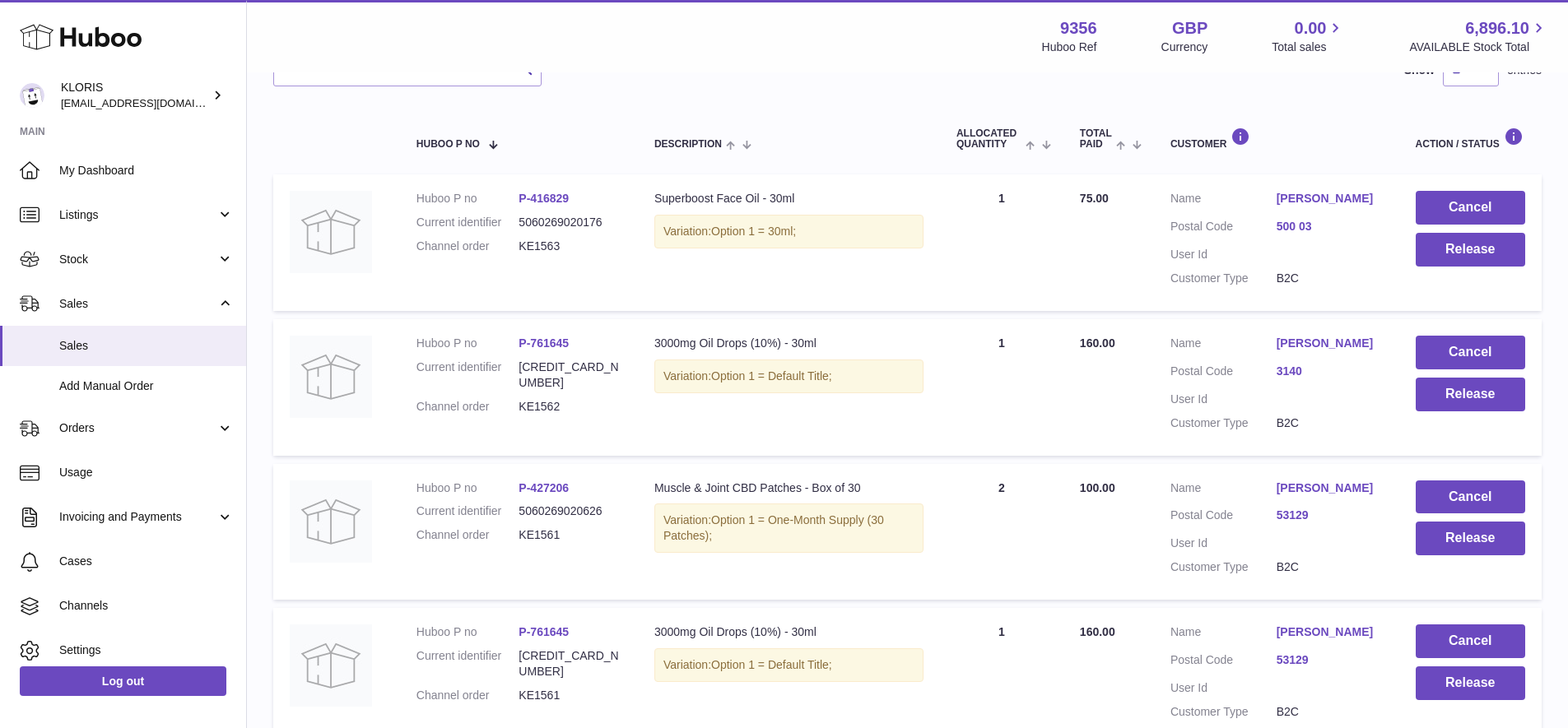
click at [1317, 195] on link "[PERSON_NAME]" at bounding box center [1330, 199] width 106 height 16
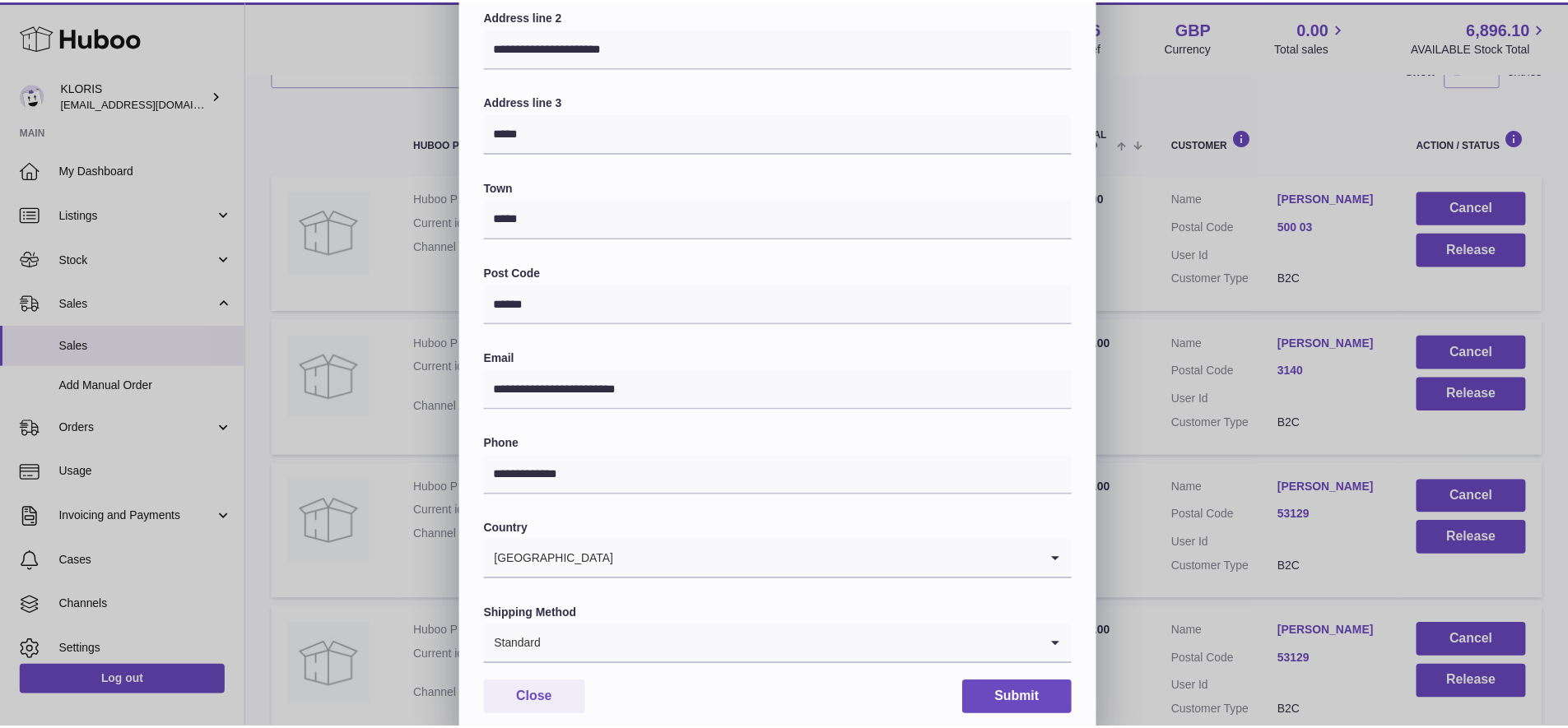
scroll to position [300, 0]
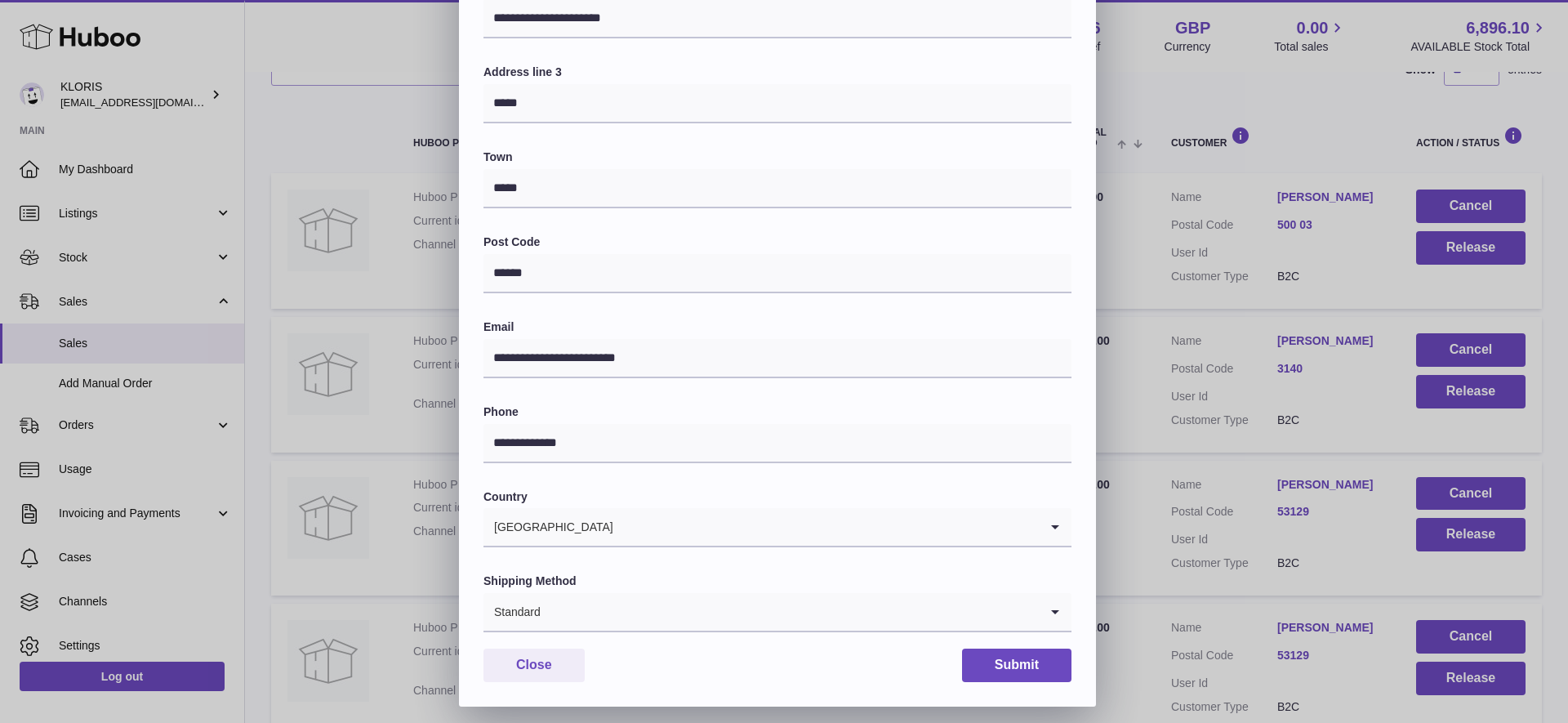
click at [1055, 601] on icon "Search for option" at bounding box center [1055, 612] width 32 height 38
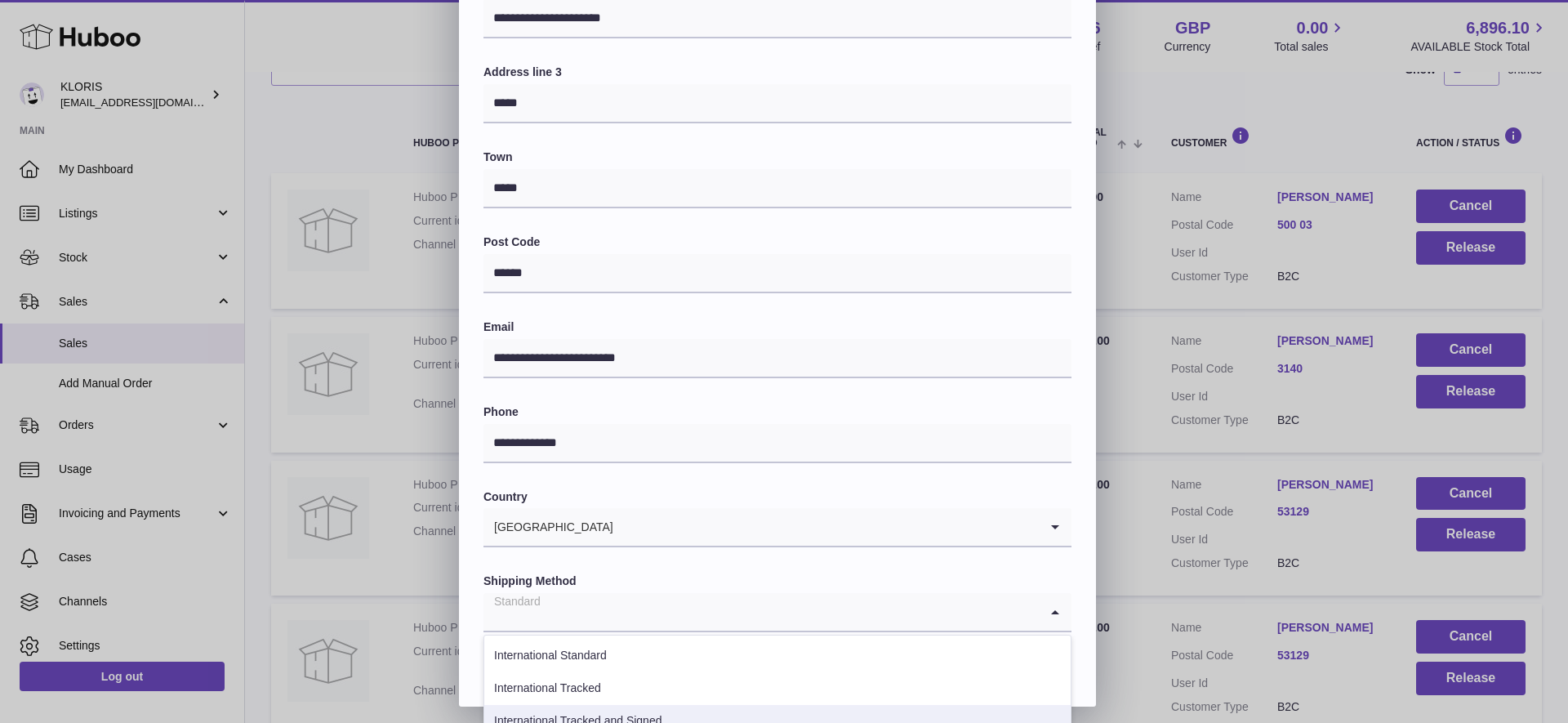
click at [626, 710] on li "International Tracked and Signed" at bounding box center [777, 721] width 587 height 32
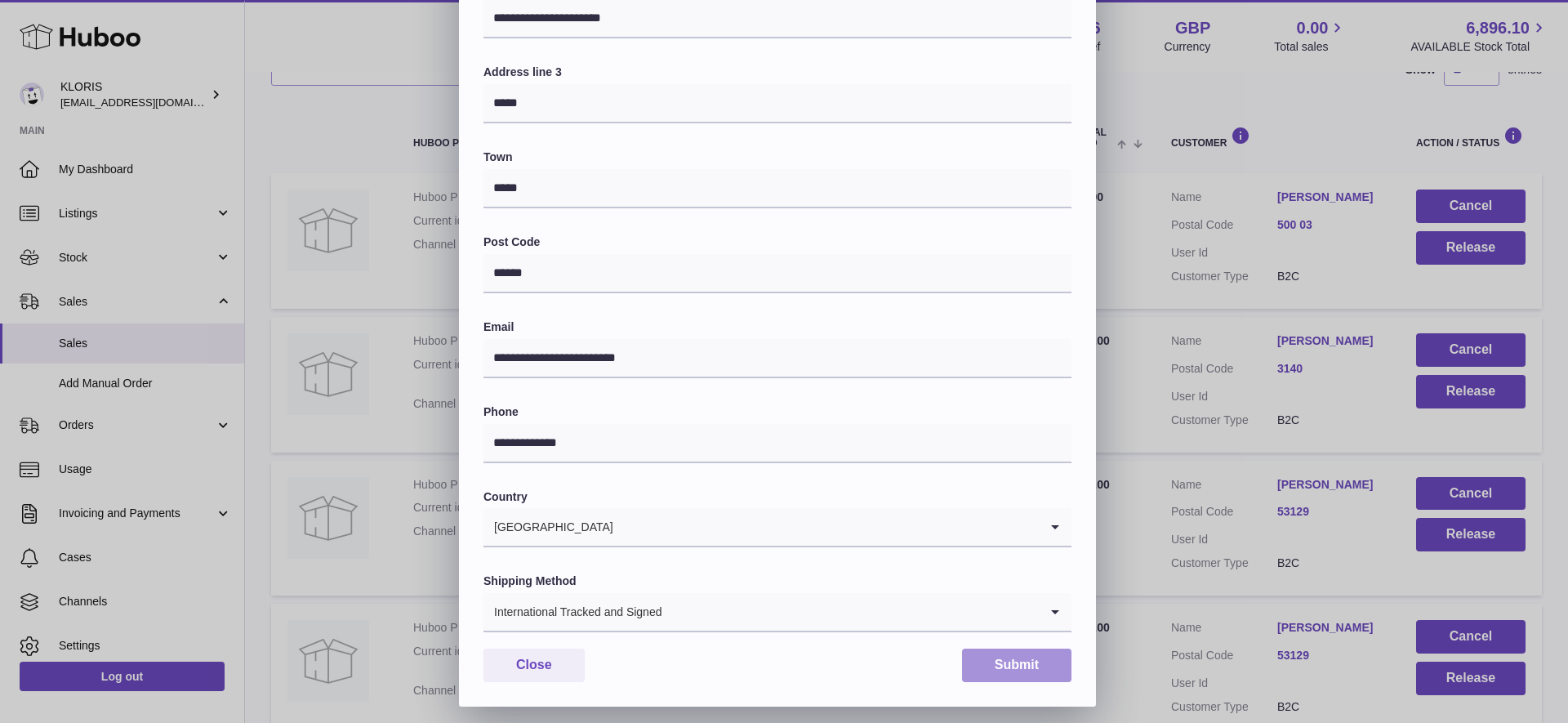
click at [1006, 658] on button "Submit" at bounding box center [1016, 666] width 110 height 33
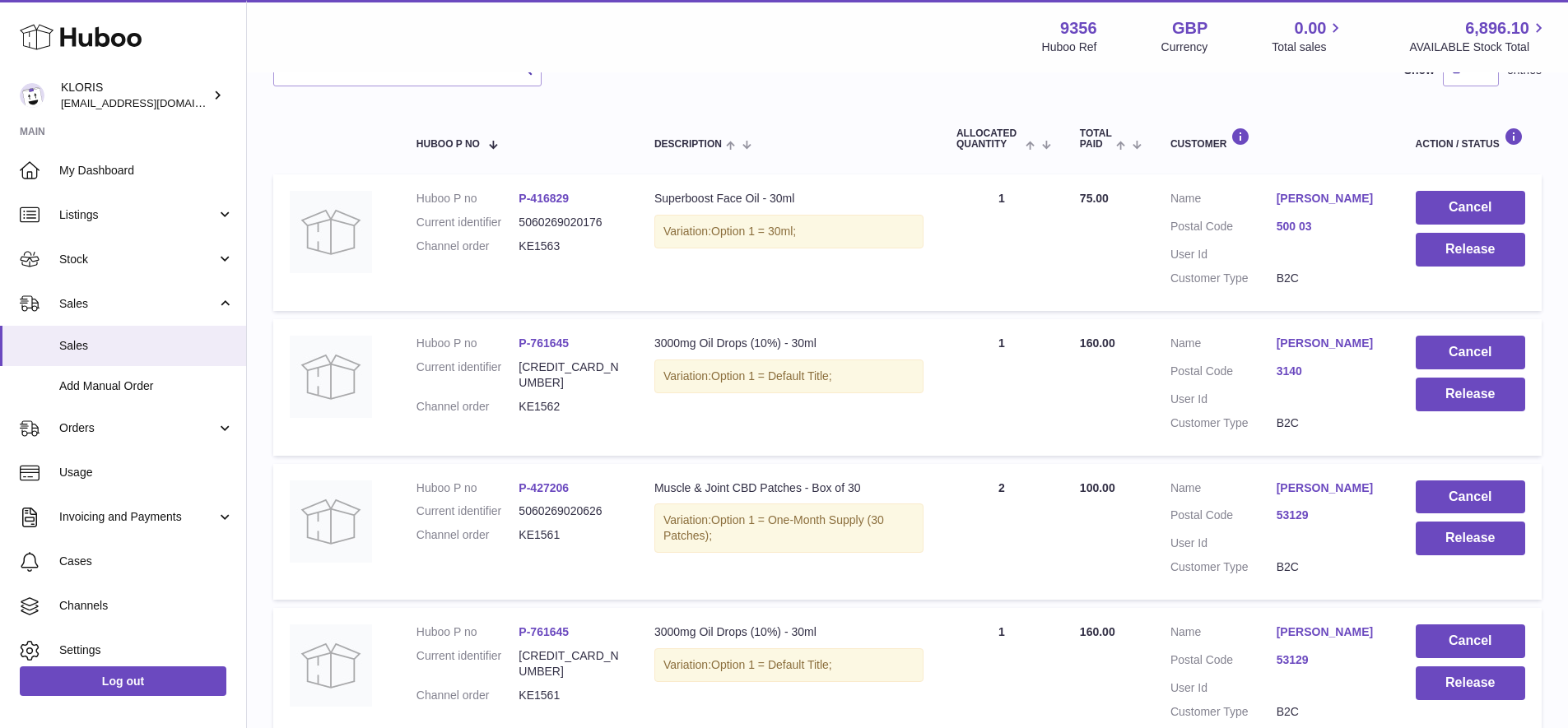
scroll to position [0, 0]
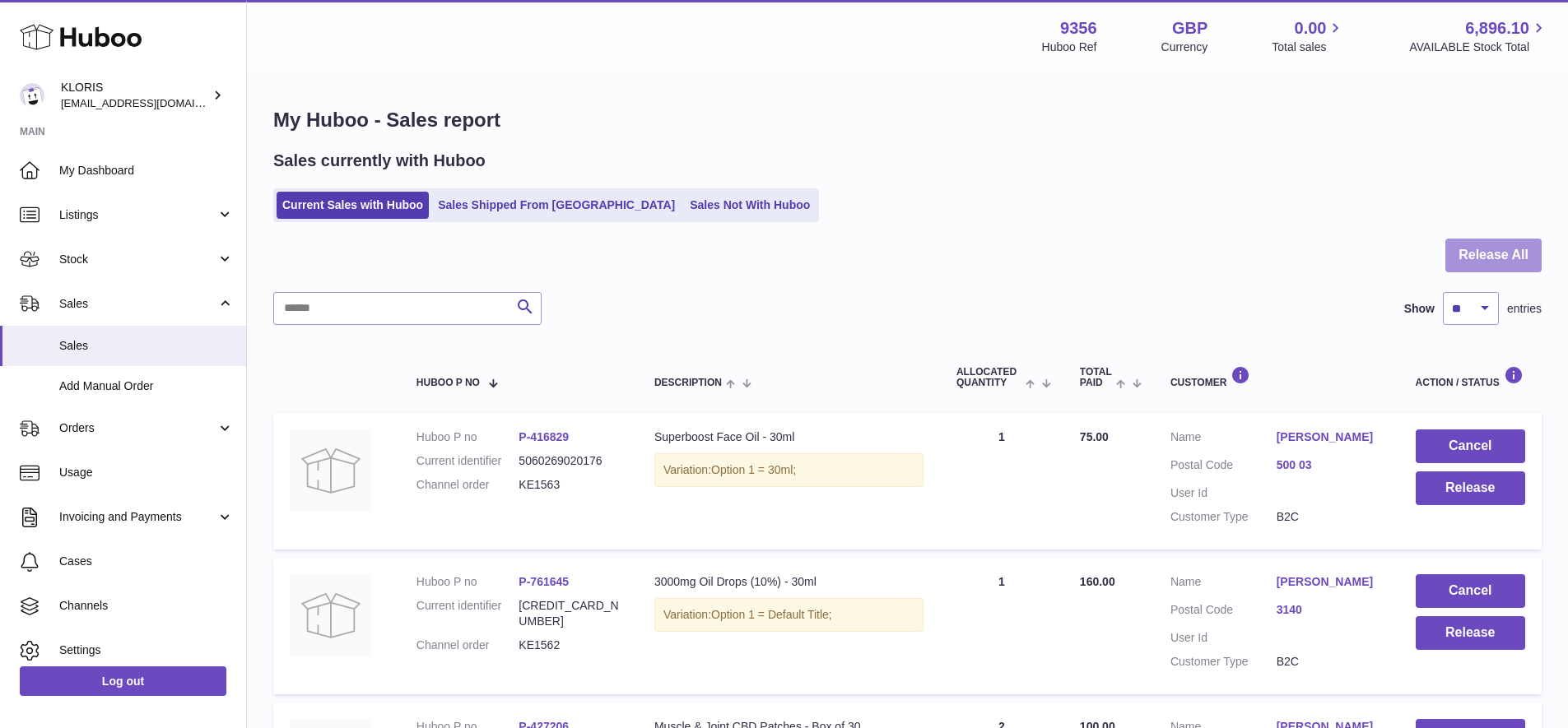
click at [1500, 248] on button "Release All" at bounding box center [1494, 255] width 96 height 34
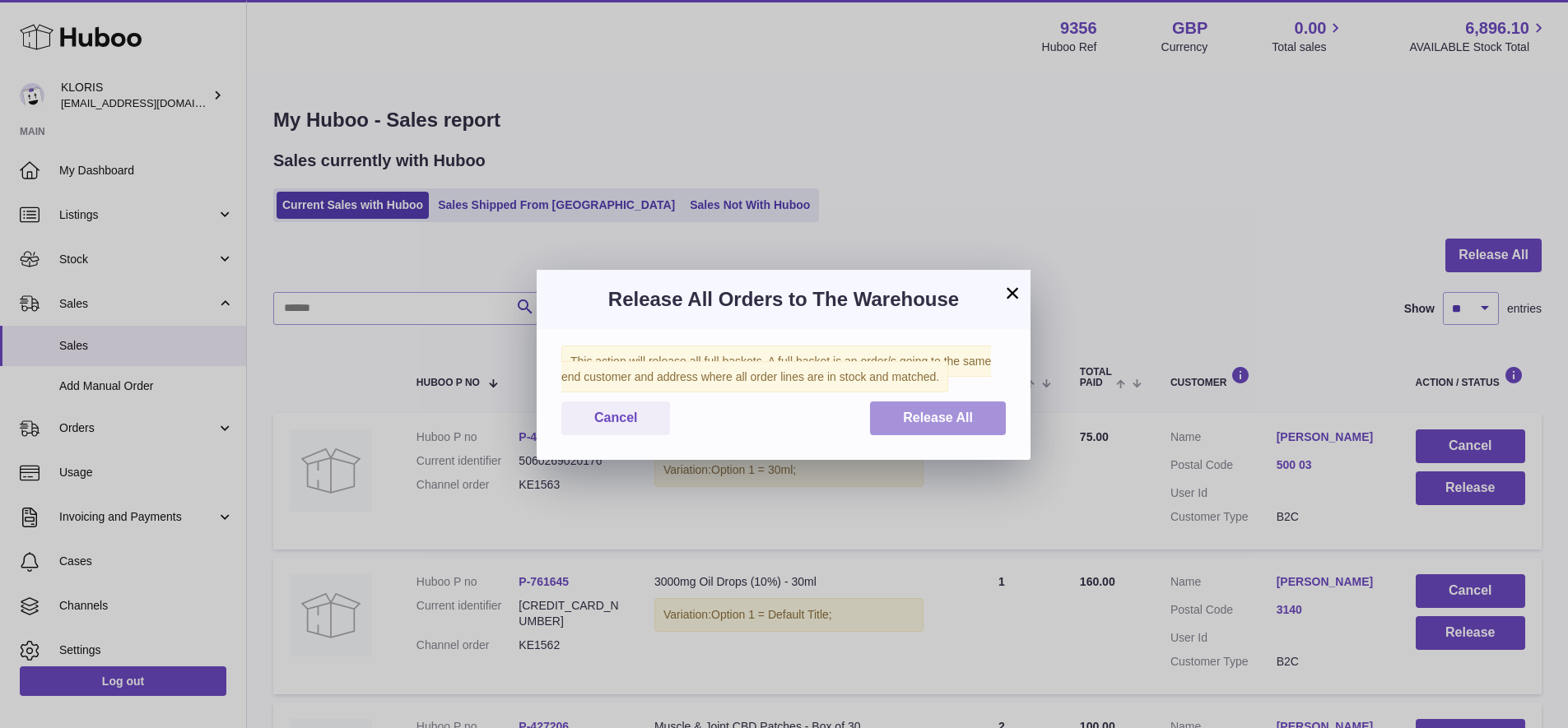
click at [953, 415] on span "Release All" at bounding box center [938, 418] width 70 height 14
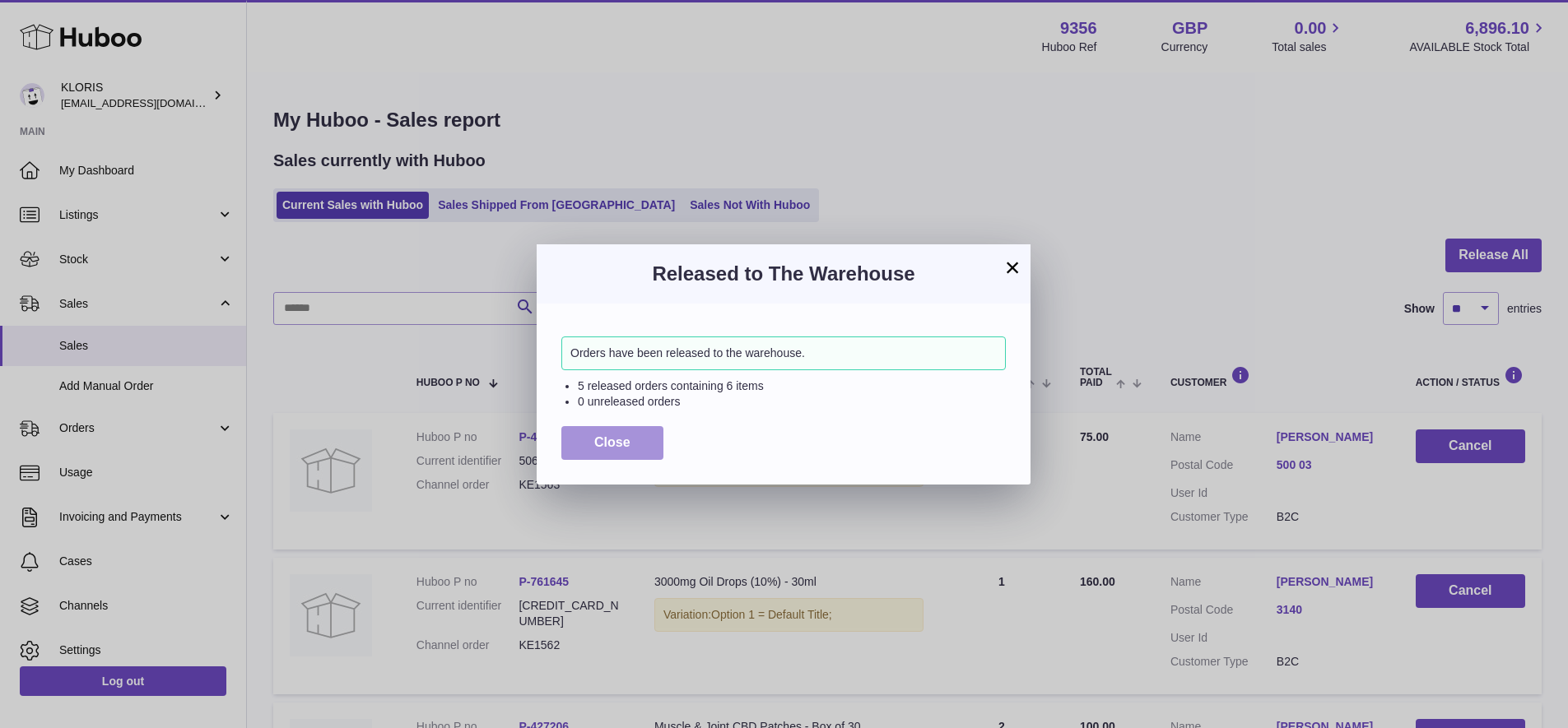
click at [619, 440] on span "Close" at bounding box center [613, 443] width 36 height 14
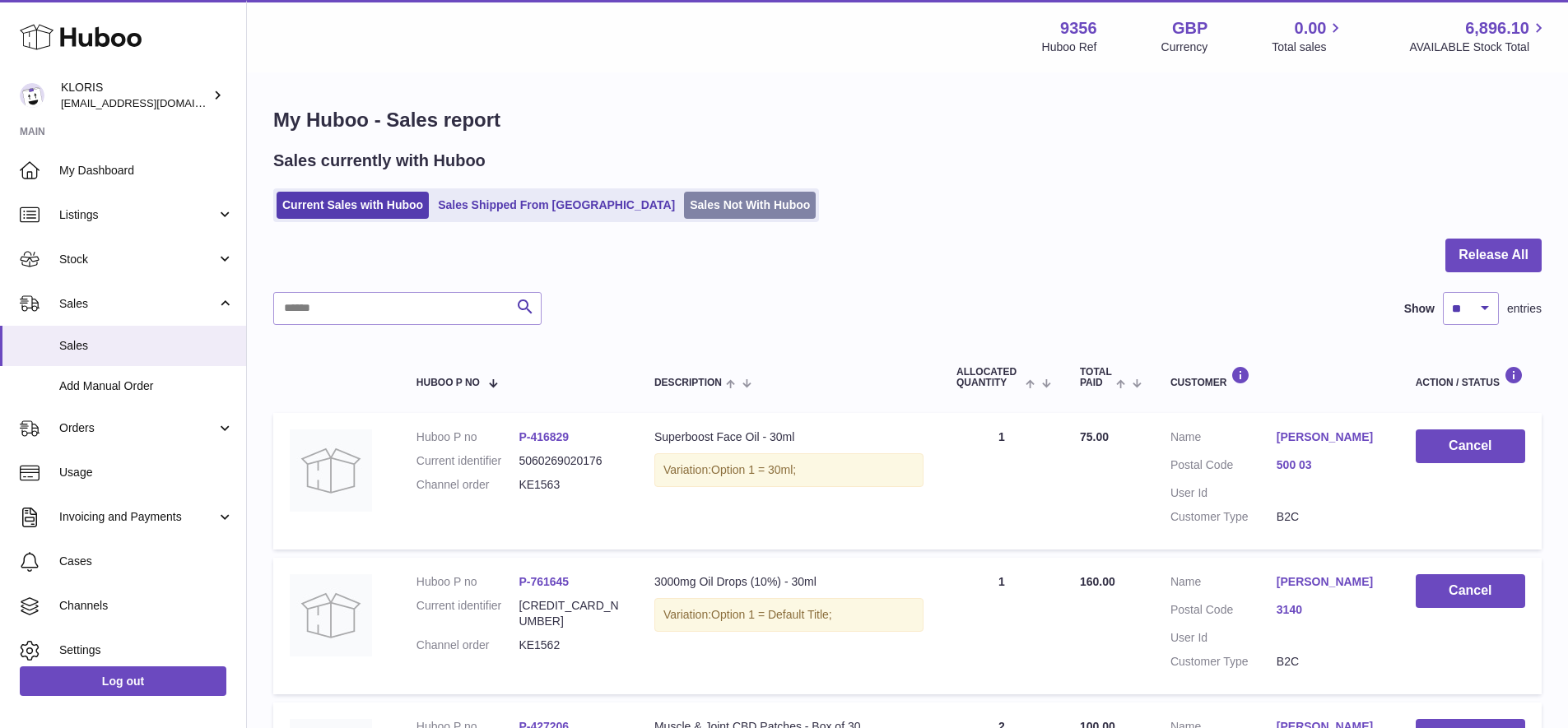
click at [684, 205] on link "Sales Not With Huboo" at bounding box center [750, 205] width 132 height 27
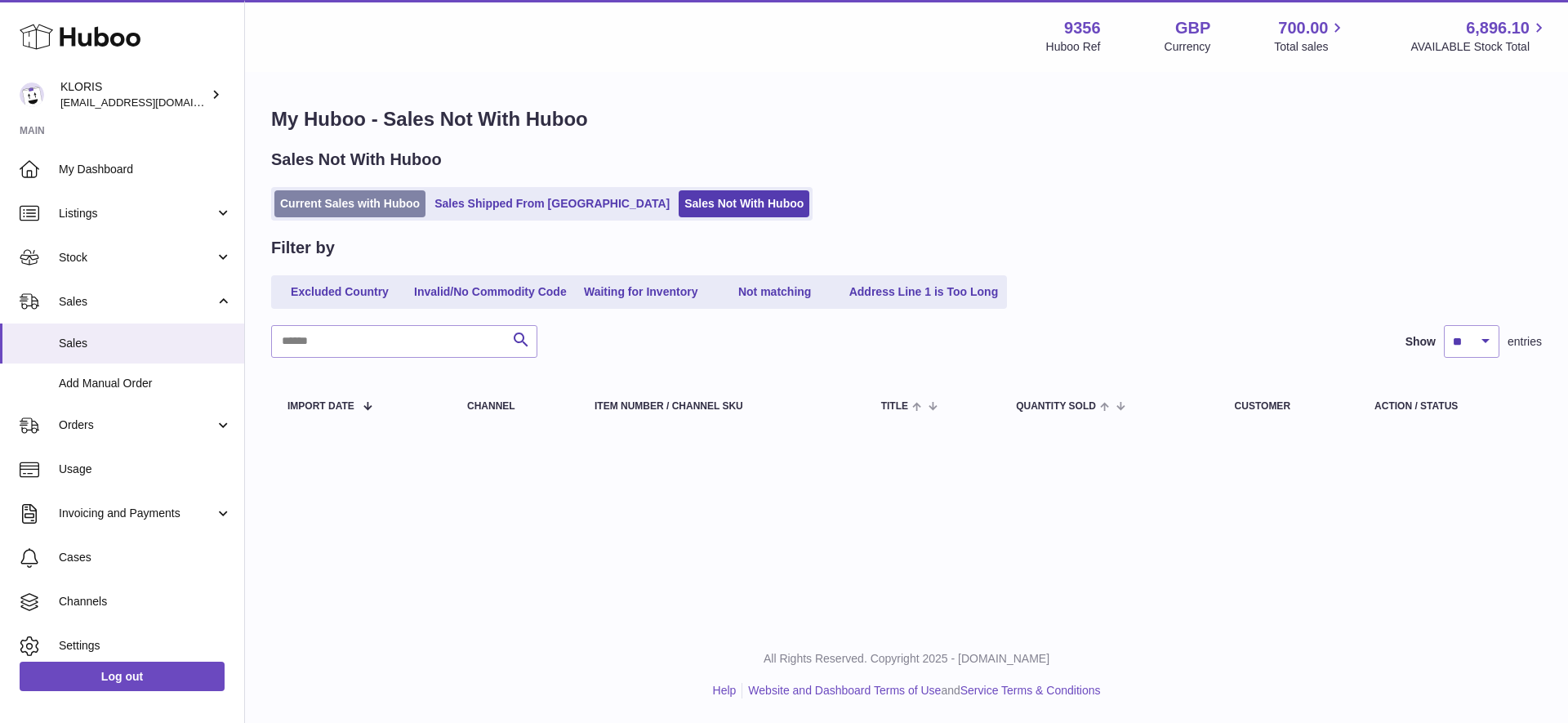
click at [347, 197] on link "Current Sales with Huboo" at bounding box center [350, 204] width 151 height 27
